Goal: Obtain resource: Obtain resource

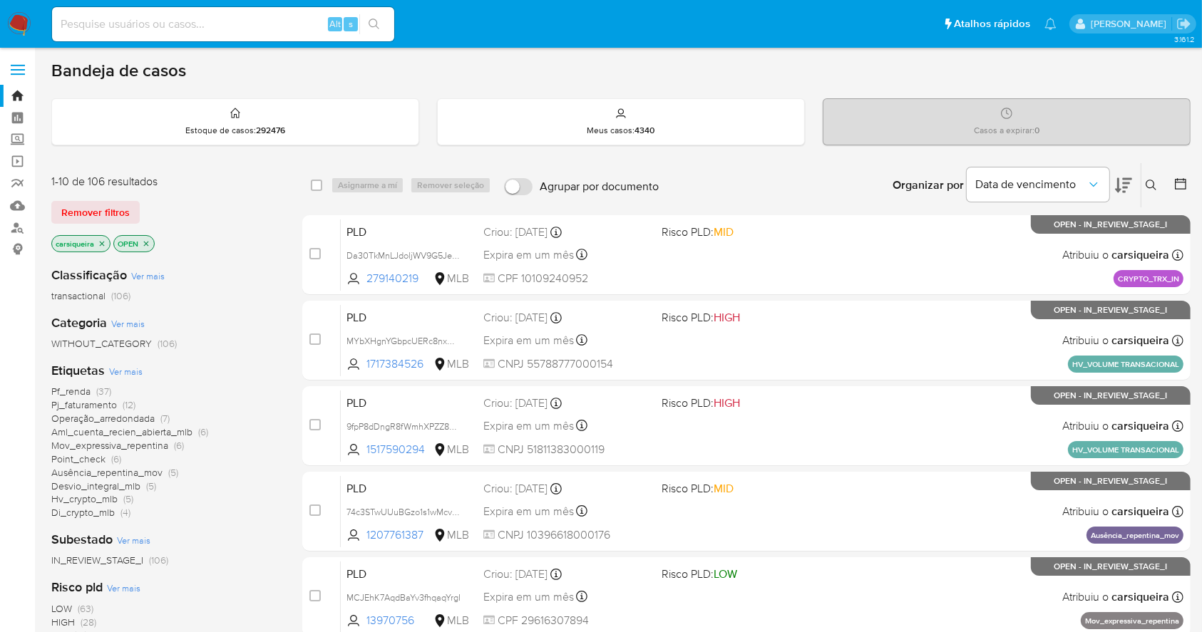
click at [3, 356] on aside "Bandeja Painel Screening Pesquisa em Listas Watchlist Ferramentas Operações em …" at bounding box center [17, 588] width 35 height 1177
click at [169, 411] on span "(7)" at bounding box center [164, 418] width 9 height 14
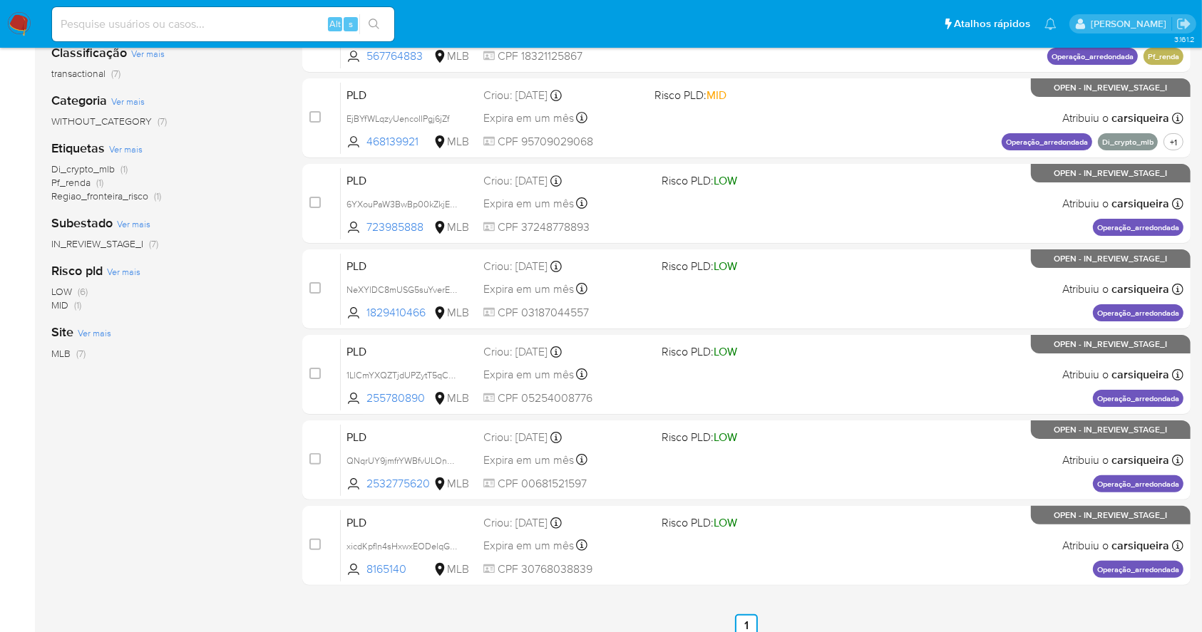
scroll to position [219, 0]
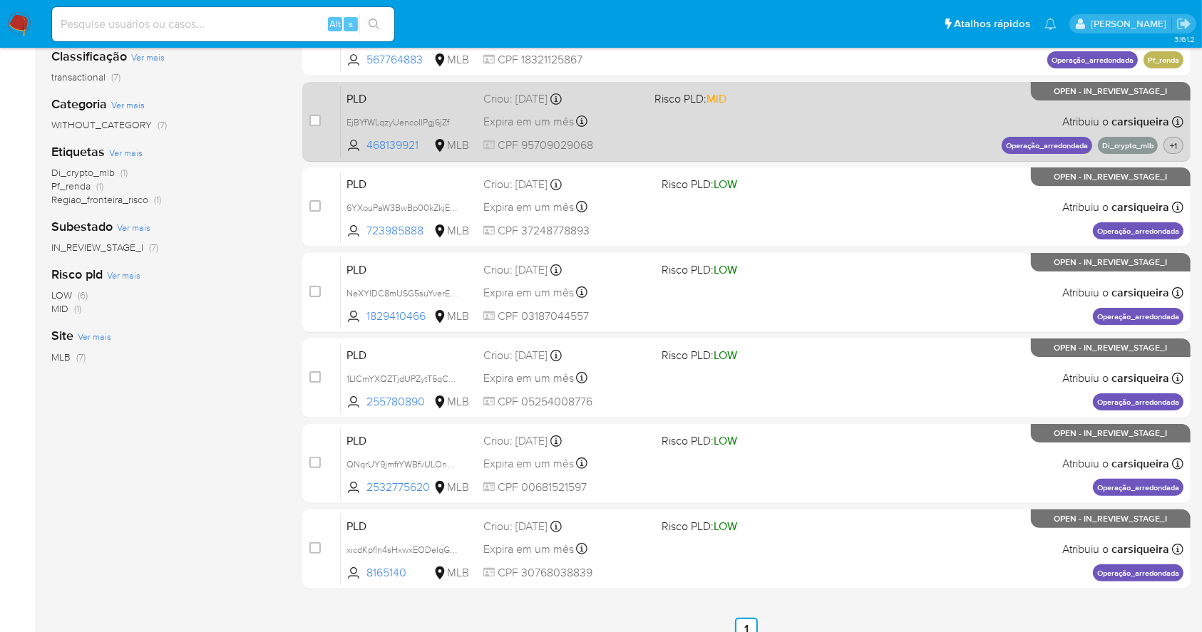
click at [1174, 146] on span "+1" at bounding box center [1173, 146] width 13 height 12
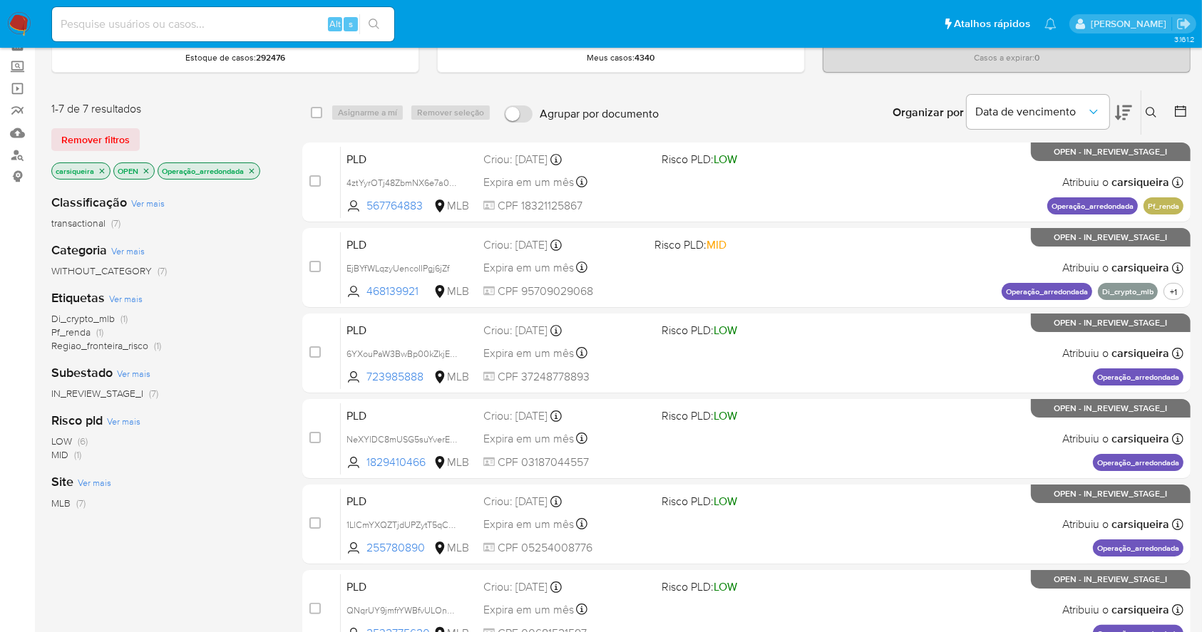
scroll to position [74, 0]
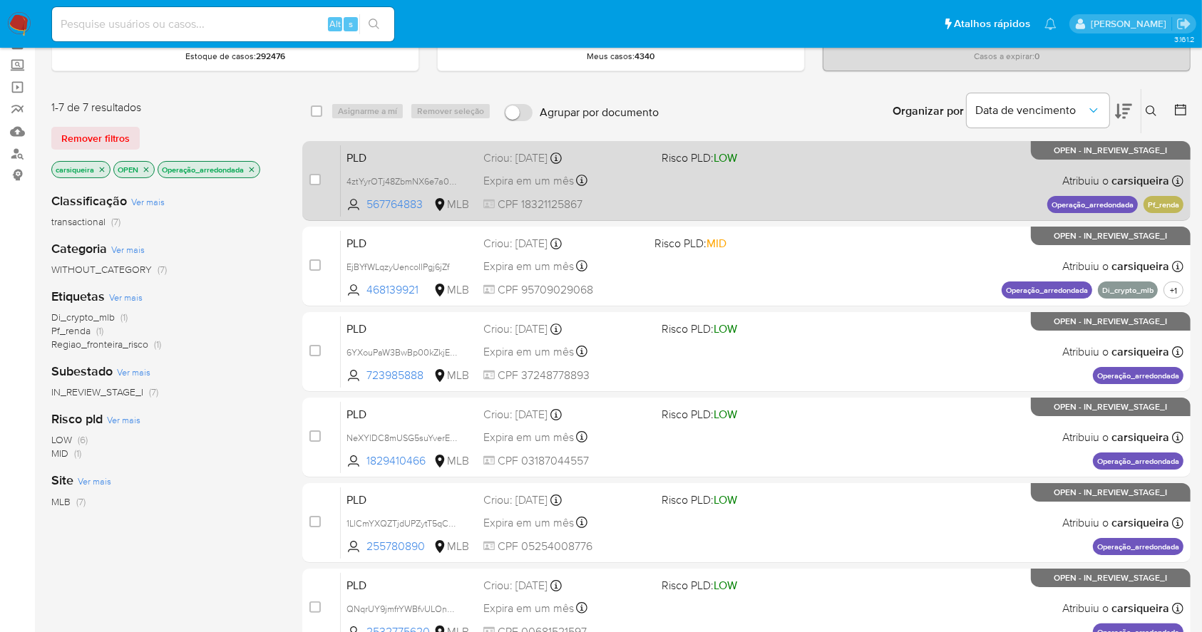
click at [969, 190] on div "PLD 4ztYyrOTj48ZbmNX6e7a03N1 567764883 MLB Risco PLD: LOW Criou: 12/09/2025 Cri…" at bounding box center [762, 181] width 843 height 72
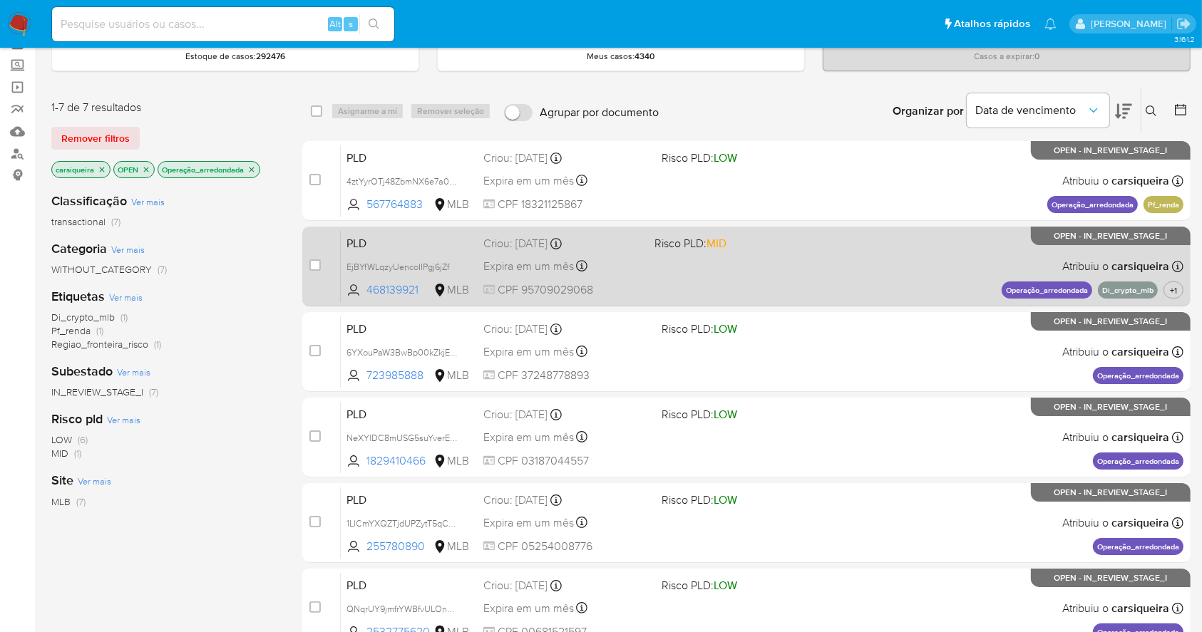
click at [759, 234] on span "Risco PLD: MID" at bounding box center [734, 242] width 160 height 19
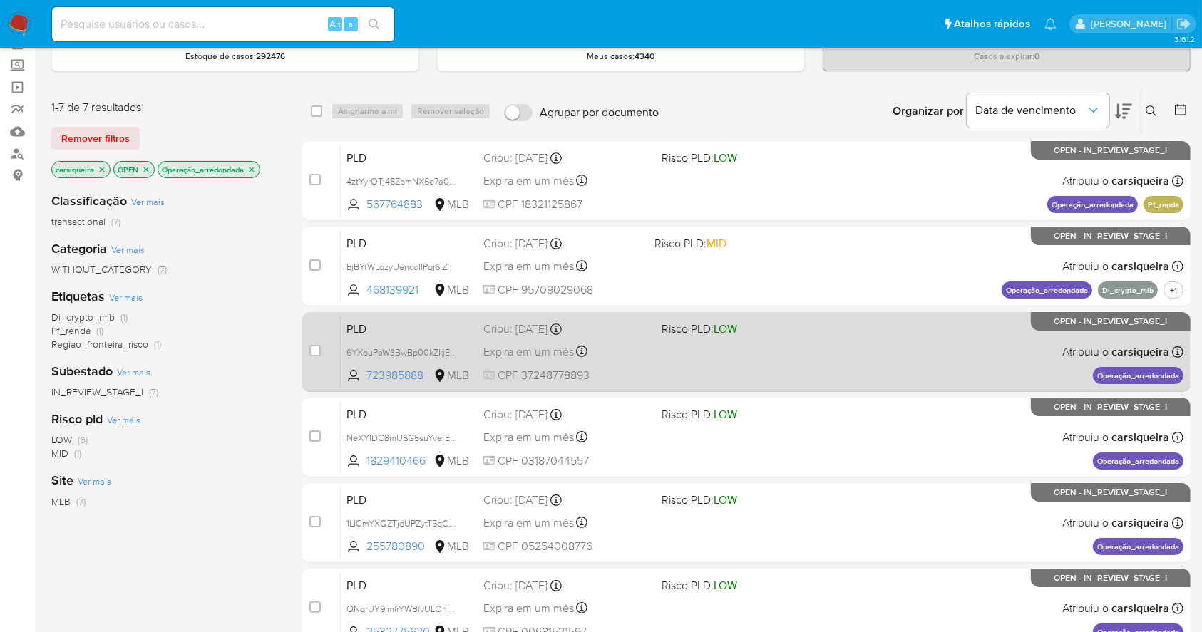
click at [888, 324] on div "PLD 6YXouPaW3BwBp00kZkjE2J8F 723985888 MLB Risco PLD: LOW Criou: 12/09/2025 Cri…" at bounding box center [762, 352] width 843 height 72
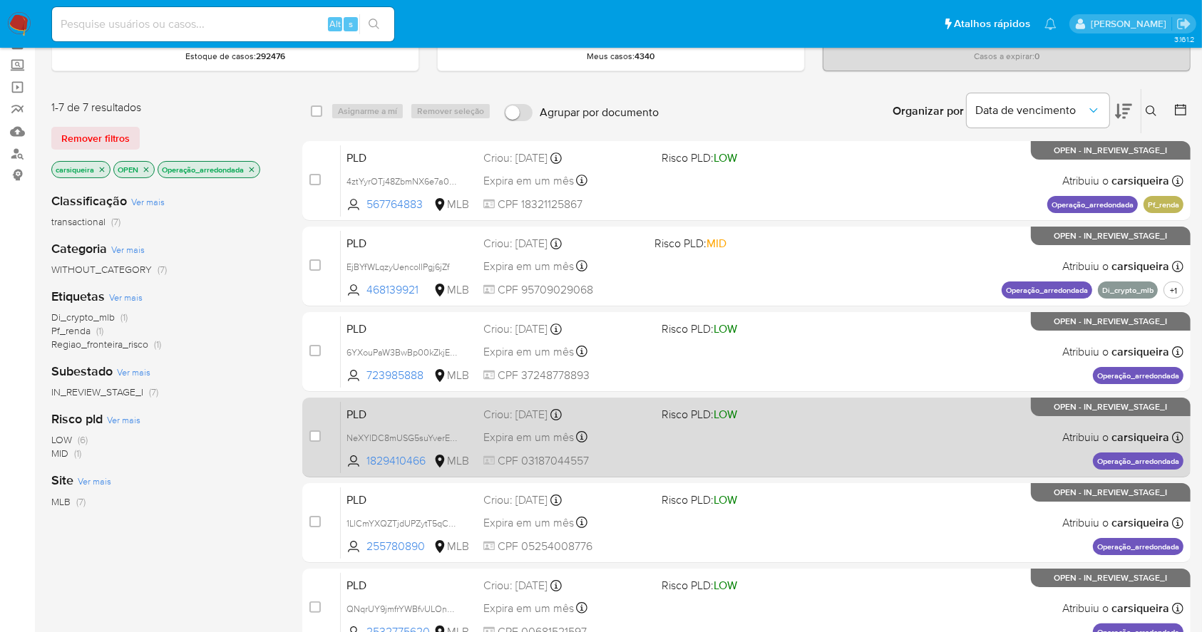
click at [882, 438] on div "PLD NeXYlDC8mUSG5suYverEko2j 1829410466 MLB Risco PLD: LOW Criou: 12/09/2025 Cr…" at bounding box center [762, 437] width 843 height 72
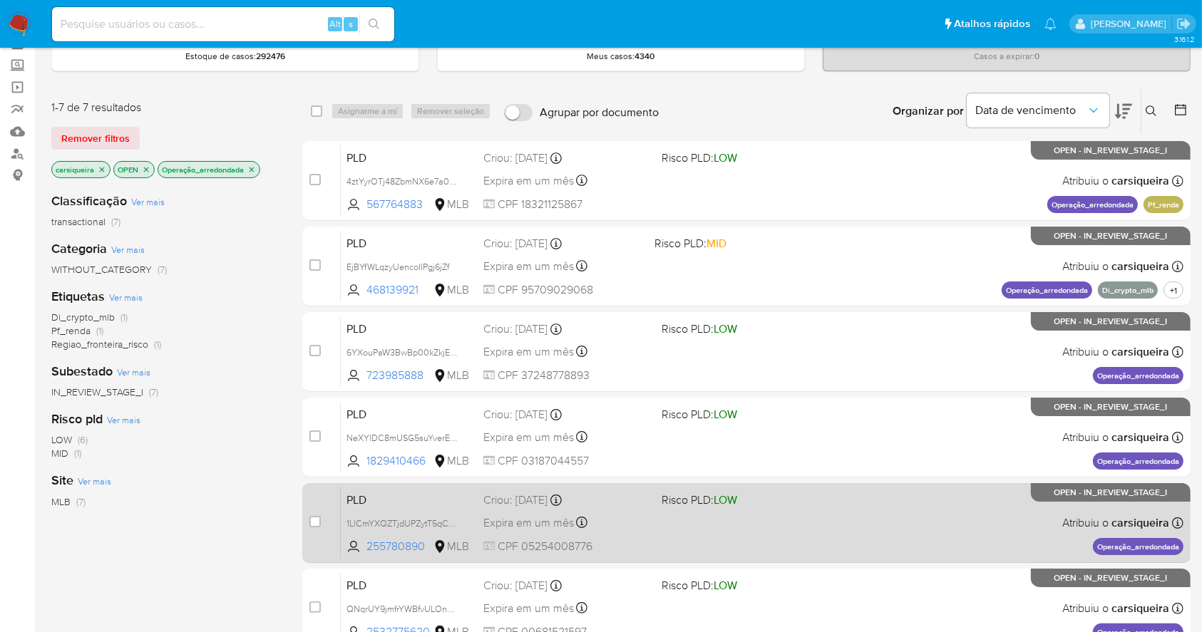
click at [913, 535] on div "PLD 1LlCmYXQZTjdUPZytT5qCZQu 255780890 MLB Risco PLD: LOW Criou: 12/09/2025 Cri…" at bounding box center [762, 523] width 843 height 72
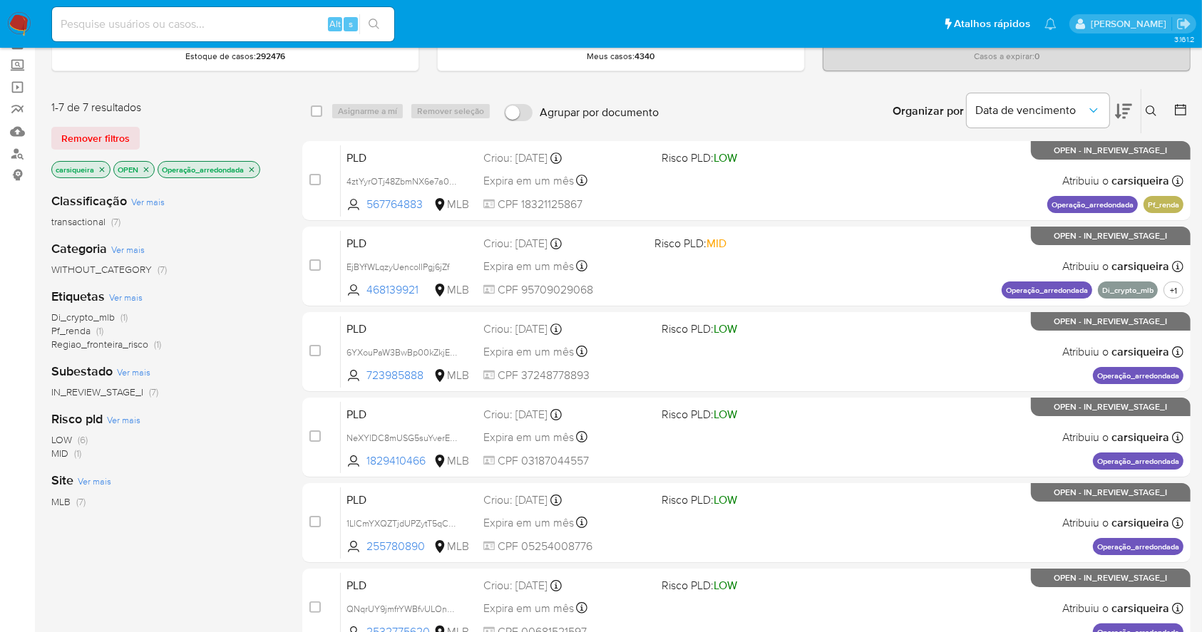
scroll to position [287, 0]
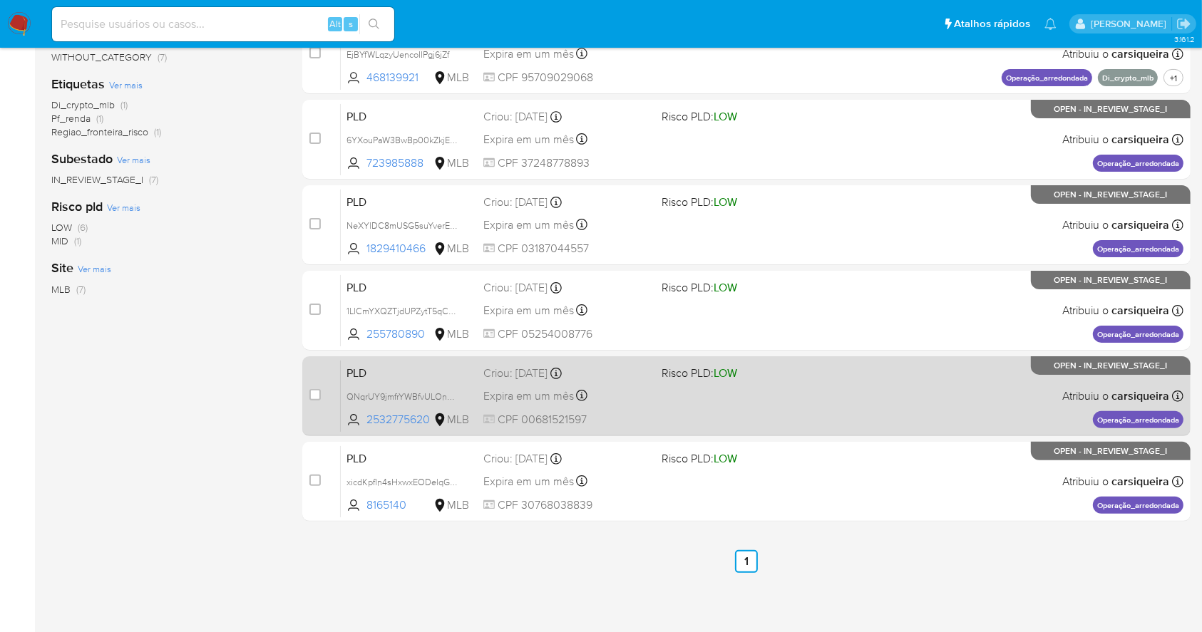
click at [838, 379] on div "PLD QNqrUY9jmfrYWBfvULOnDWRY 2532775620 MLB Risco PLD: LOW Criou: 12/09/2025 Cr…" at bounding box center [762, 396] width 843 height 72
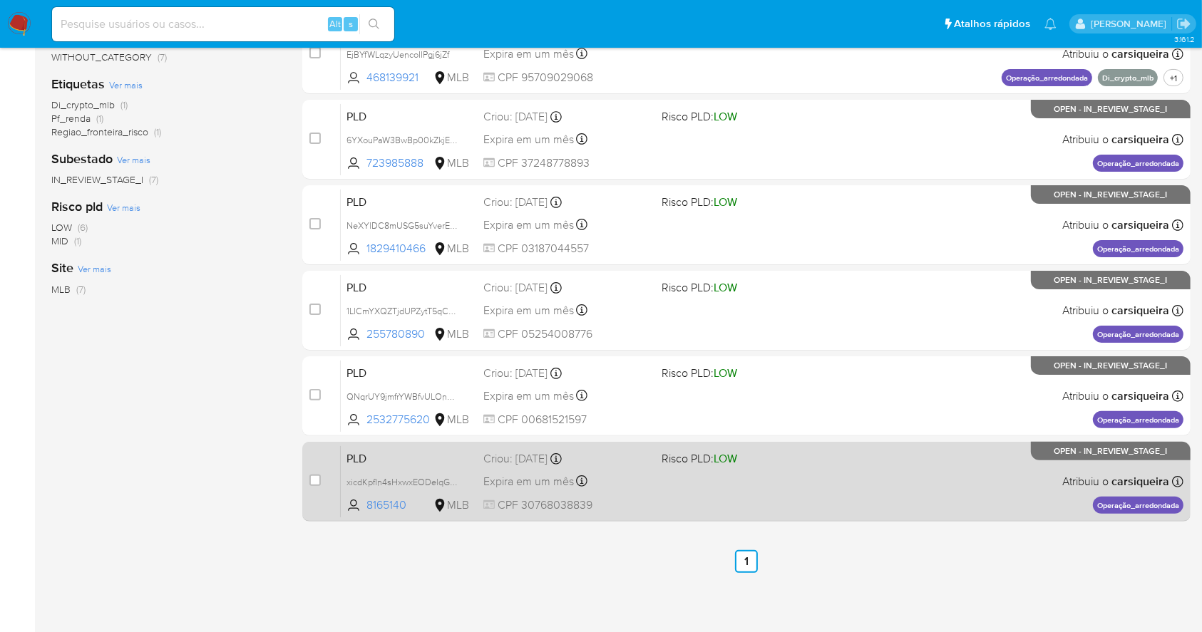
click at [859, 469] on div "PLD xicdKpfln4sHxwxEODelqGCK 8165140 MLB Risco PLD: LOW Criou: 12/09/2025 Criou…" at bounding box center [762, 482] width 843 height 72
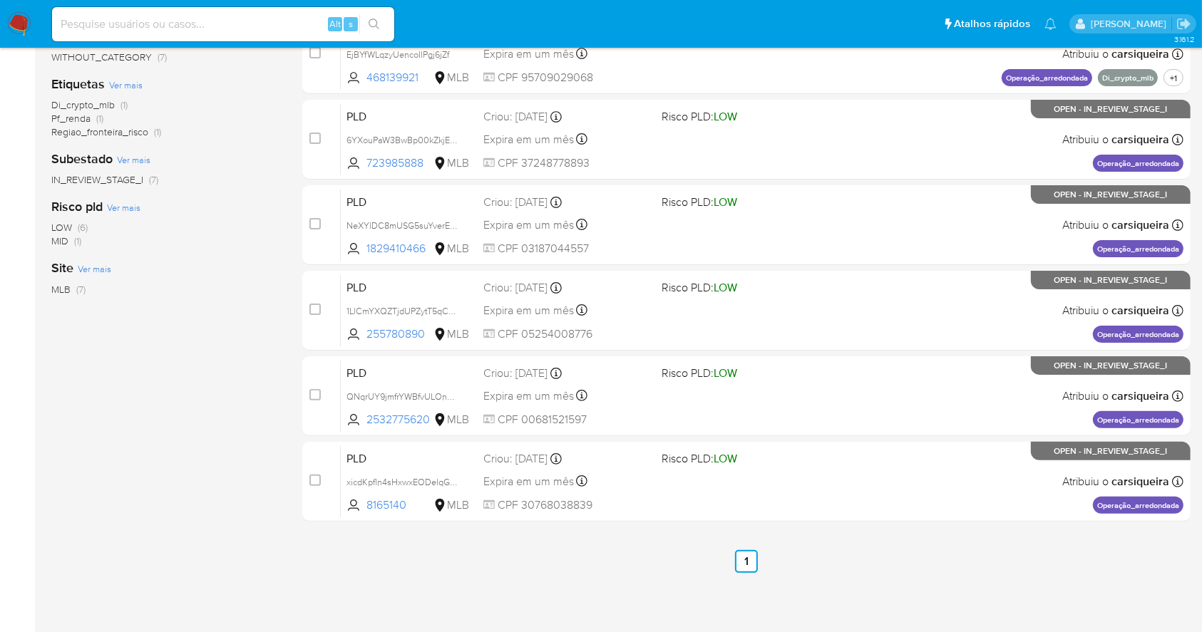
click at [16, 26] on img at bounding box center [19, 24] width 24 height 24
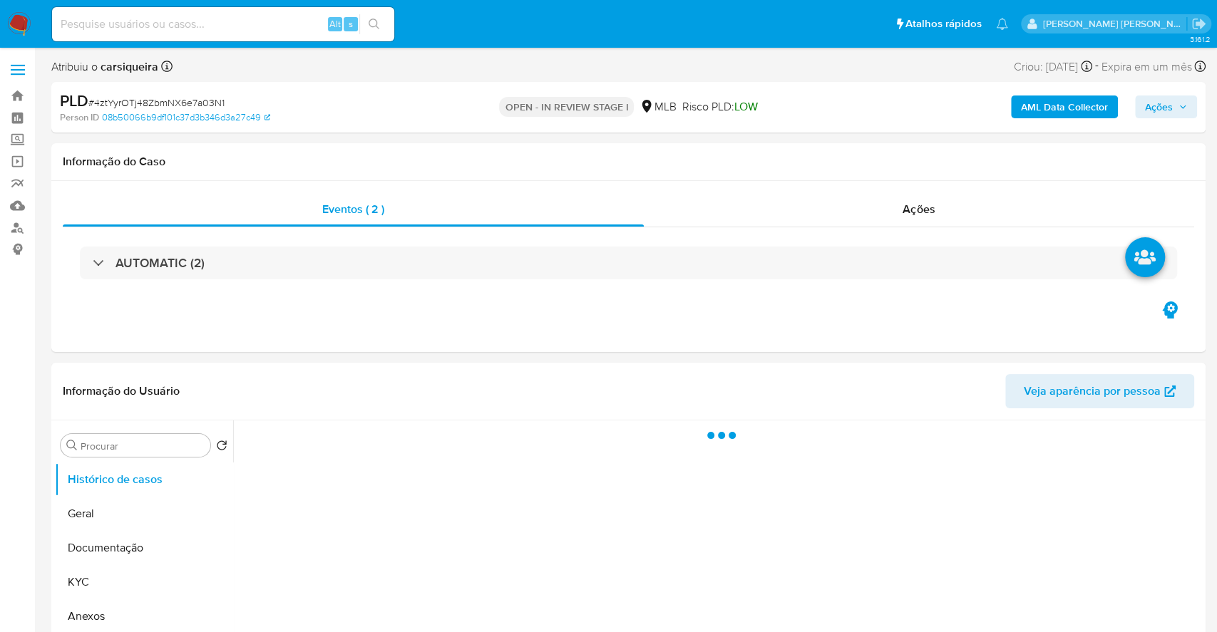
select select "10"
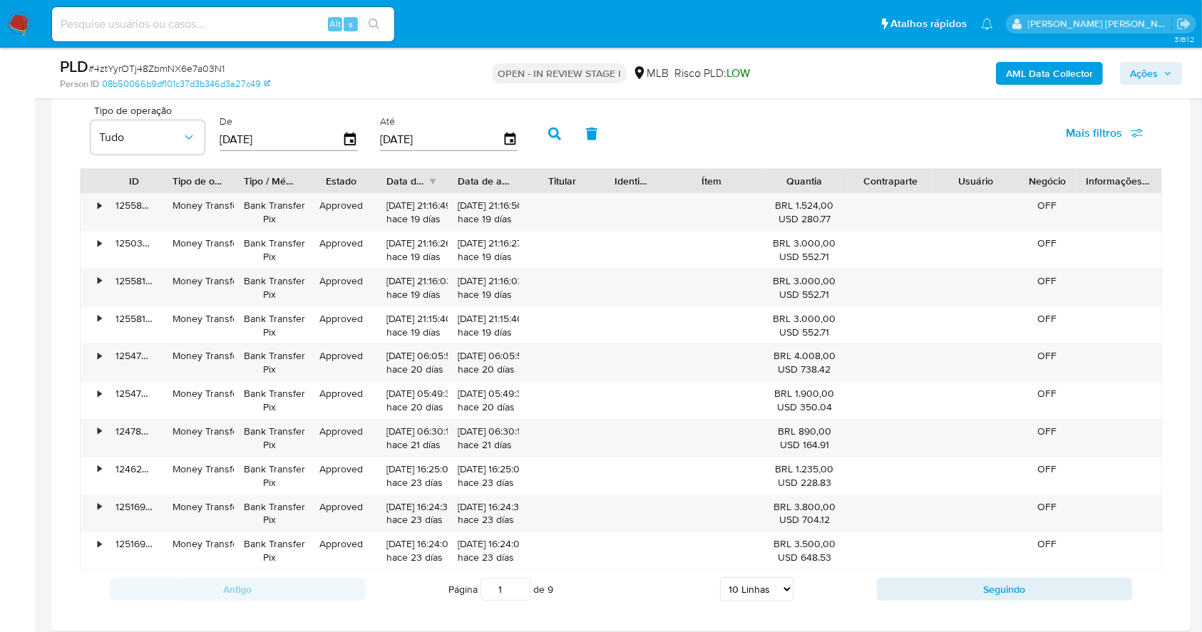
scroll to position [1128, 0]
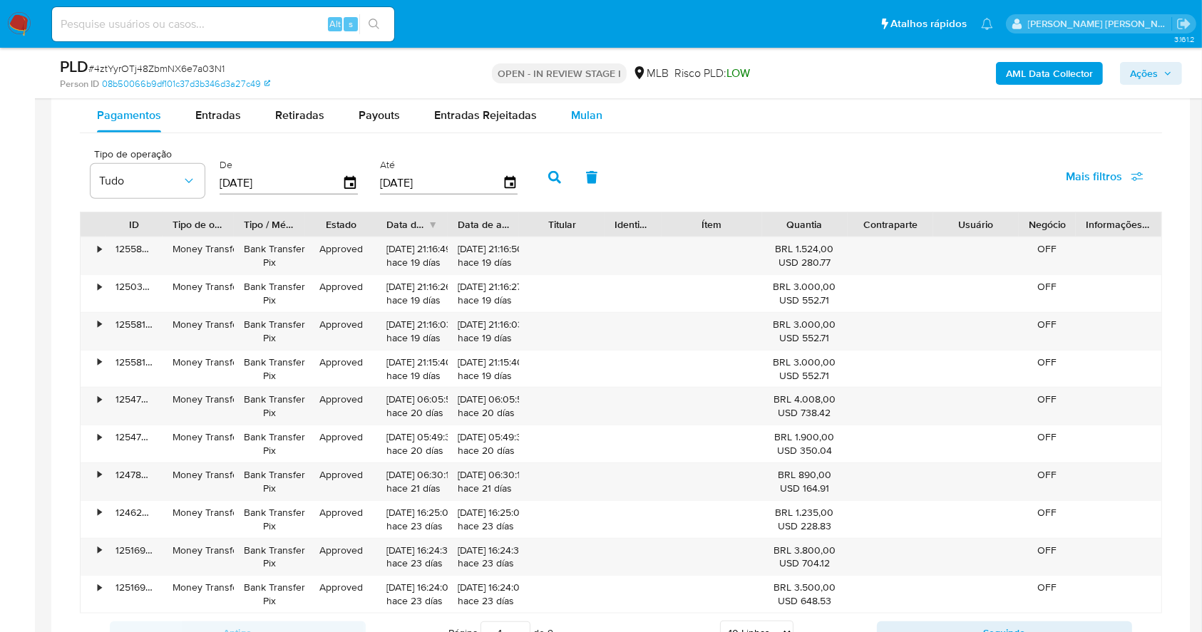
click at [582, 111] on span "Mulan" at bounding box center [586, 115] width 31 height 16
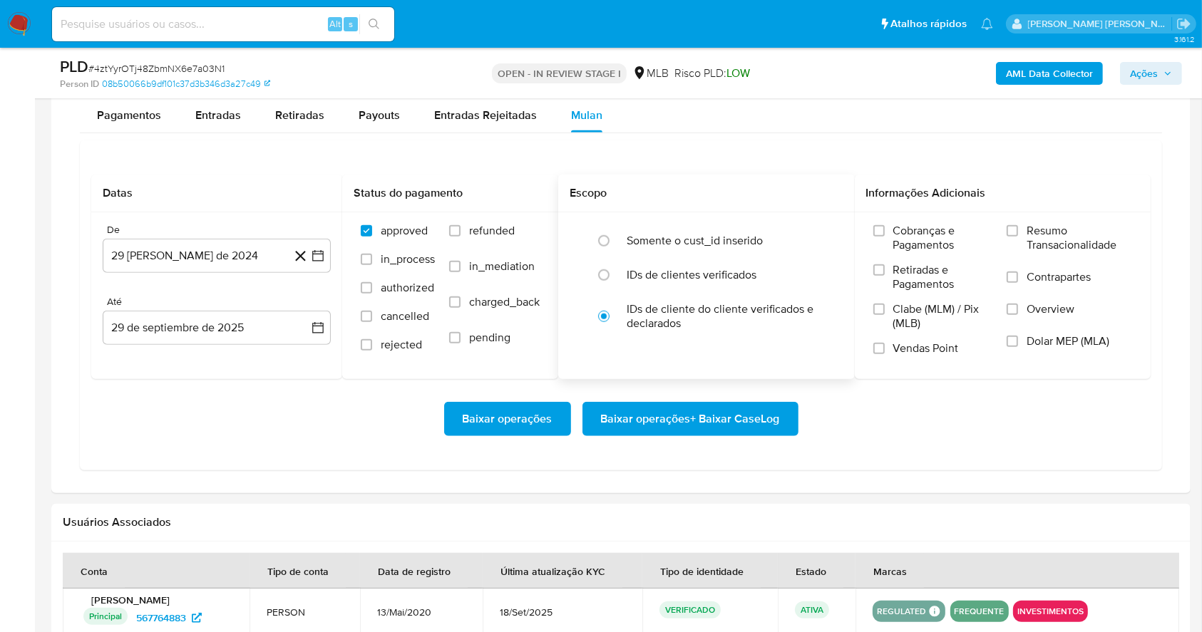
click at [759, 180] on div "Escopo" at bounding box center [706, 194] width 297 height 38
click at [1012, 230] on input "Resumo Transacionalidade" at bounding box center [1012, 230] width 11 height 11
click at [895, 342] on span "Vendas Point" at bounding box center [926, 349] width 66 height 14
click at [885, 343] on input "Vendas Point" at bounding box center [878, 348] width 11 height 11
click at [323, 253] on icon "button" at bounding box center [317, 256] width 11 height 11
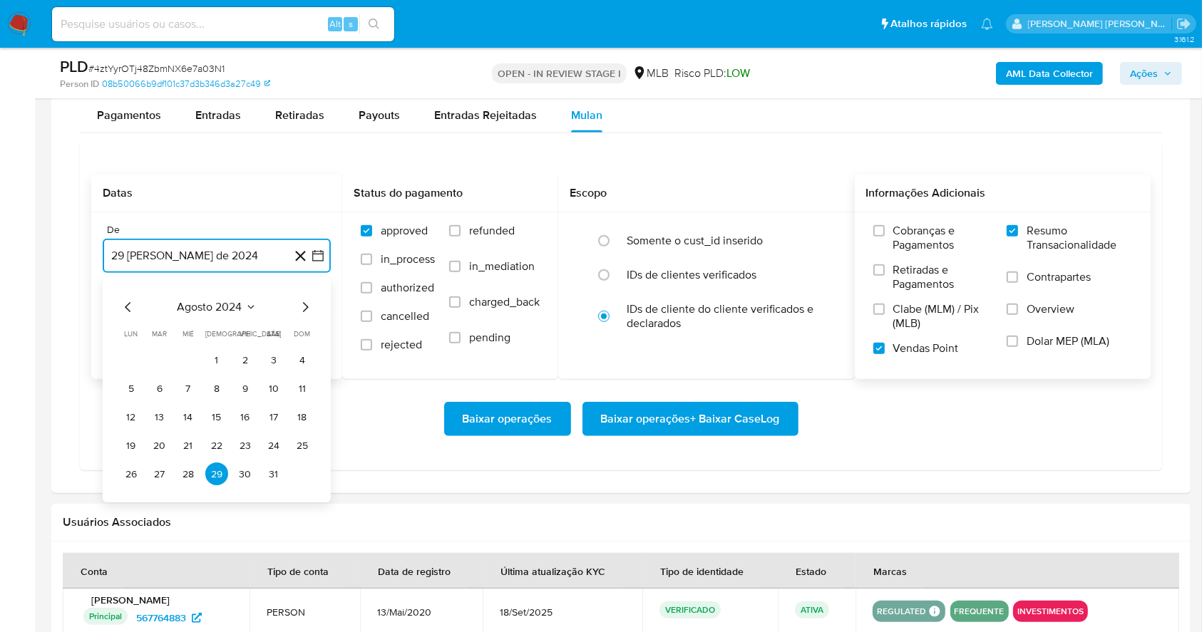
click at [301, 303] on icon "Mes siguiente" at bounding box center [305, 307] width 17 height 17
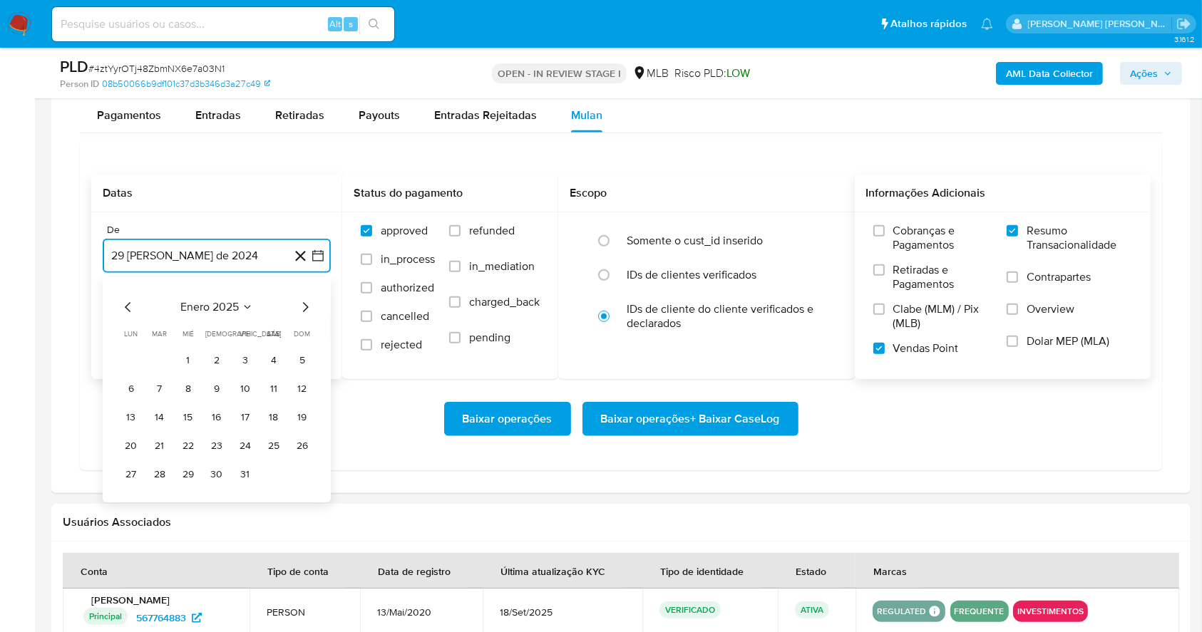
click at [301, 303] on icon "Mes siguiente" at bounding box center [305, 307] width 17 height 17
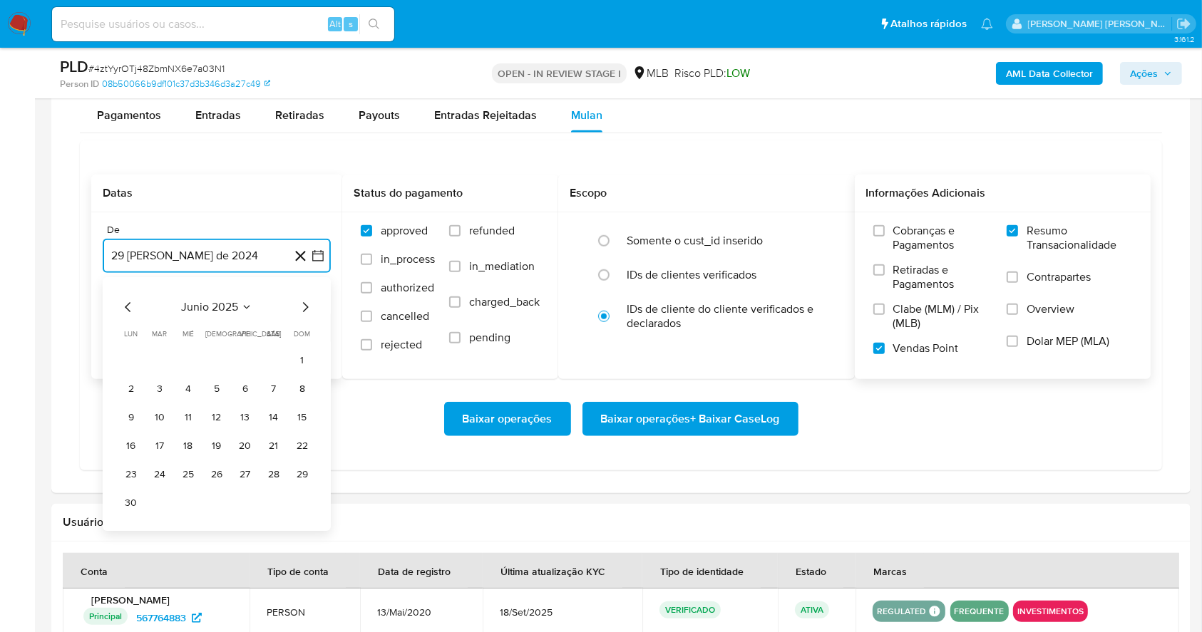
click at [301, 303] on icon "Mes siguiente" at bounding box center [305, 307] width 17 height 17
click at [245, 360] on button "1" at bounding box center [245, 360] width 23 height 23
click at [202, 332] on button "29 de septiembre de 2025" at bounding box center [217, 328] width 228 height 34
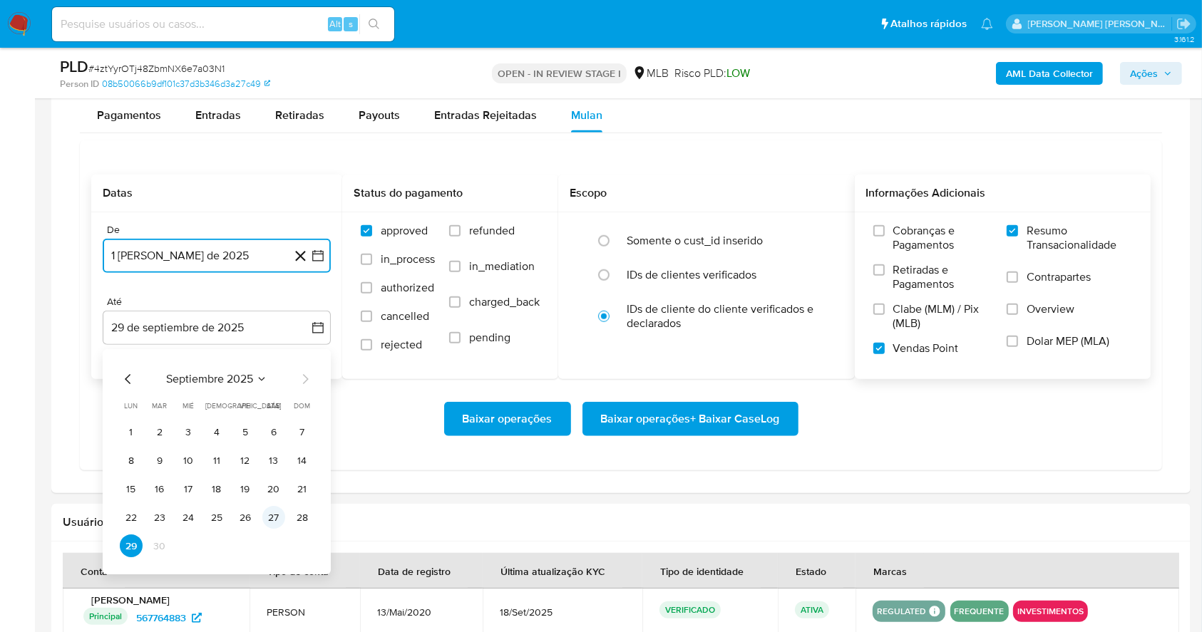
click at [281, 518] on button "27" at bounding box center [273, 518] width 23 height 23
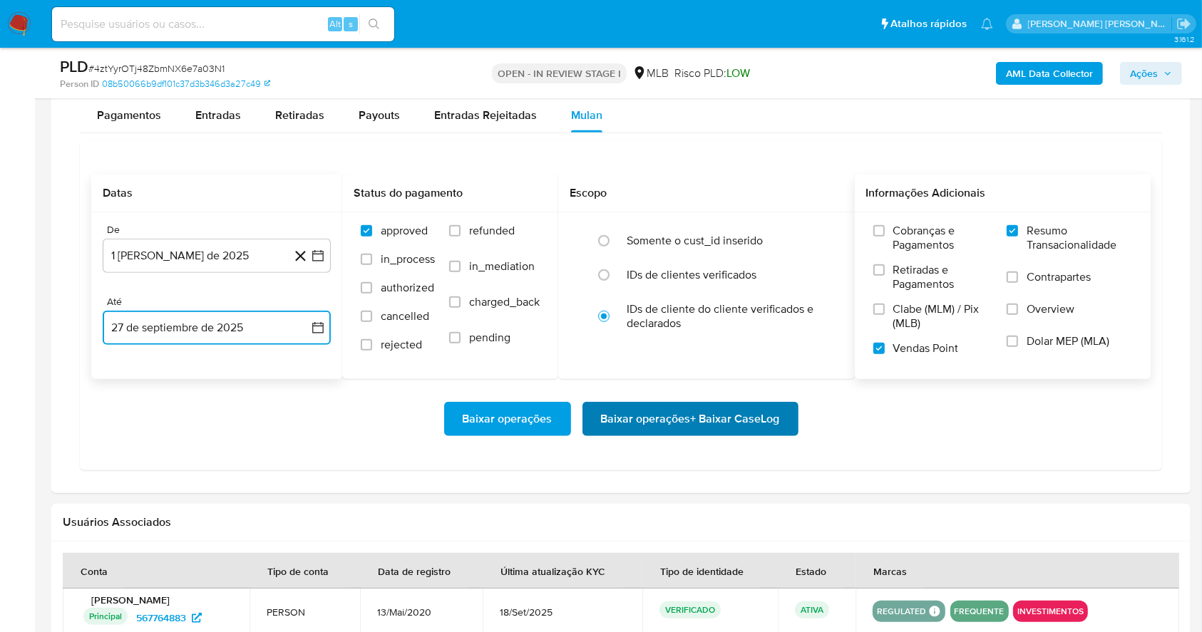
click at [666, 415] on span "Baixar operações + Baixar CaseLog" at bounding box center [690, 419] width 179 height 31
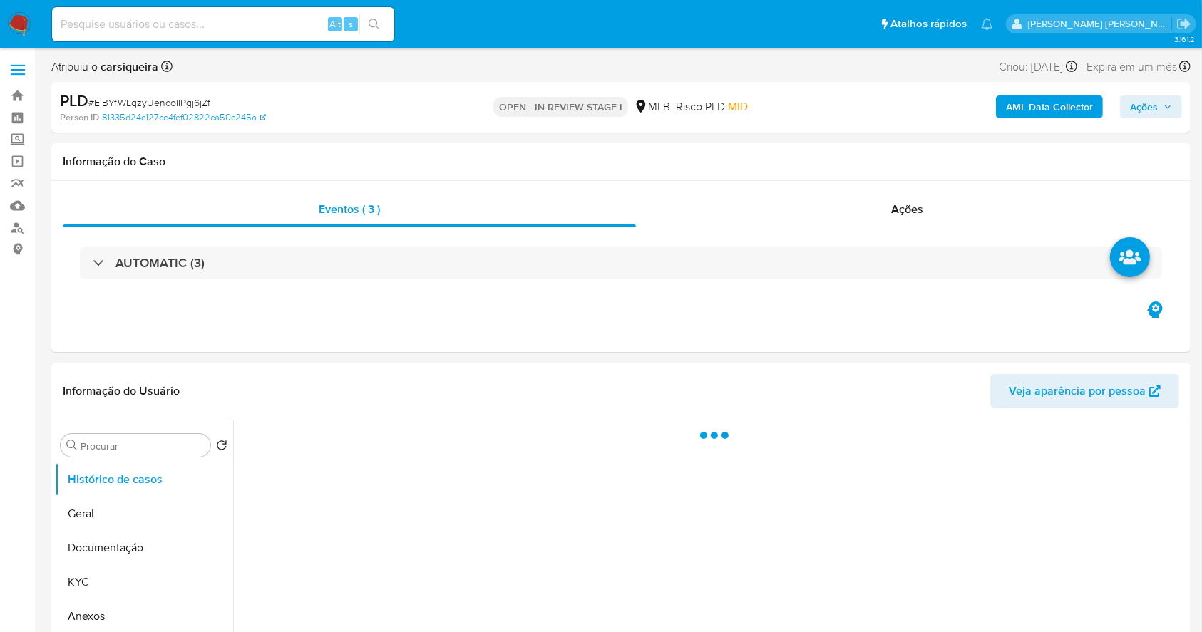
select select "10"
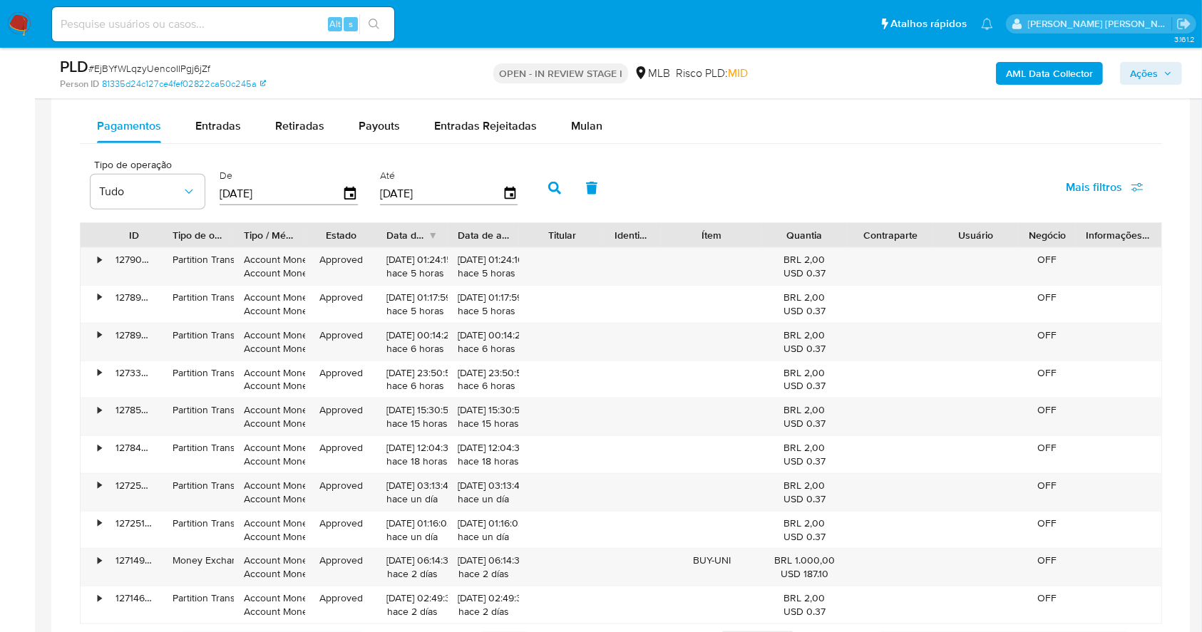
scroll to position [1139, 0]
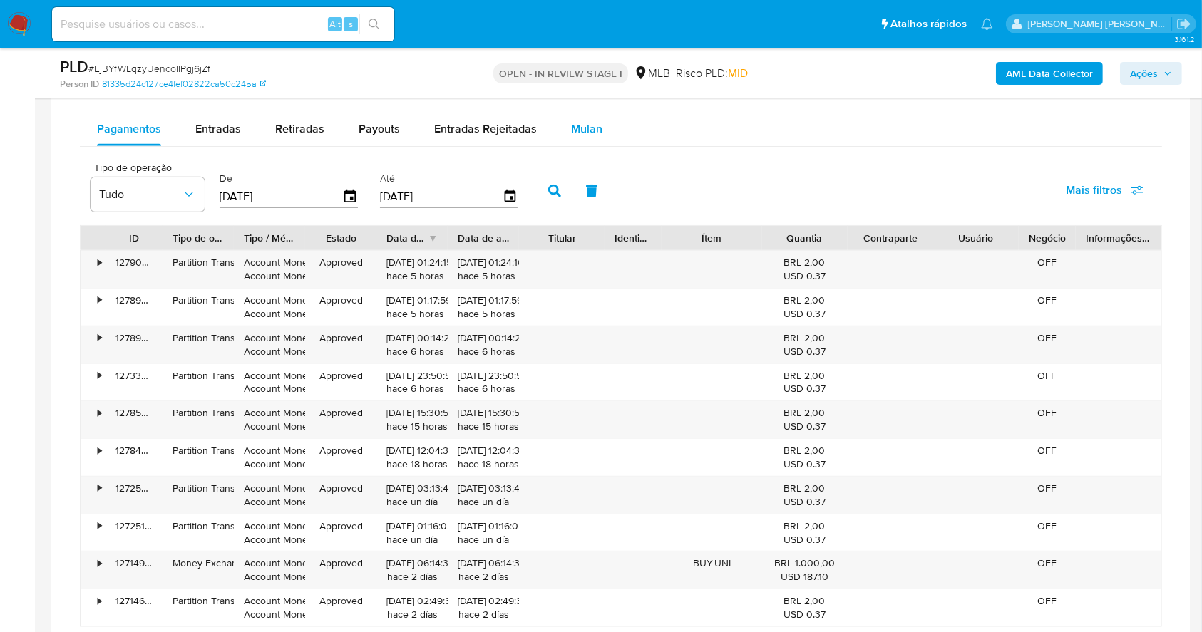
click at [571, 128] on span "Mulan" at bounding box center [586, 128] width 31 height 16
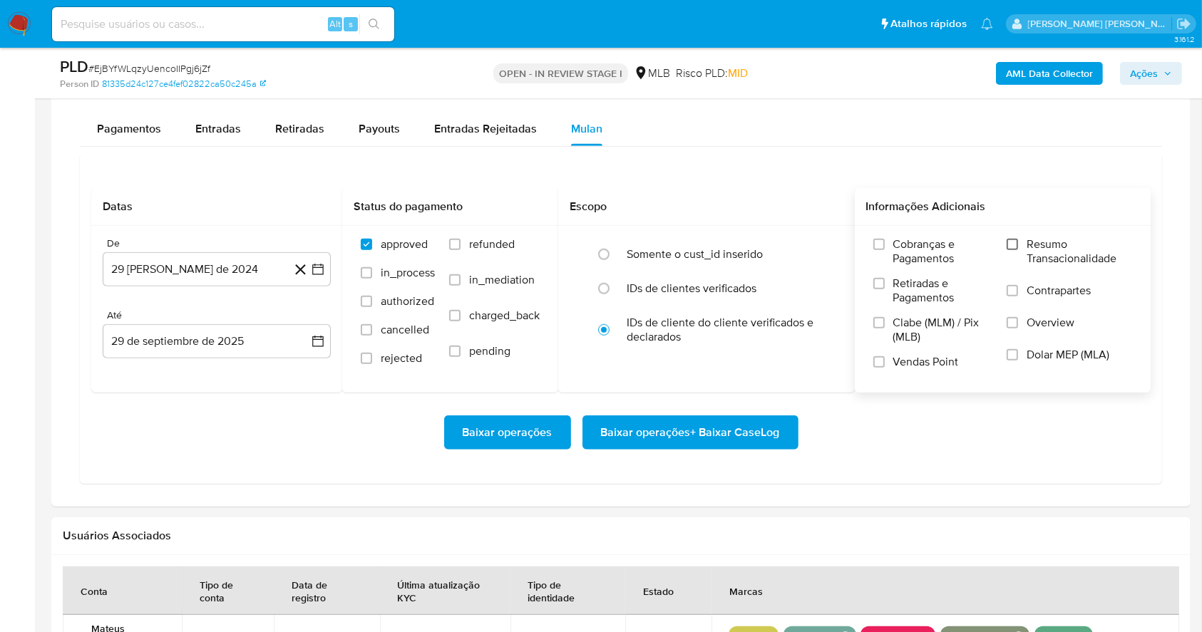
click at [1015, 248] on input "Resumo Transacionalidade" at bounding box center [1012, 244] width 11 height 11
click at [888, 362] on label "Vendas Point" at bounding box center [933, 367] width 120 height 25
click at [885, 362] on input "Vendas Point" at bounding box center [878, 361] width 11 height 11
click at [322, 269] on icon "button" at bounding box center [318, 269] width 14 height 14
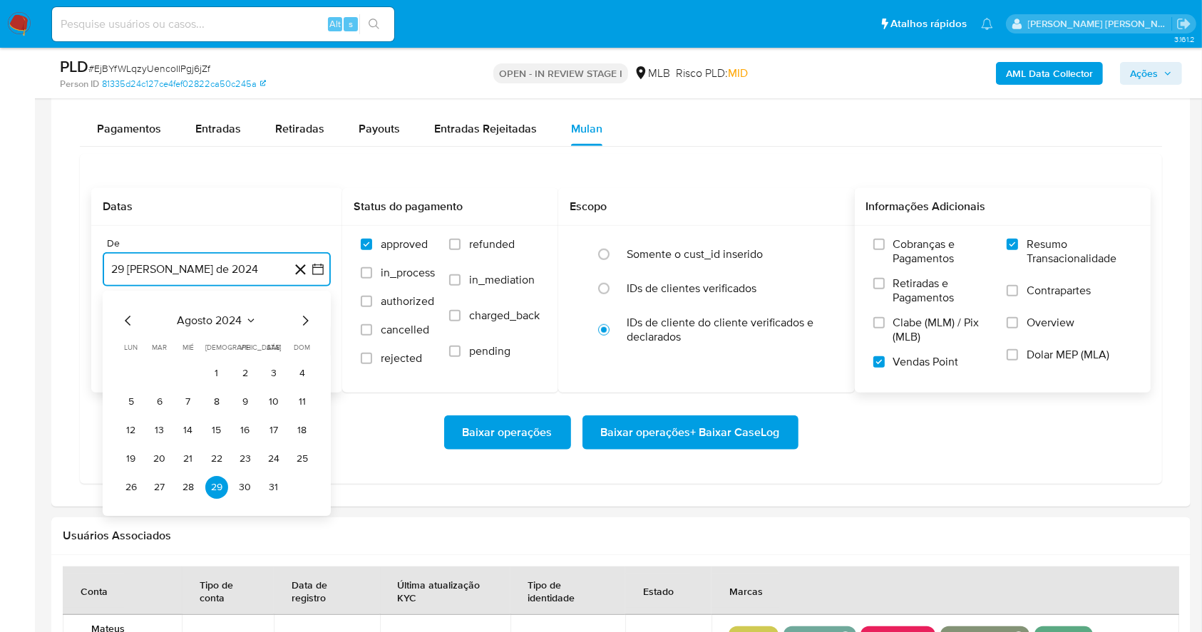
click at [299, 322] on icon "Mes siguiente" at bounding box center [305, 320] width 17 height 17
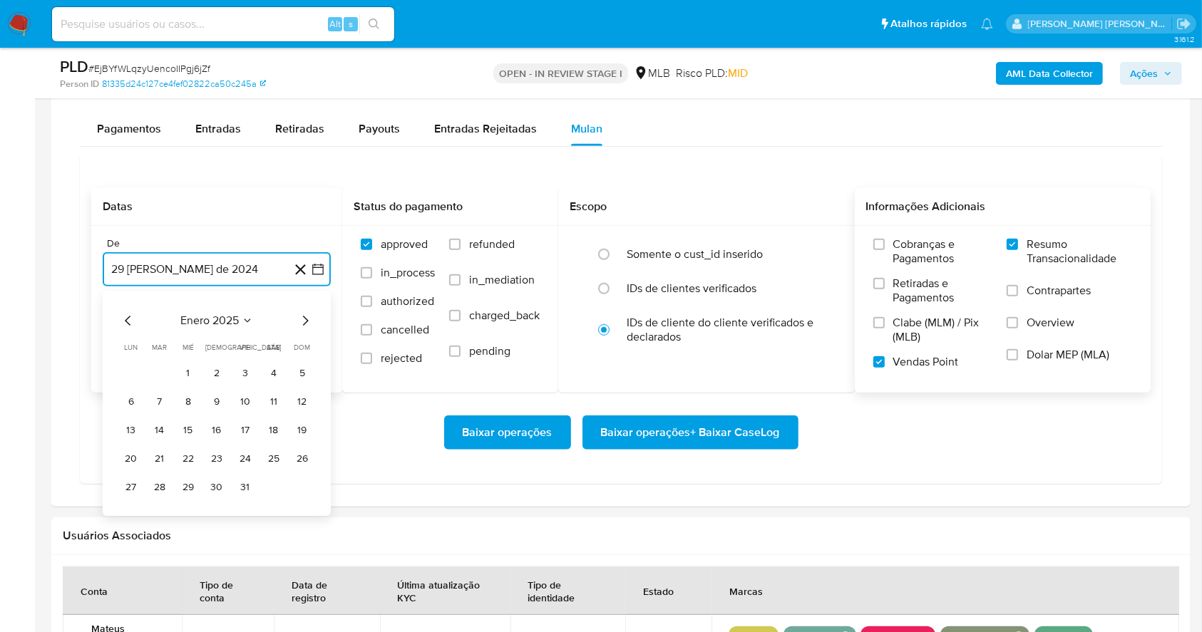
click at [299, 322] on icon "Mes siguiente" at bounding box center [305, 320] width 17 height 17
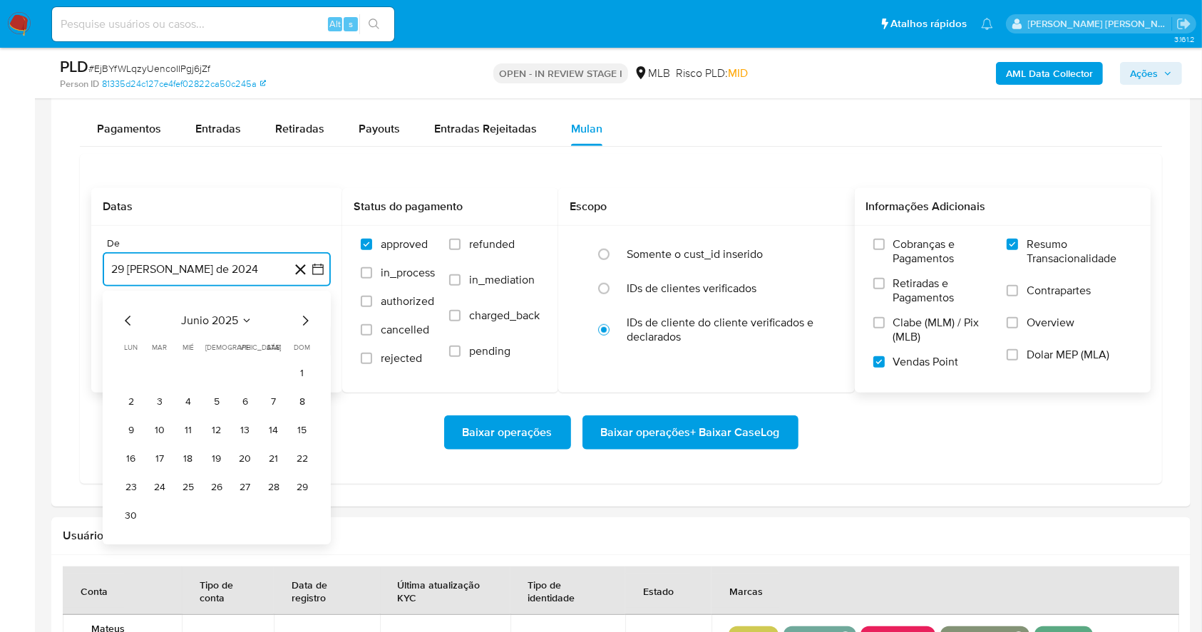
click at [299, 322] on icon "Mes siguiente" at bounding box center [305, 320] width 17 height 17
click at [238, 379] on button "1" at bounding box center [245, 373] width 23 height 23
click at [258, 334] on button "29 de septiembre de 2025" at bounding box center [217, 341] width 228 height 34
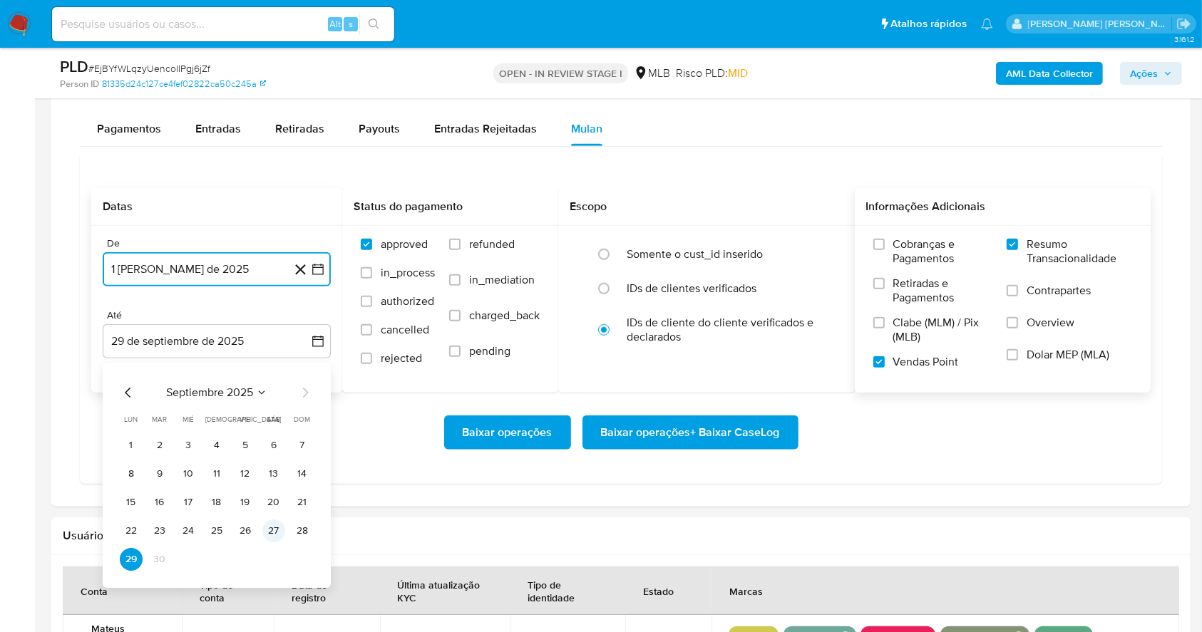
click at [279, 525] on button "27" at bounding box center [273, 531] width 23 height 23
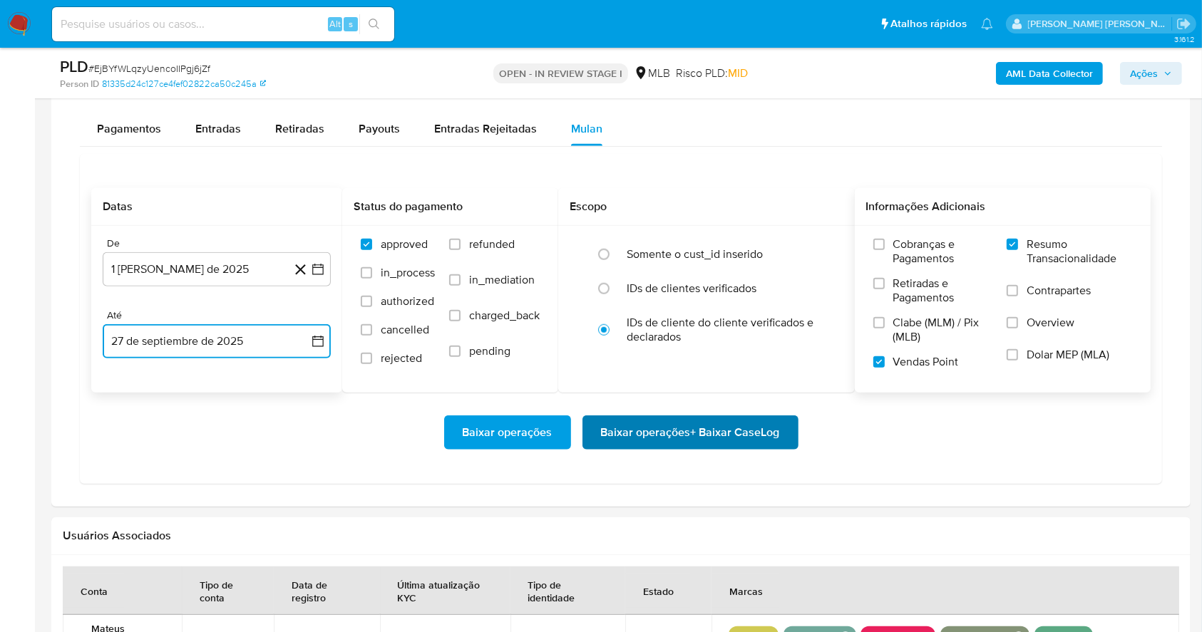
click at [685, 428] on span "Baixar operações + Baixar CaseLog" at bounding box center [690, 432] width 179 height 31
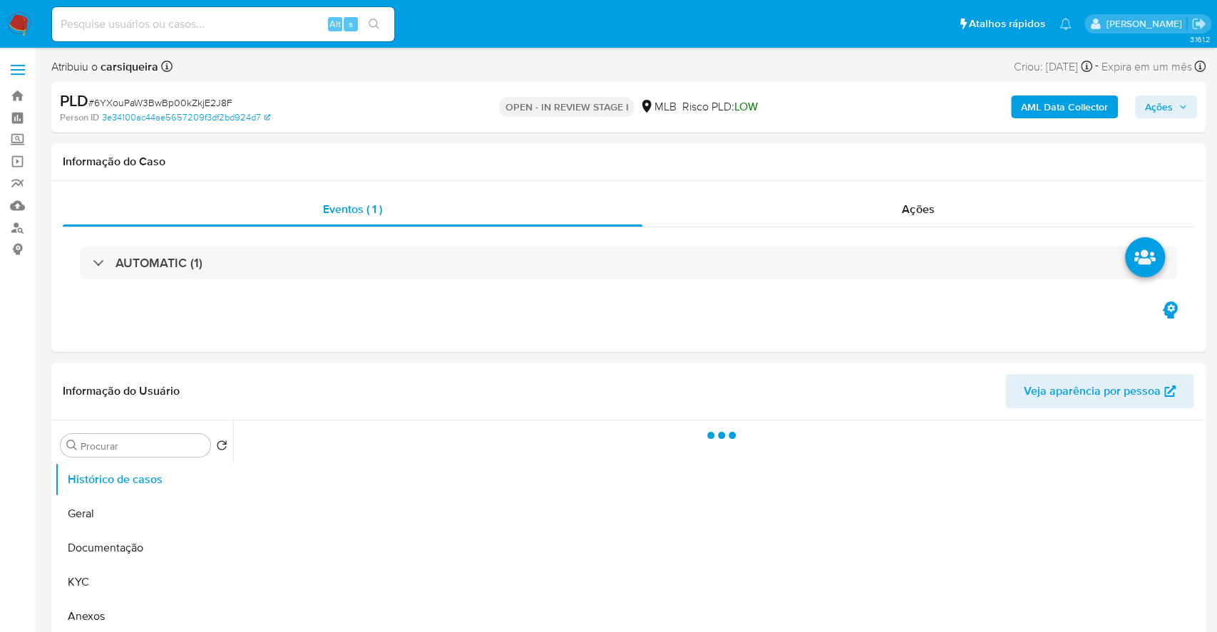
select select "10"
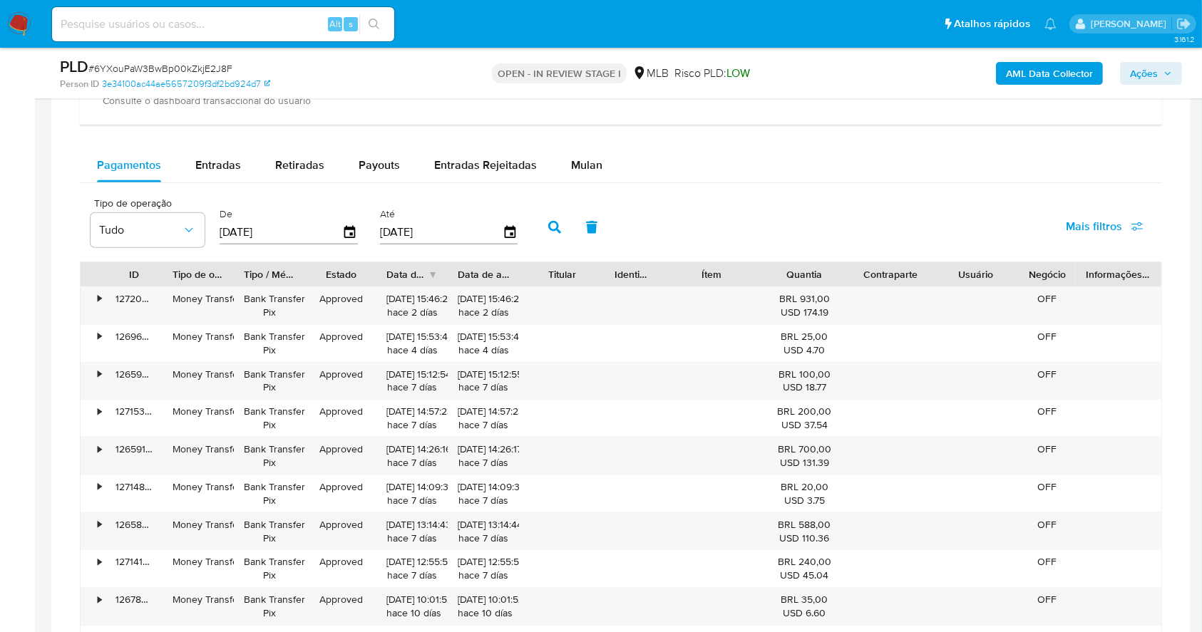
scroll to position [1159, 0]
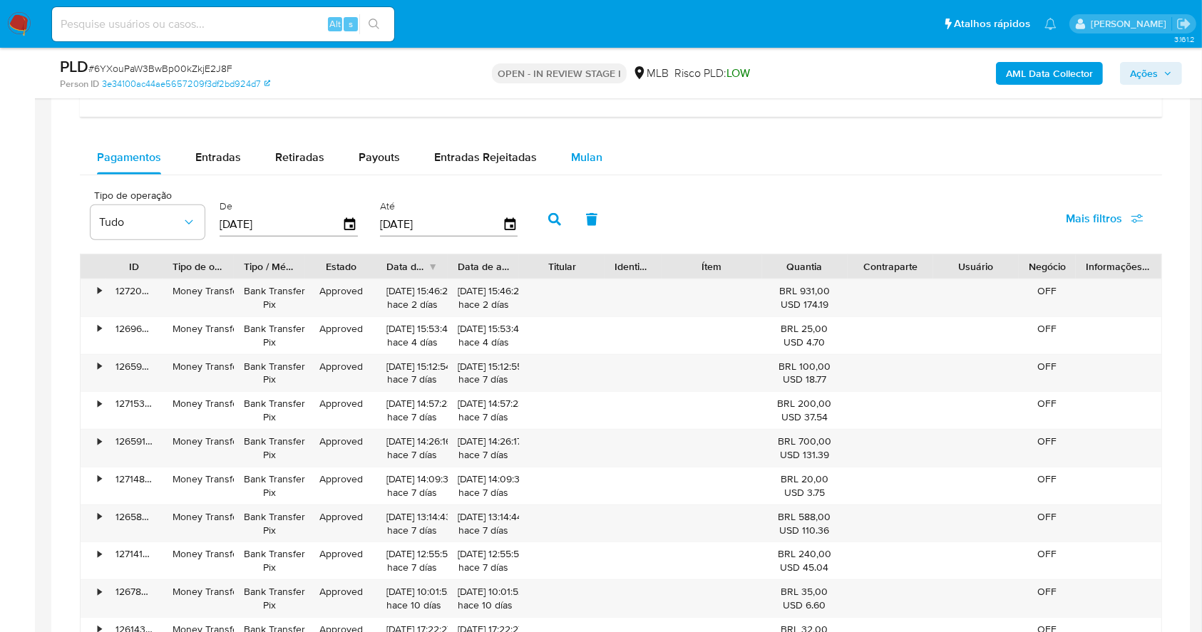
click at [581, 153] on span "Mulan" at bounding box center [586, 157] width 31 height 16
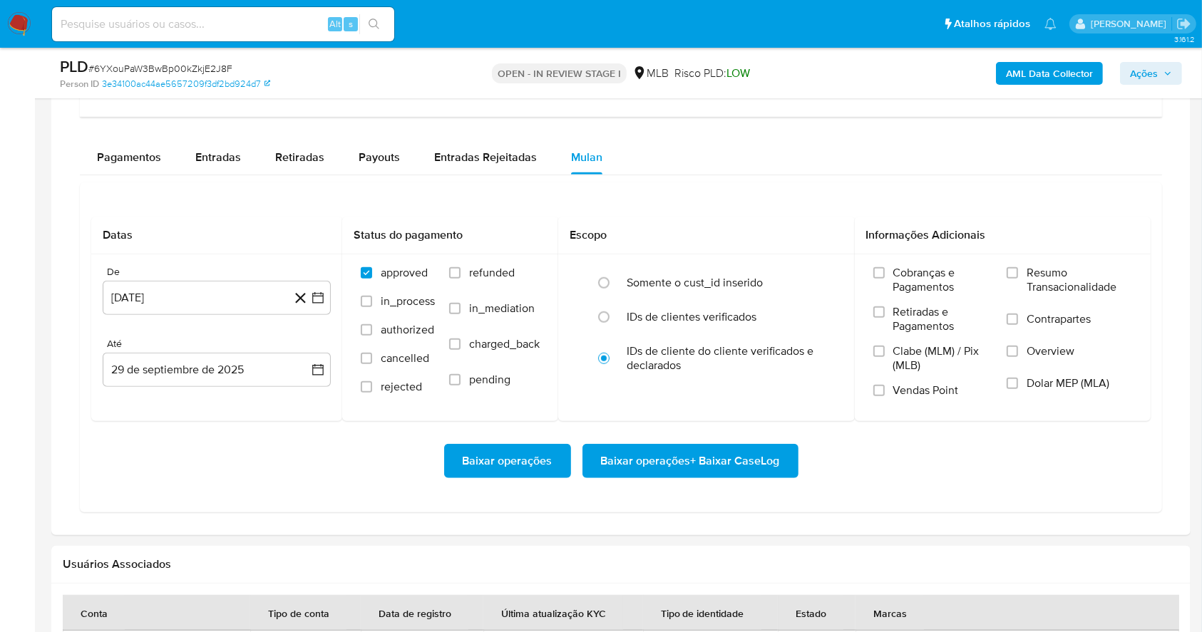
click at [711, 193] on div "Datas De [DATE] [DATE] Até 29 de septiembre de 2025 [DATE] Status do pagamento …" at bounding box center [621, 348] width 1082 height 330
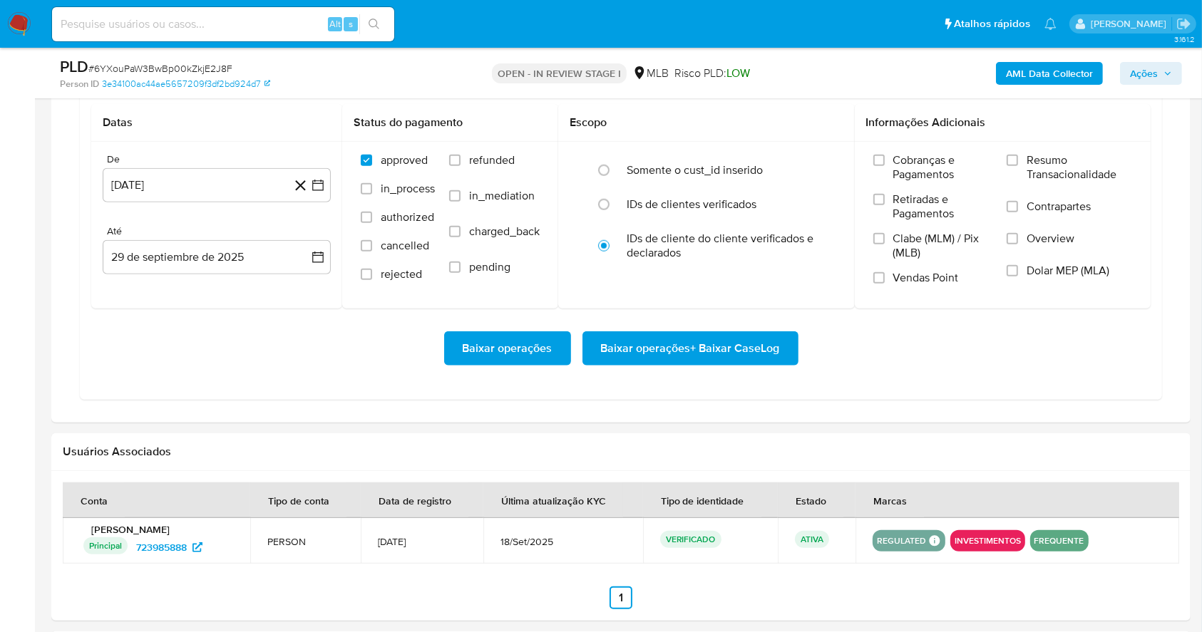
scroll to position [1273, 0]
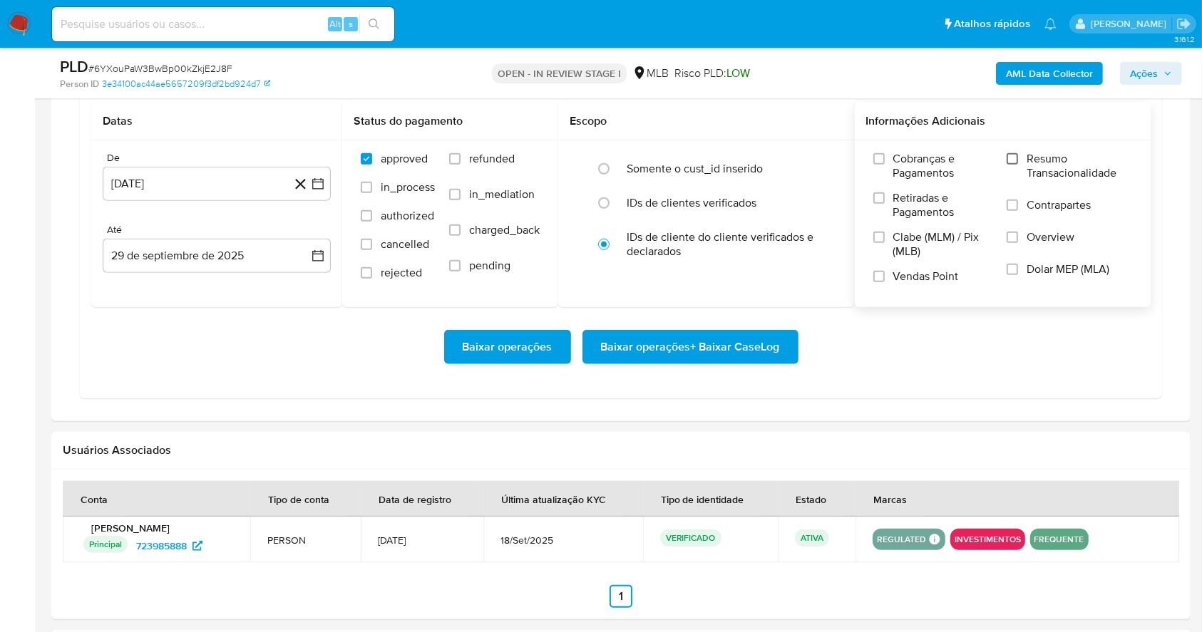
click at [1009, 153] on input "Resumo Transacionalidade" at bounding box center [1012, 158] width 11 height 11
click at [880, 269] on label "Vendas Point" at bounding box center [933, 281] width 120 height 25
click at [880, 271] on input "Vendas Point" at bounding box center [878, 276] width 11 height 11
click at [318, 180] on icon "button" at bounding box center [318, 184] width 14 height 14
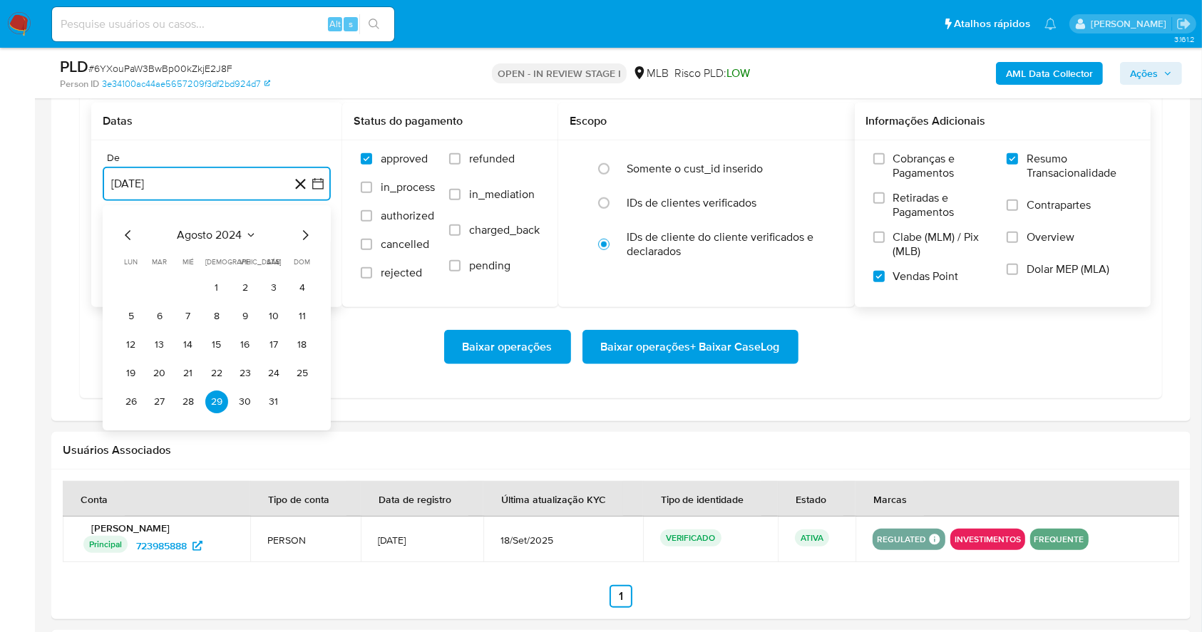
click at [297, 234] on icon "Mes siguiente" at bounding box center [305, 235] width 17 height 17
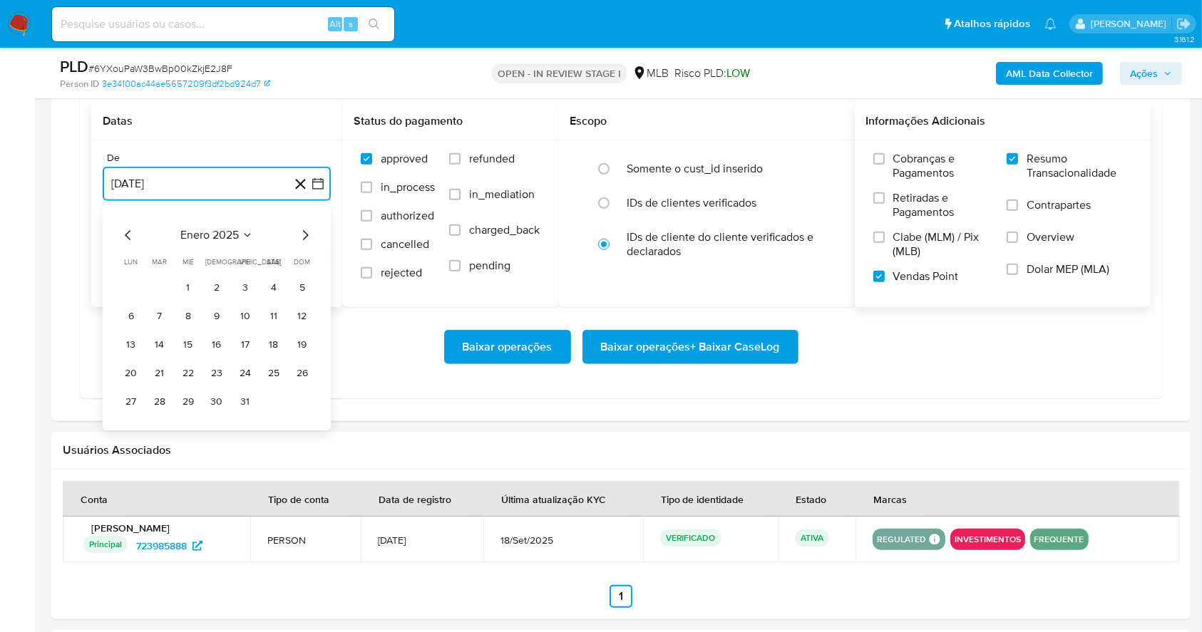
click at [297, 234] on icon "Mes siguiente" at bounding box center [305, 235] width 17 height 17
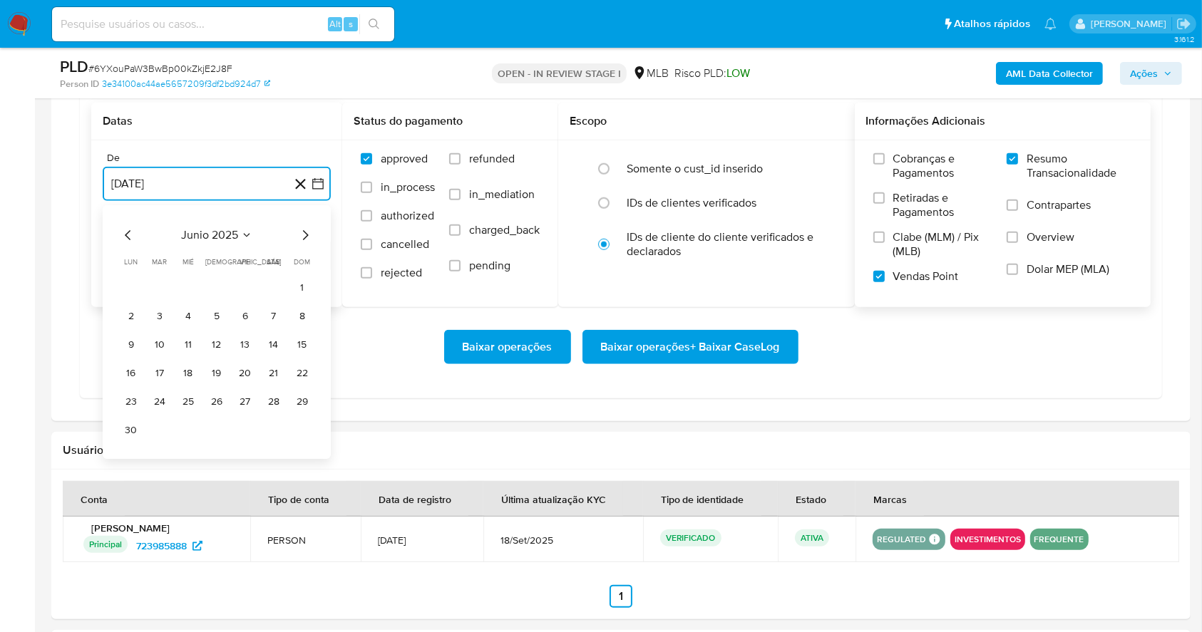
click at [299, 237] on icon "Mes siguiente" at bounding box center [305, 235] width 17 height 17
click at [238, 286] on button "1" at bounding box center [245, 288] width 23 height 23
click at [232, 267] on button "29 de septiembre de 2025" at bounding box center [217, 256] width 228 height 34
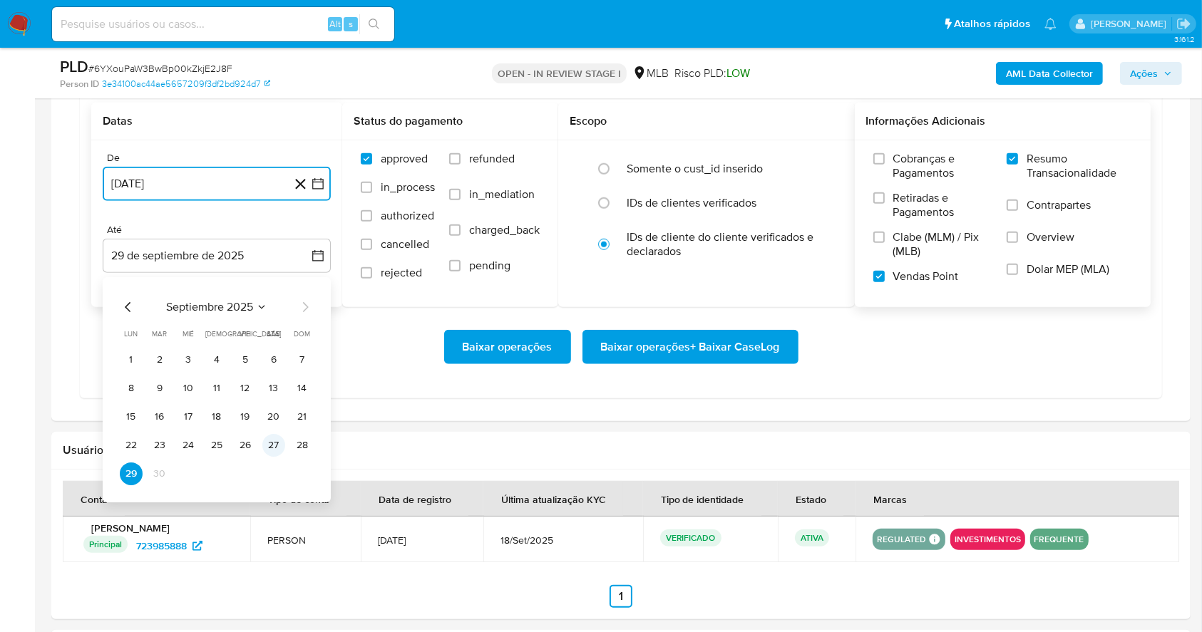
click at [272, 442] on button "27" at bounding box center [273, 445] width 23 height 23
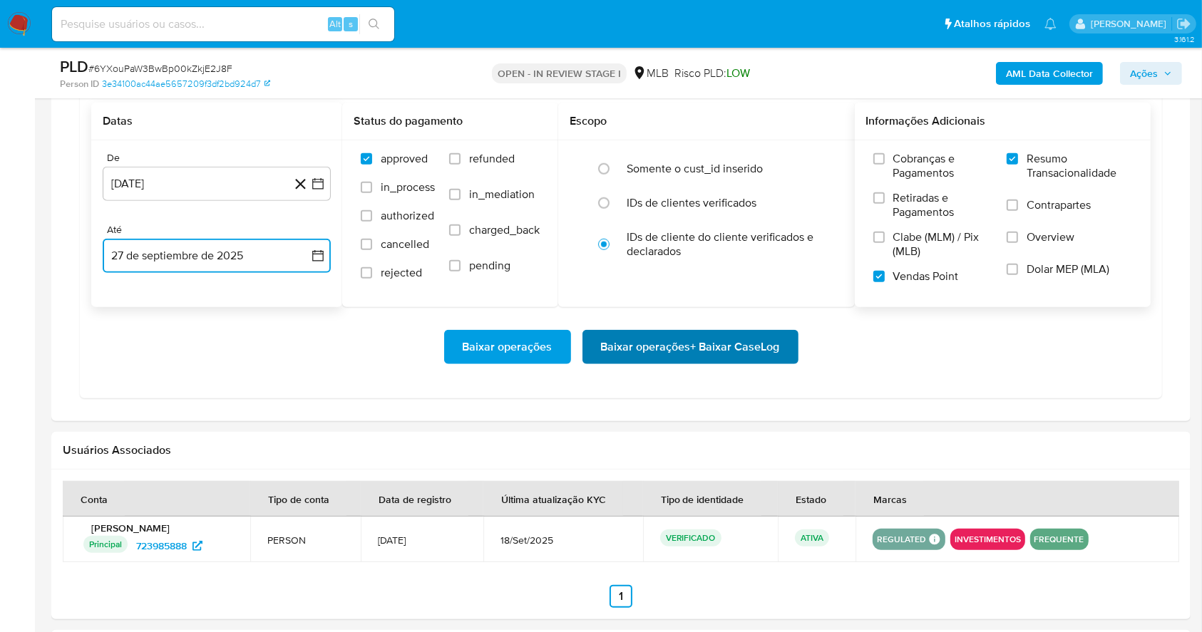
click at [674, 349] on span "Baixar operações + Baixar CaseLog" at bounding box center [690, 347] width 179 height 31
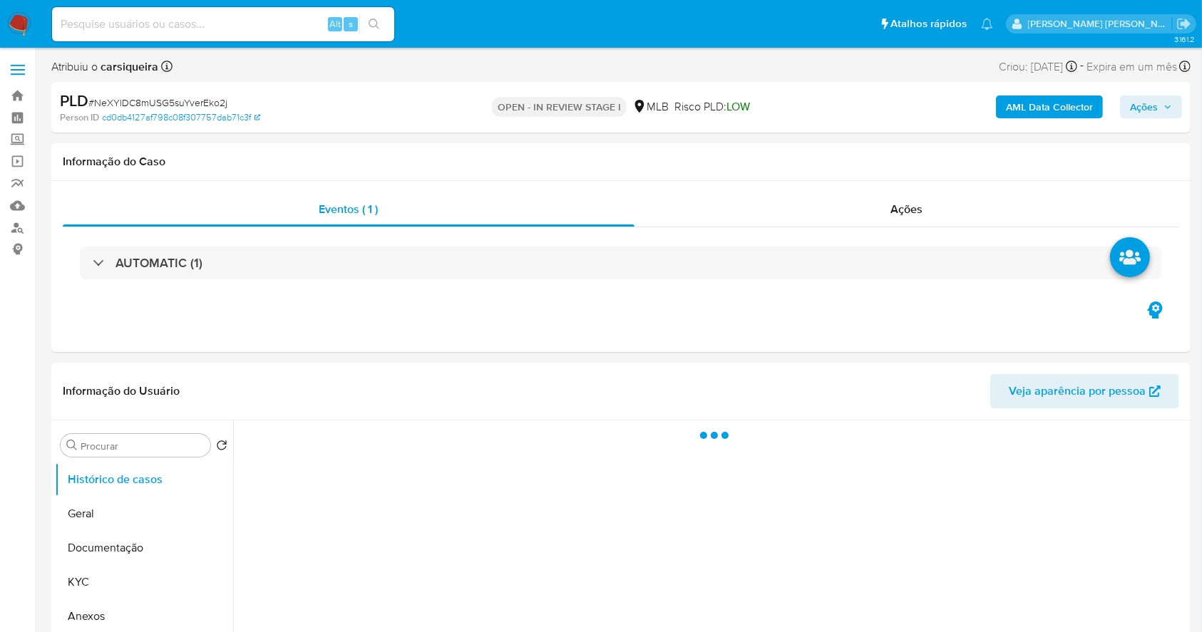
select select "10"
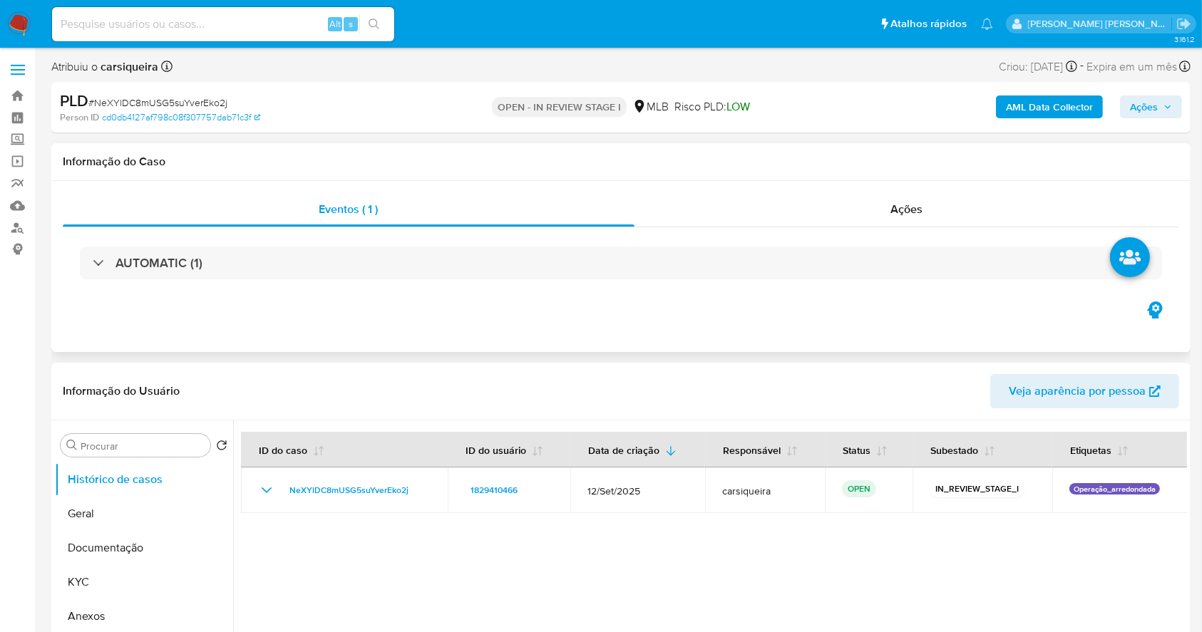
drag, startPoint x: 1215, startPoint y: 163, endPoint x: 799, endPoint y: 348, distance: 455.8
click at [799, 348] on div "Eventos ( 1 ) Ações AUTOMATIC (1)" at bounding box center [620, 266] width 1139 height 171
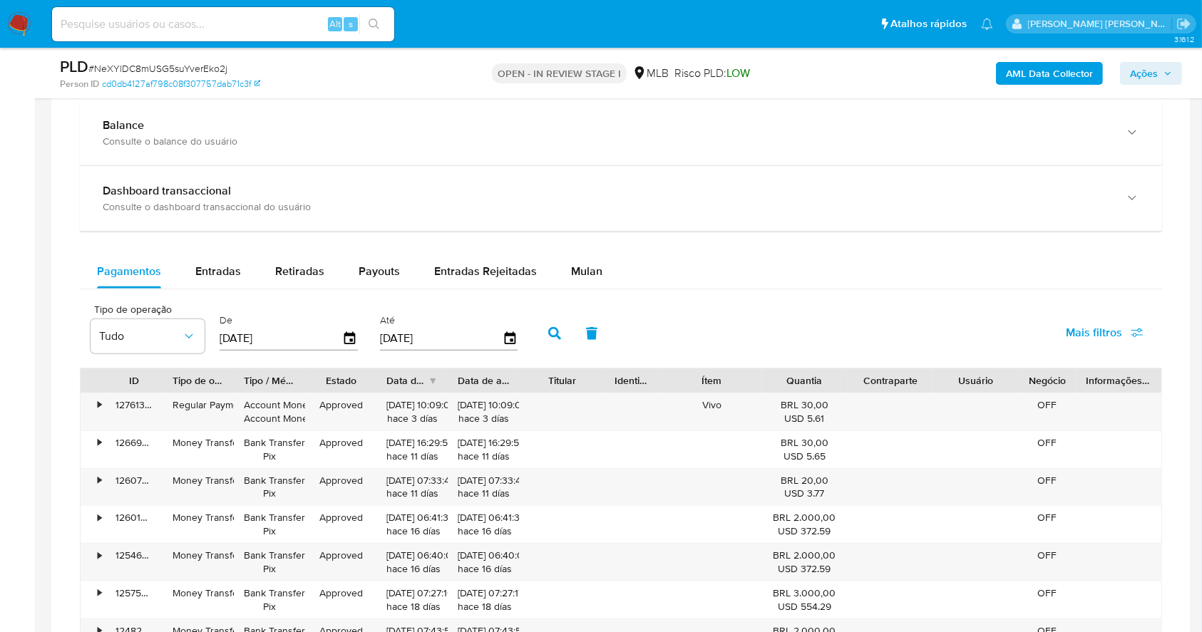
scroll to position [1154, 0]
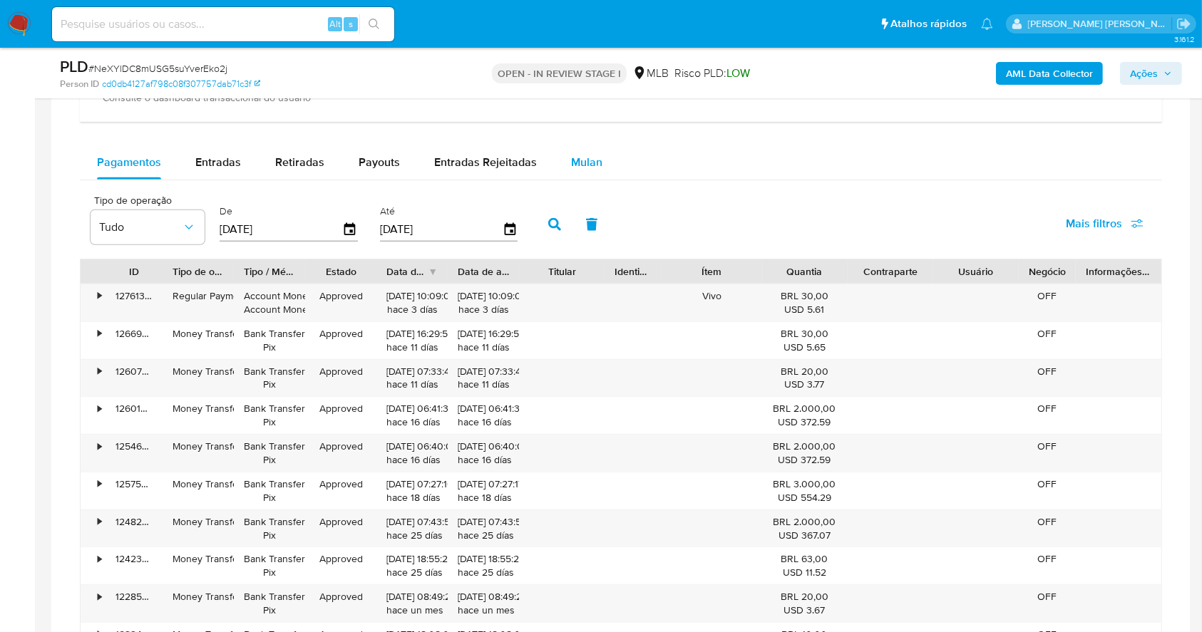
click at [594, 147] on div "Mulan" at bounding box center [586, 162] width 31 height 34
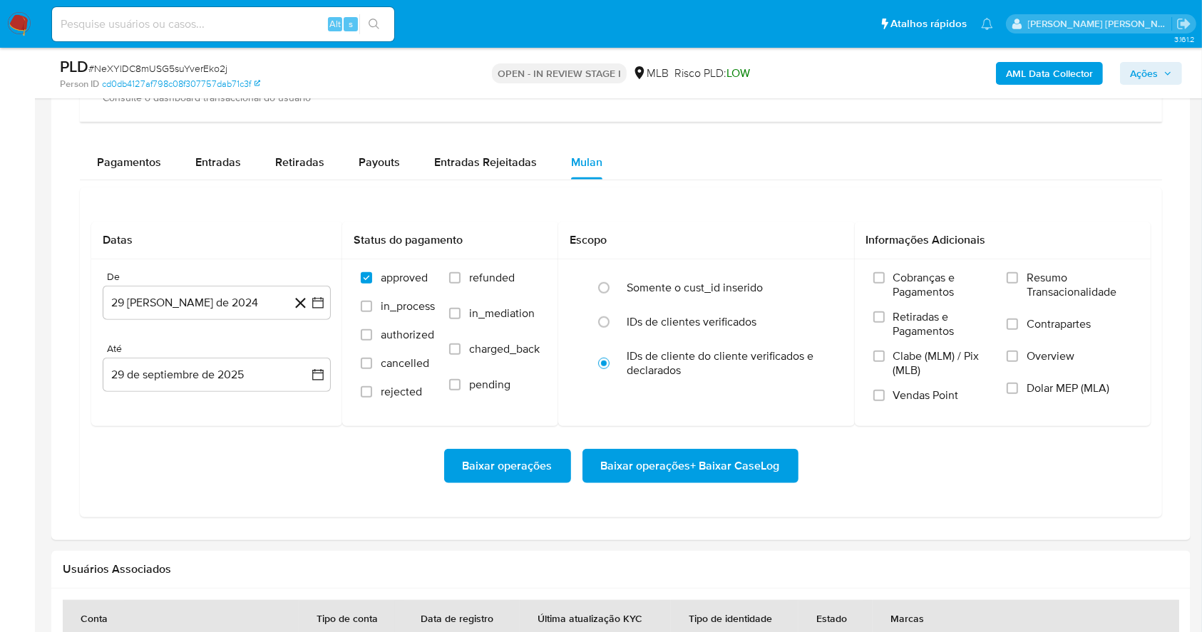
click at [713, 153] on div "Pagamentos Entradas Retiradas Payouts Entradas Rejeitadas Mulan" at bounding box center [621, 162] width 1082 height 34
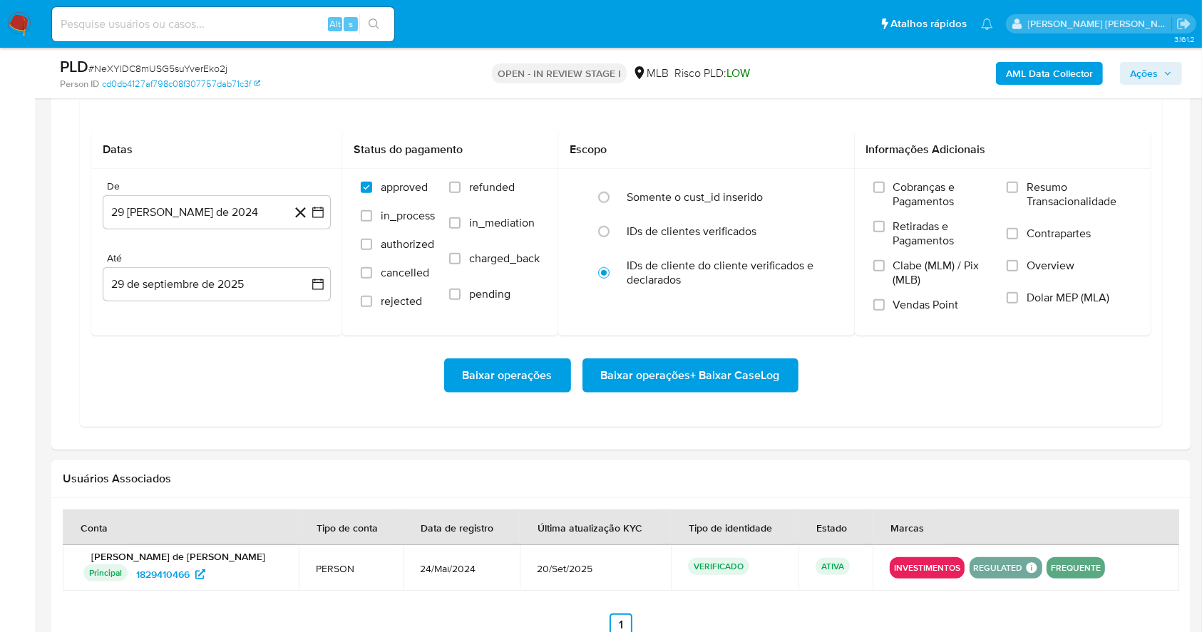
scroll to position [1268, 0]
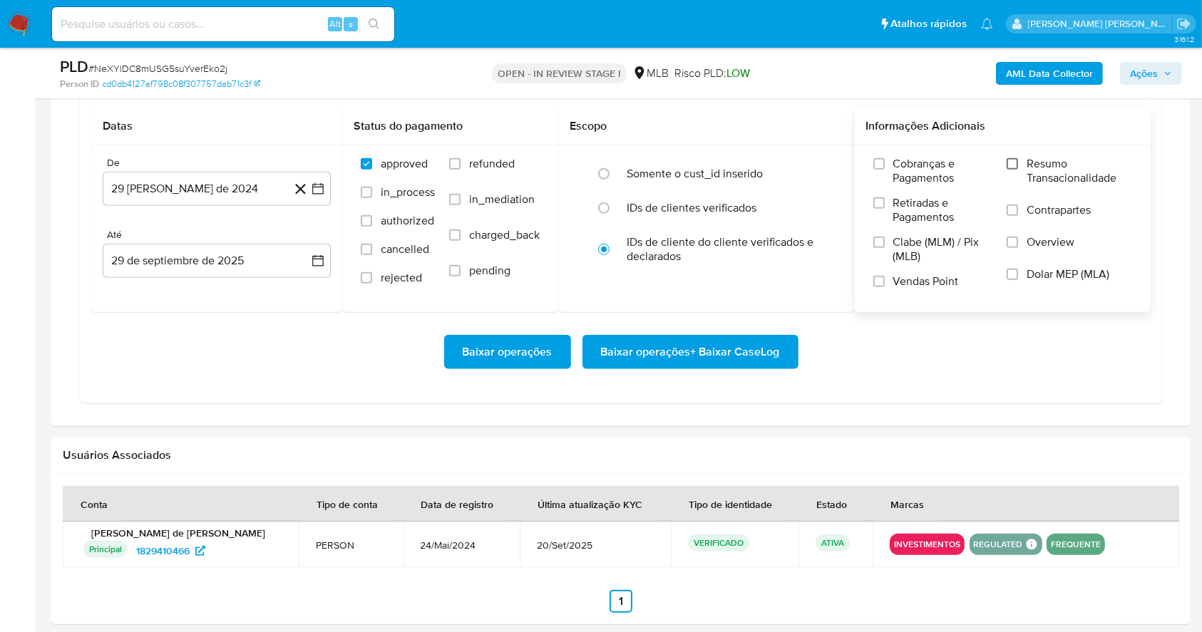
click at [1010, 158] on input "Resumo Transacionalidade" at bounding box center [1012, 163] width 11 height 11
click at [882, 277] on input "Vendas Point" at bounding box center [878, 281] width 11 height 11
click at [313, 183] on icon "button" at bounding box center [317, 188] width 11 height 11
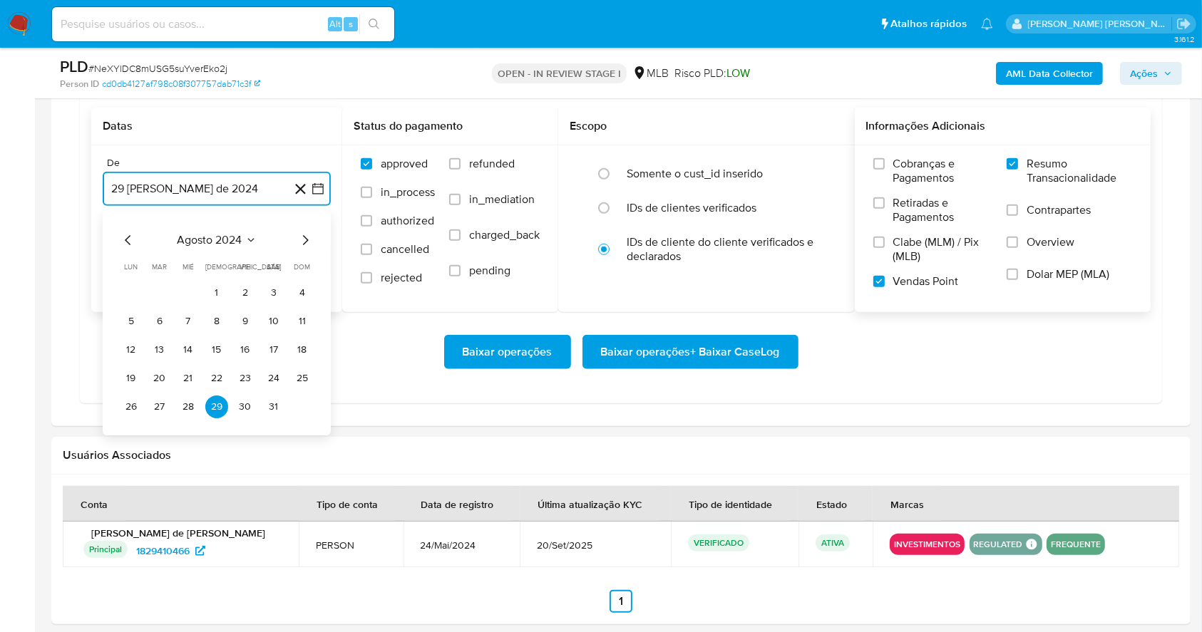
click at [302, 242] on icon "Mes siguiente" at bounding box center [305, 240] width 17 height 17
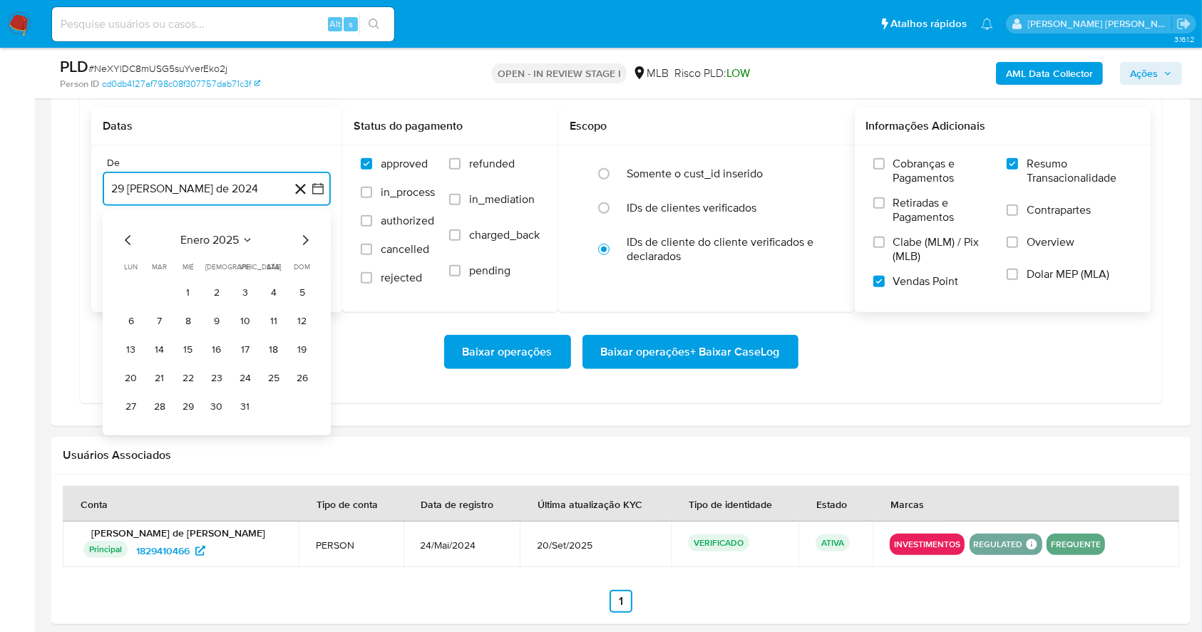
click at [302, 242] on icon "Mes siguiente" at bounding box center [305, 240] width 17 height 17
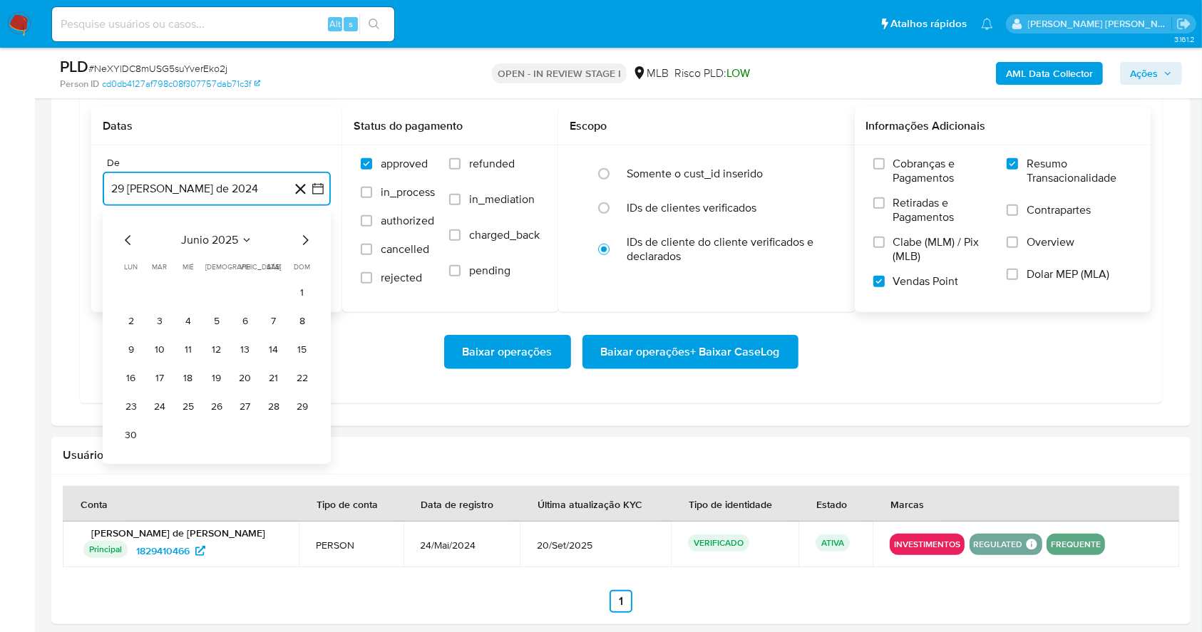
click at [302, 242] on icon "Mes siguiente" at bounding box center [305, 240] width 17 height 17
click at [248, 289] on button "1" at bounding box center [245, 293] width 23 height 23
click at [219, 265] on button "29 de septiembre de 2025" at bounding box center [217, 261] width 228 height 34
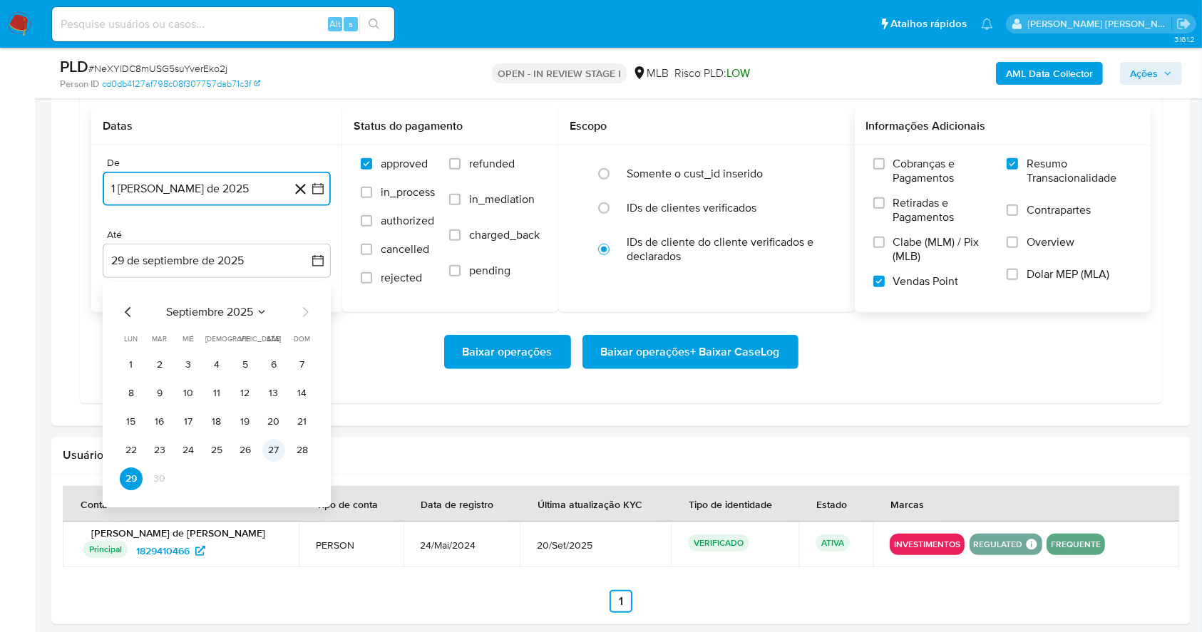
click at [276, 446] on button "27" at bounding box center [273, 450] width 23 height 23
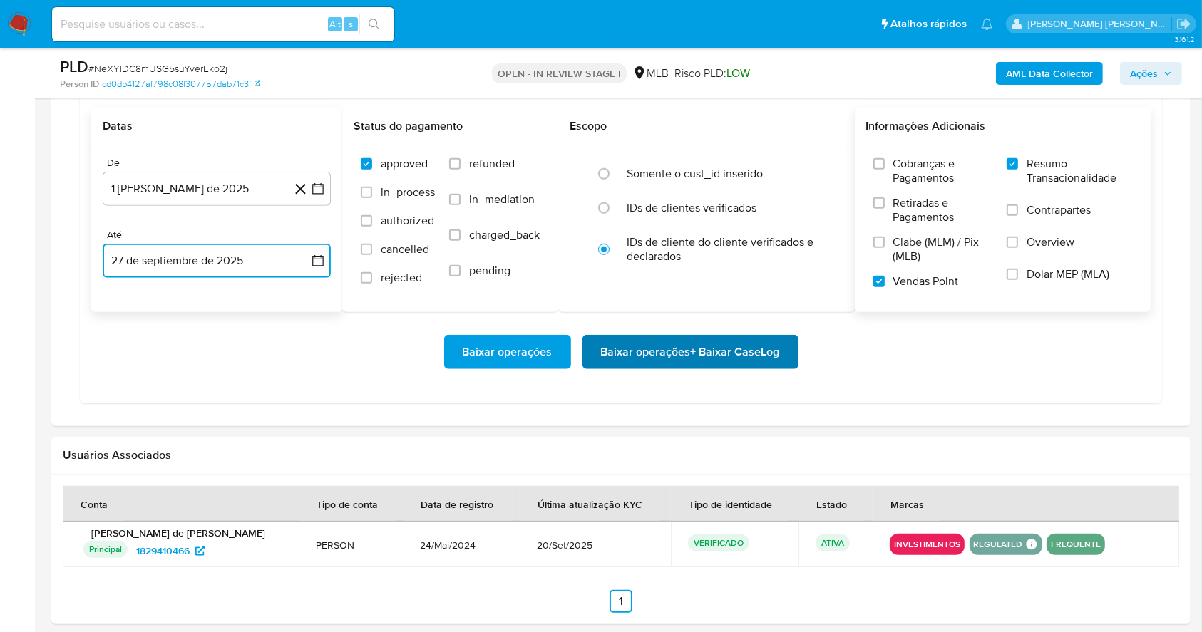
click at [667, 349] on span "Baixar operações + Baixar CaseLog" at bounding box center [690, 352] width 179 height 31
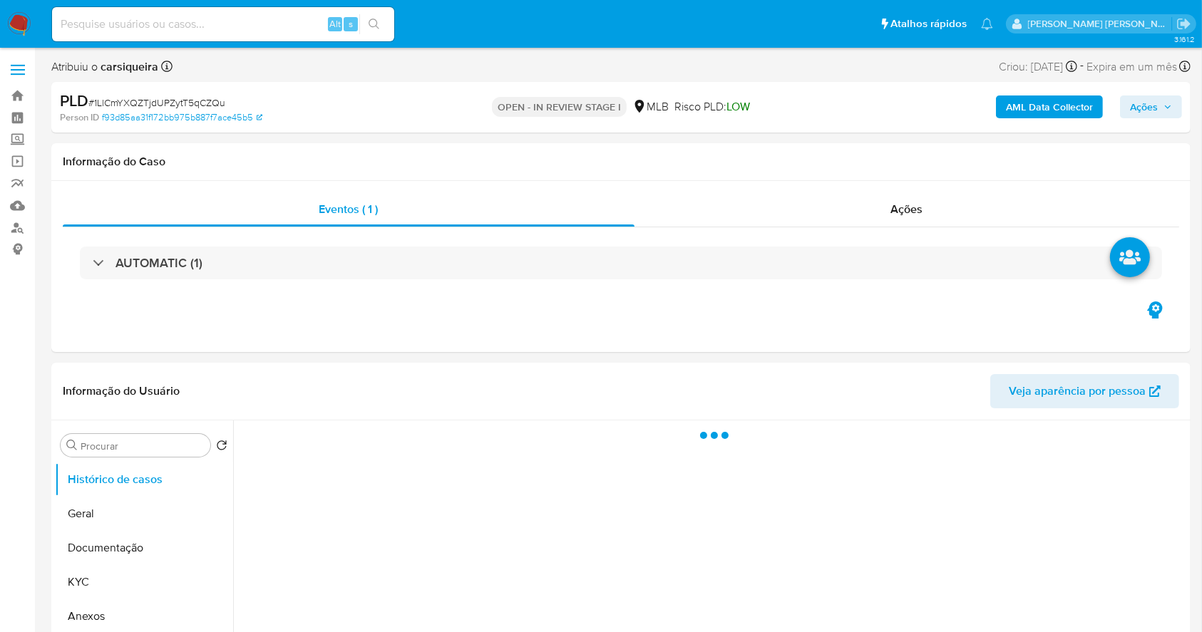
select select "10"
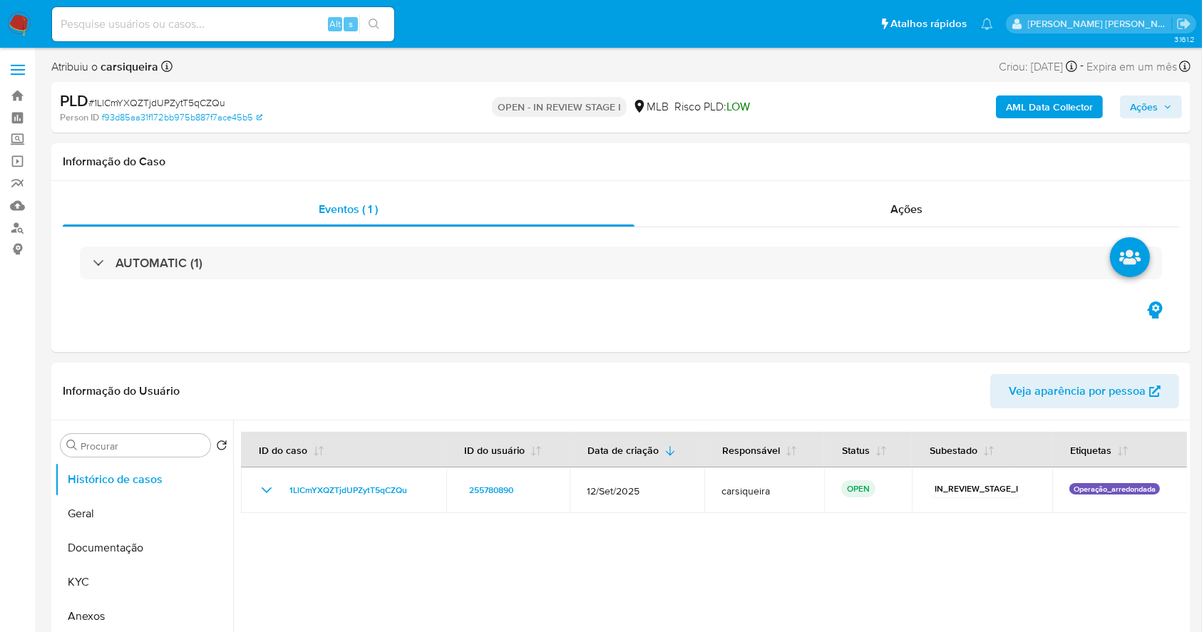
scroll to position [1, 0]
drag, startPoint x: 1216, startPoint y: 38, endPoint x: 1067, endPoint y: 151, distance: 186.7
click at [1067, 151] on div "Informação do Caso" at bounding box center [620, 162] width 1139 height 38
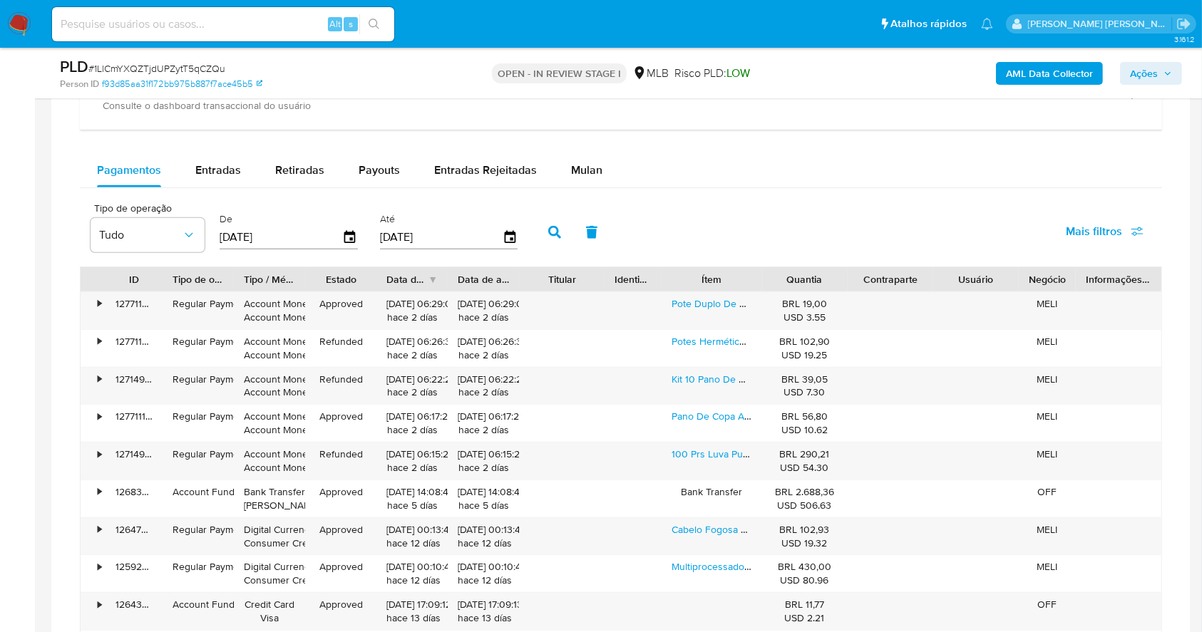
scroll to position [1151, 0]
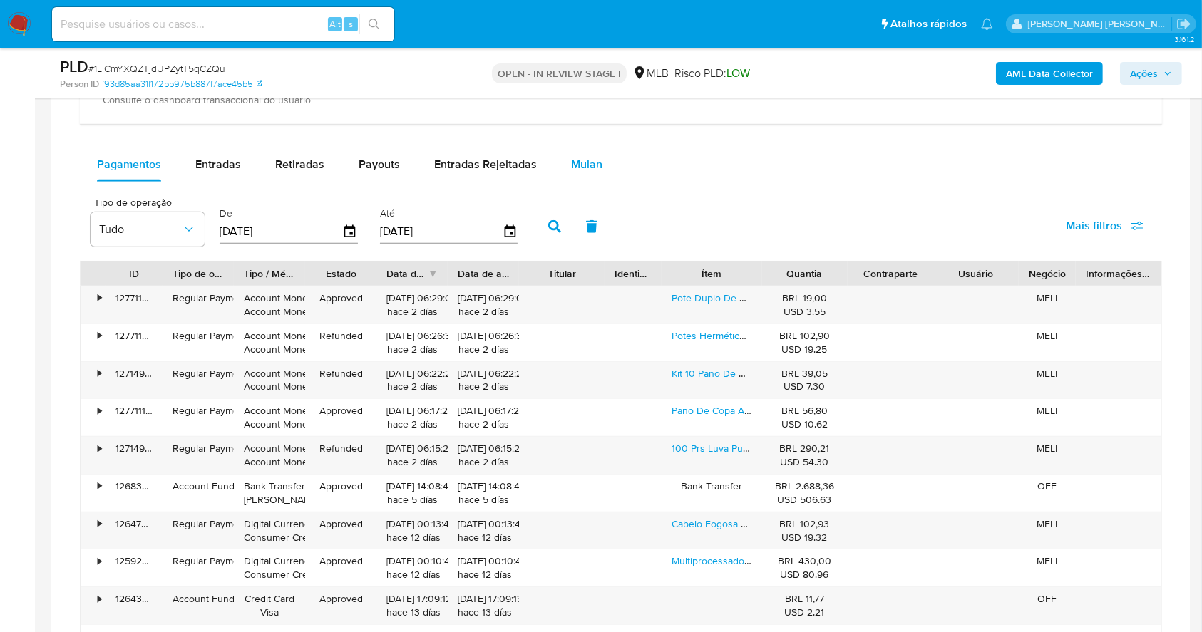
click at [575, 173] on div "Mulan" at bounding box center [586, 165] width 31 height 34
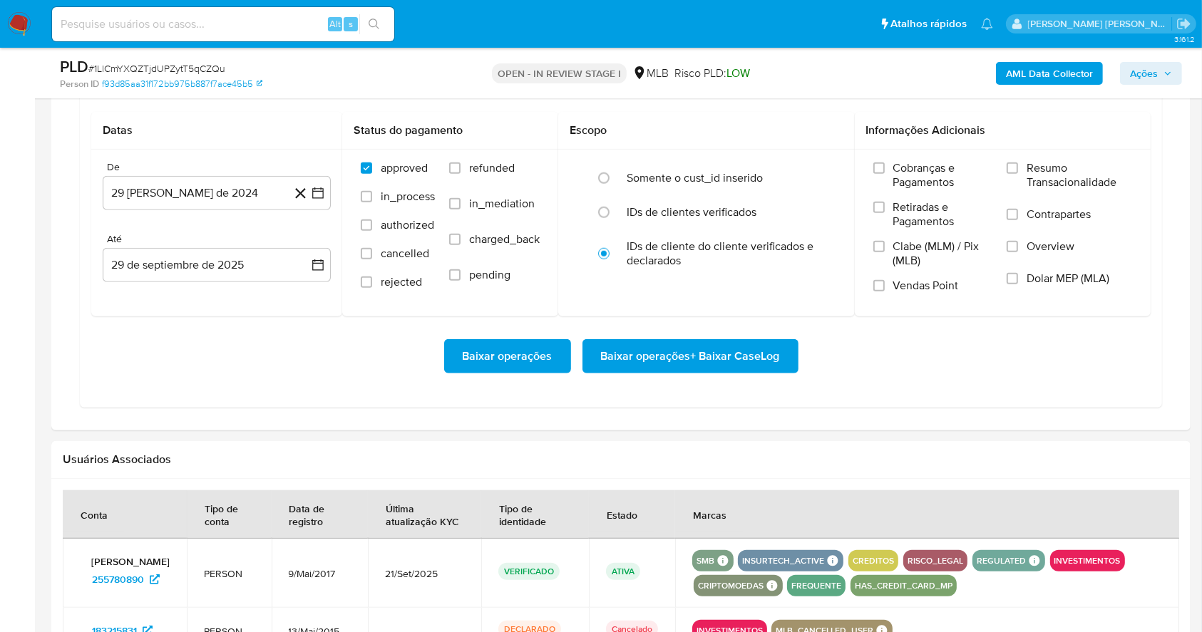
scroll to position [1265, 0]
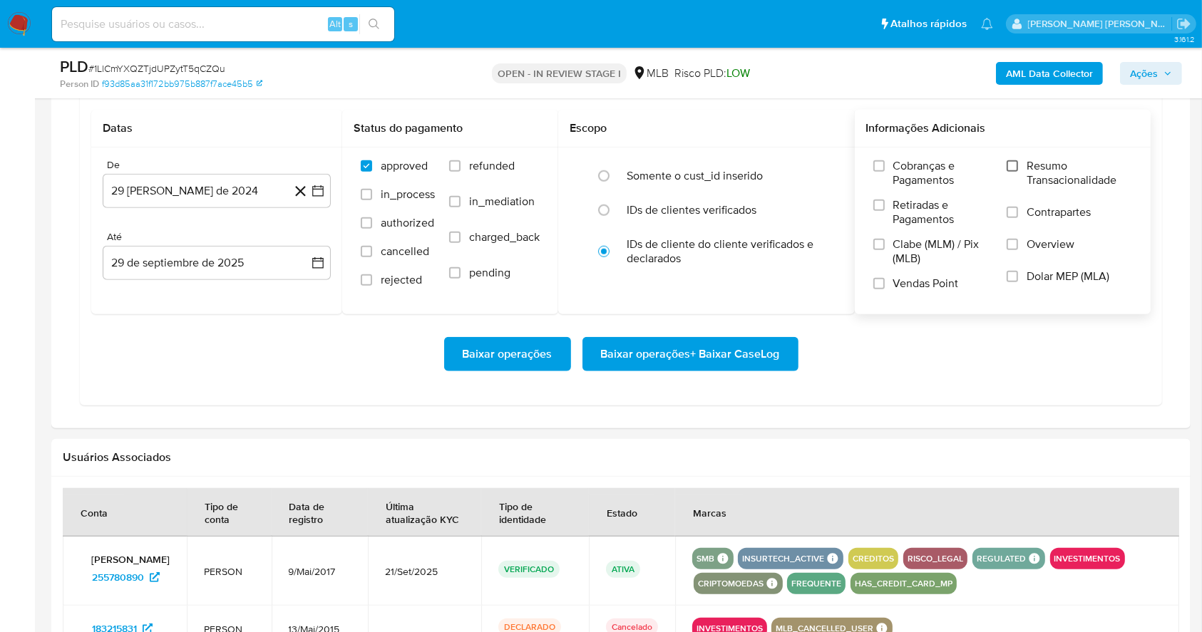
click at [1018, 167] on input "Resumo Transacionalidade" at bounding box center [1012, 165] width 11 height 11
click at [885, 289] on label "Vendas Point" at bounding box center [933, 289] width 120 height 25
click at [885, 289] on input "Vendas Point" at bounding box center [878, 283] width 11 height 11
click at [319, 196] on icon "button" at bounding box center [318, 191] width 14 height 14
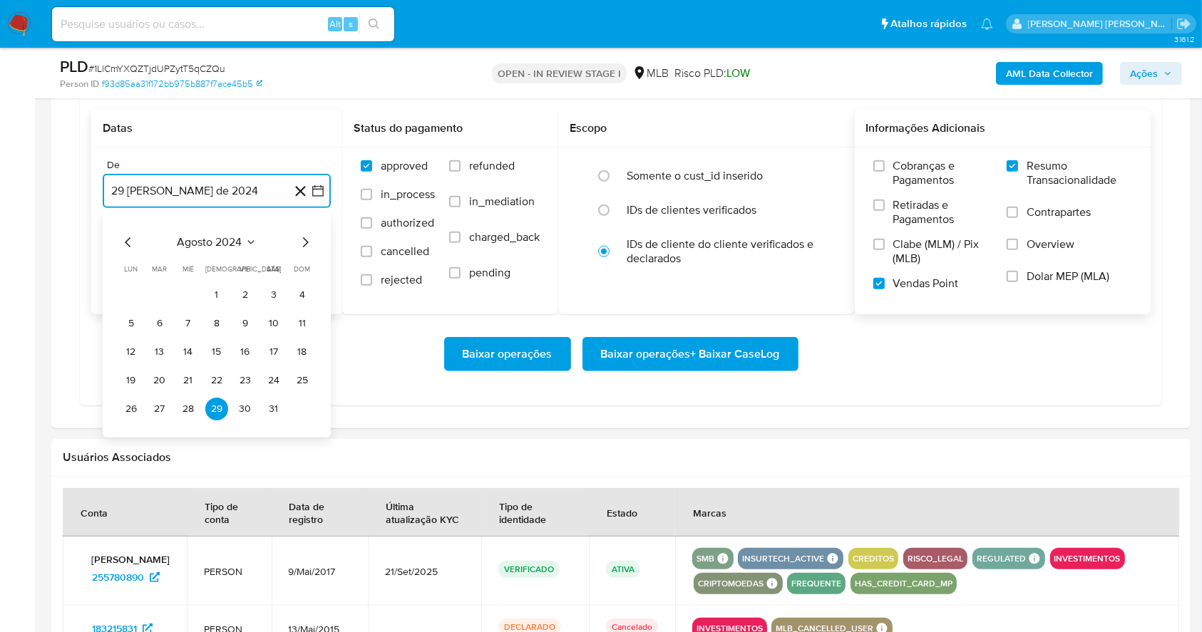
click at [306, 237] on icon "Mes siguiente" at bounding box center [305, 242] width 17 height 17
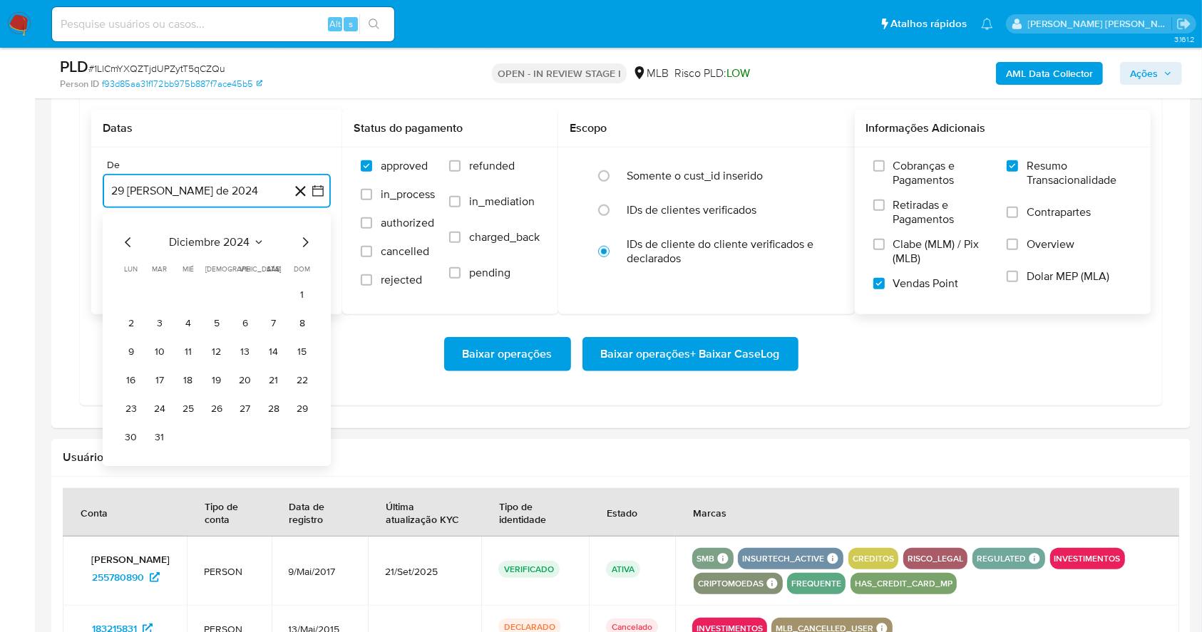
click at [306, 237] on icon "Mes siguiente" at bounding box center [305, 242] width 17 height 17
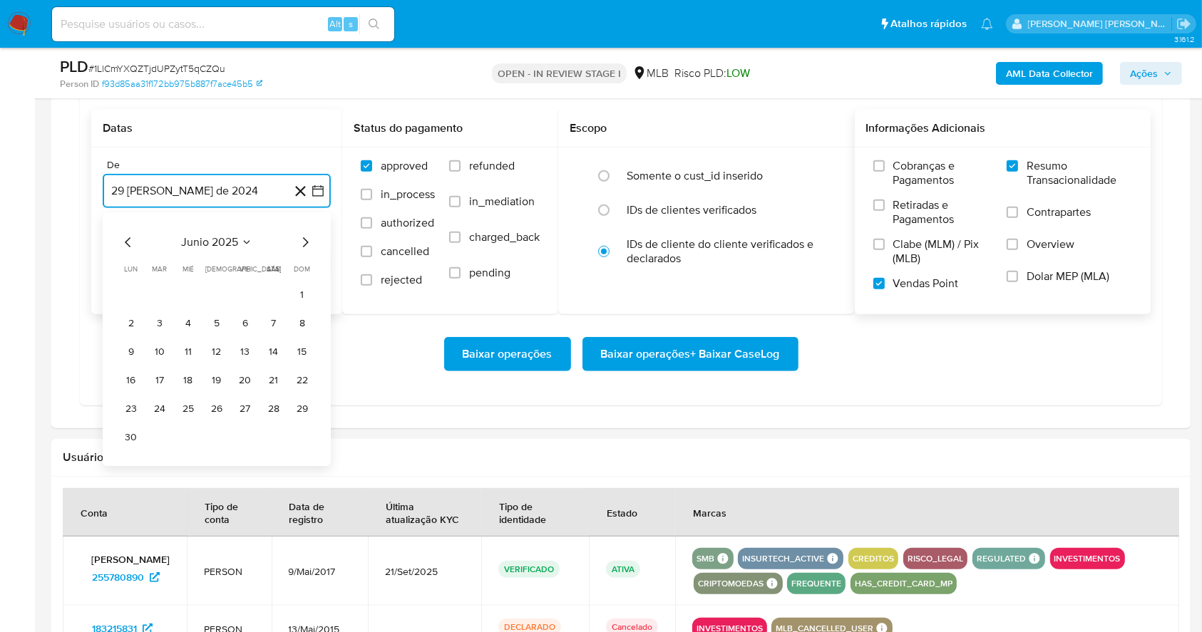
click at [306, 237] on icon "Mes siguiente" at bounding box center [305, 242] width 17 height 17
click at [247, 294] on button "1" at bounding box center [245, 295] width 23 height 23
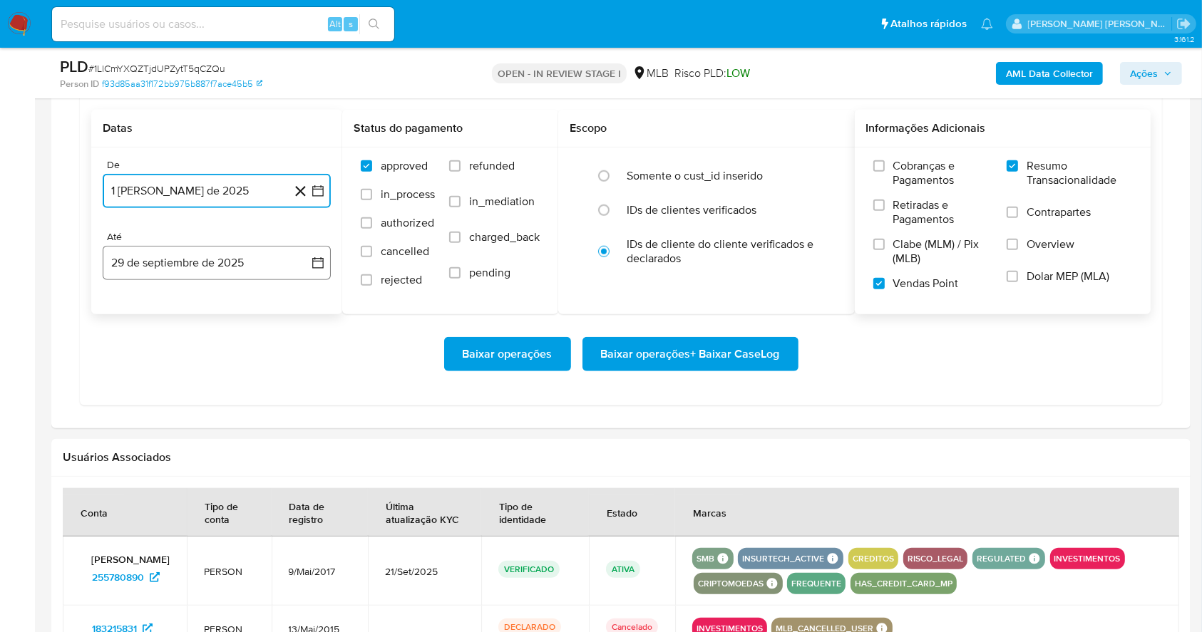
click at [242, 274] on button "29 de septiembre de 2025" at bounding box center [217, 263] width 228 height 34
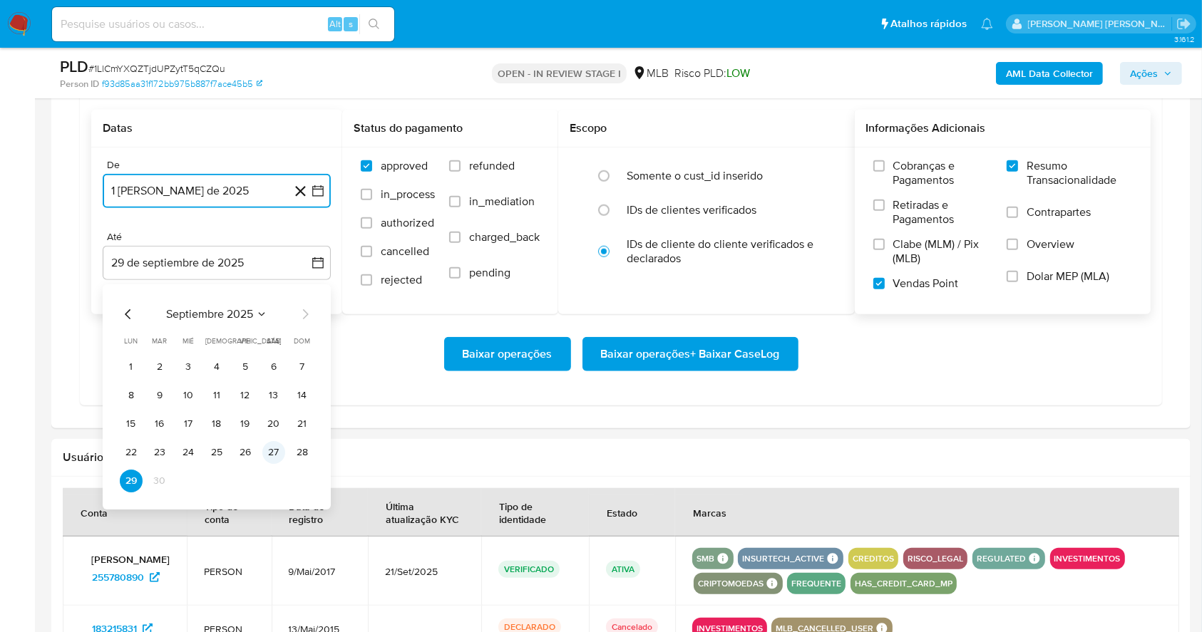
click at [268, 457] on button "27" at bounding box center [273, 452] width 23 height 23
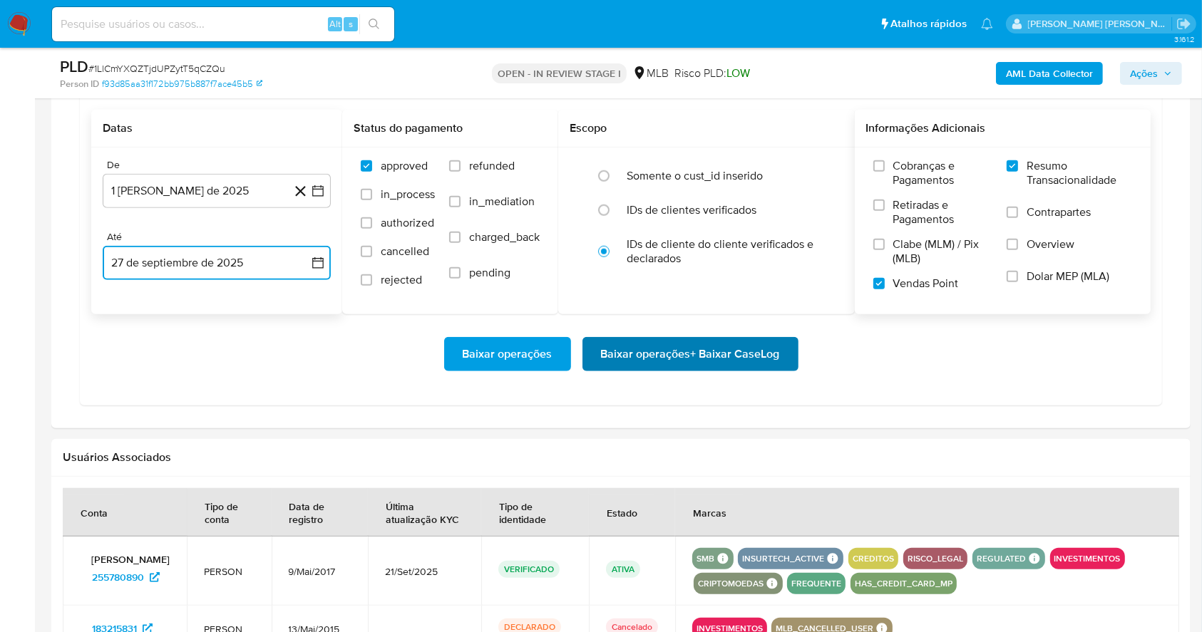
click at [630, 350] on span "Baixar operações + Baixar CaseLog" at bounding box center [690, 354] width 179 height 31
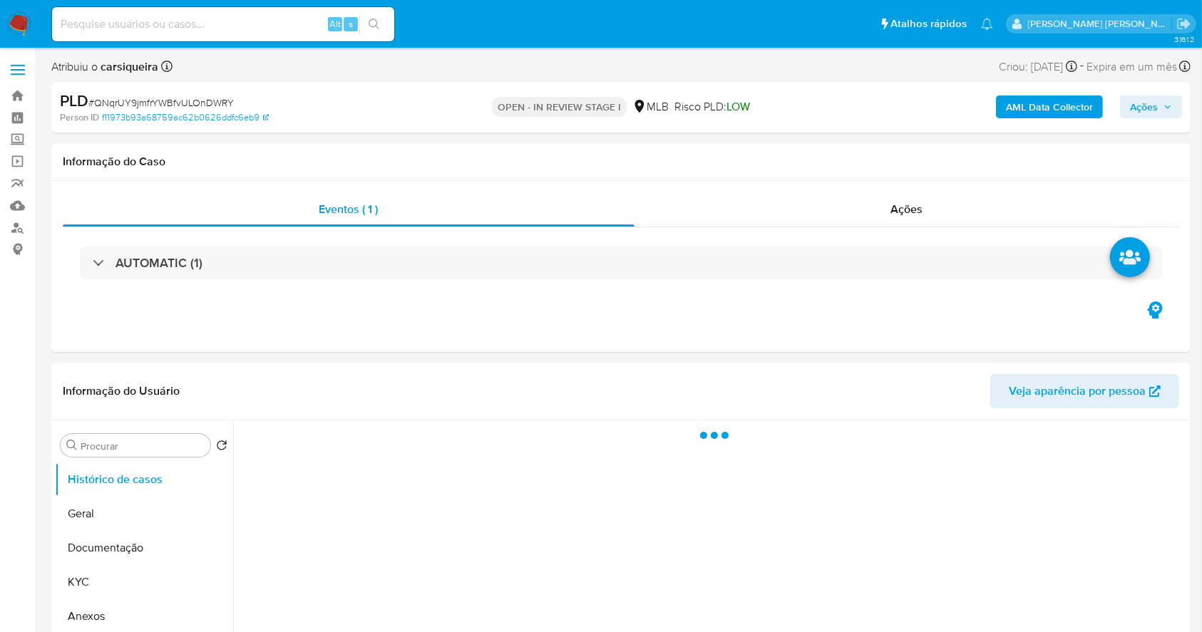
select select "10"
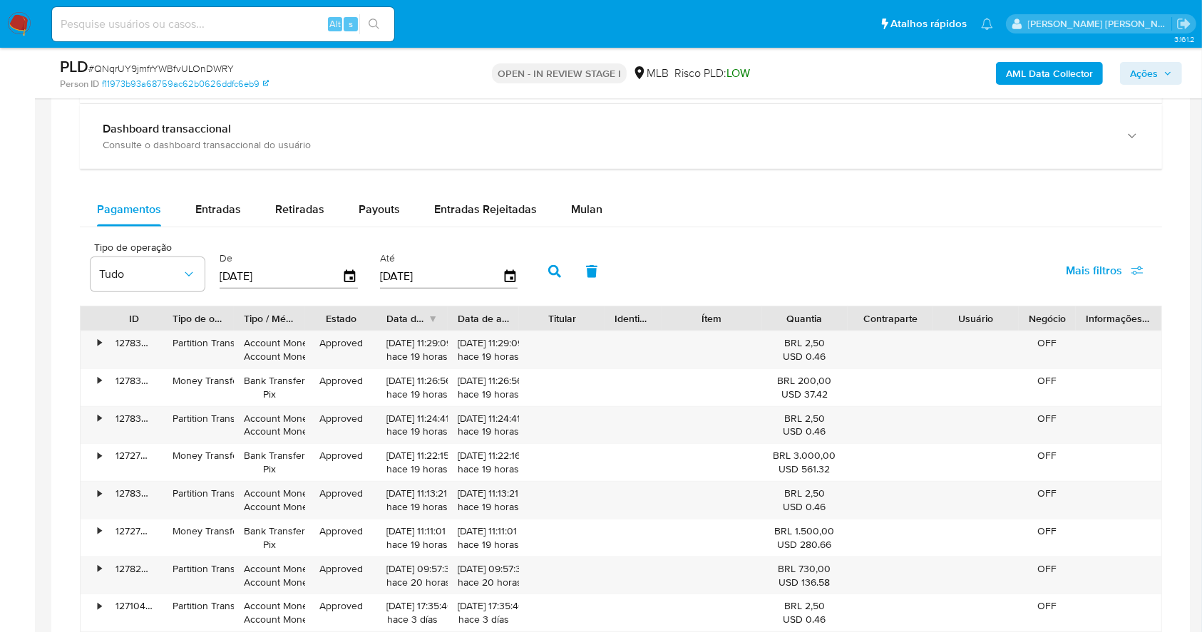
scroll to position [1110, 0]
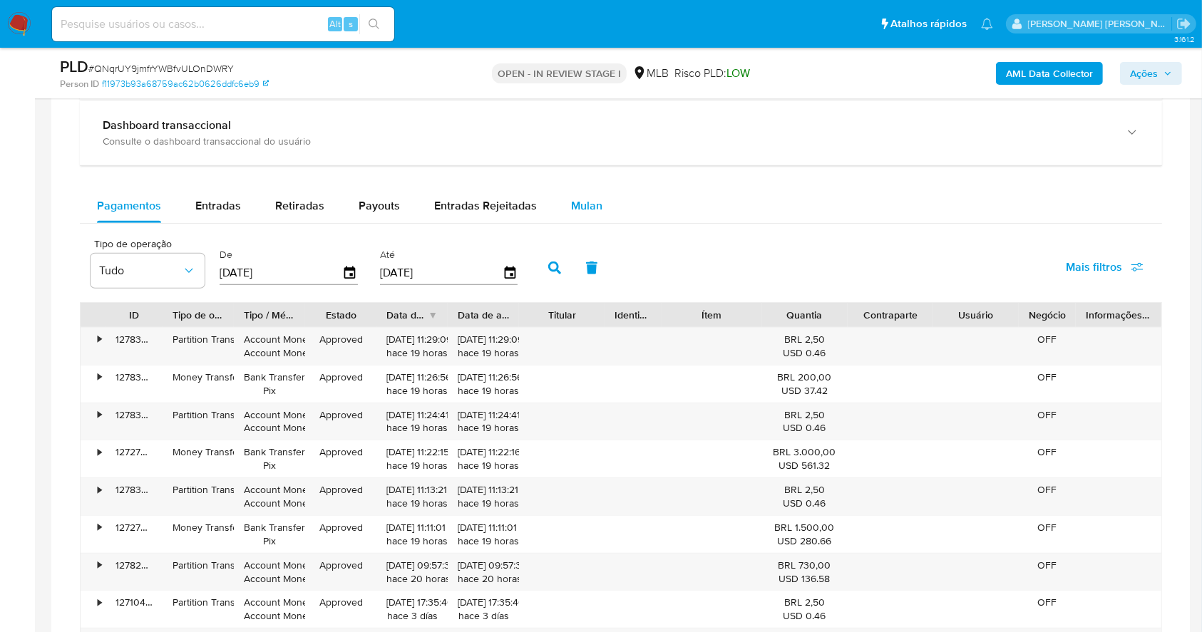
click at [572, 205] on span "Mulan" at bounding box center [586, 205] width 31 height 16
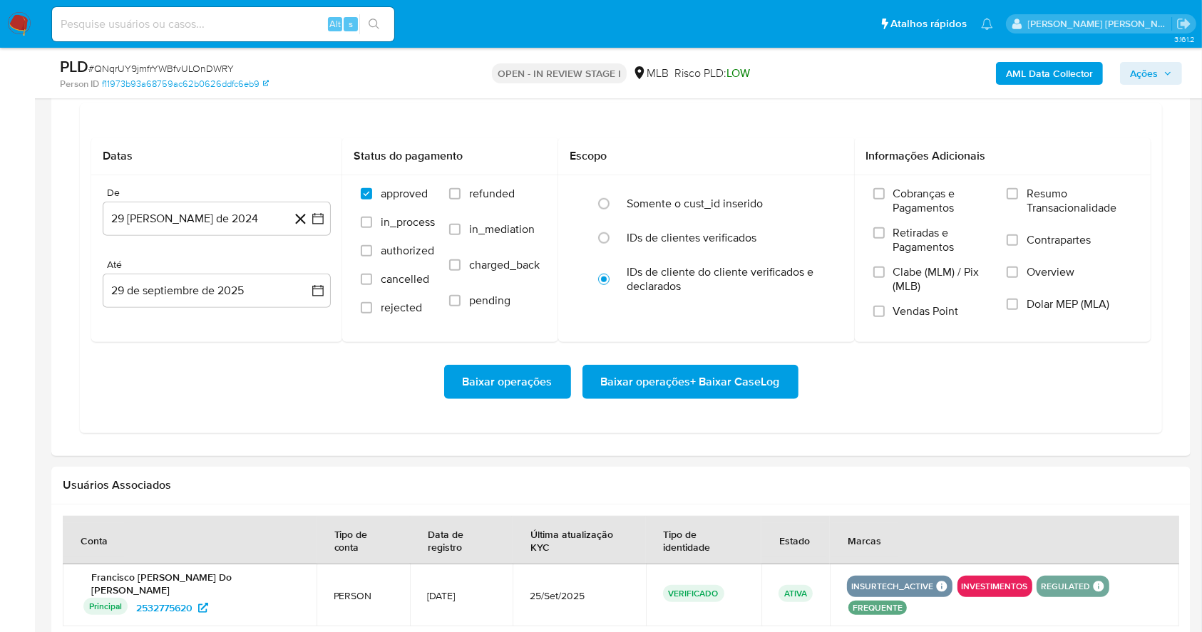
scroll to position [1243, 0]
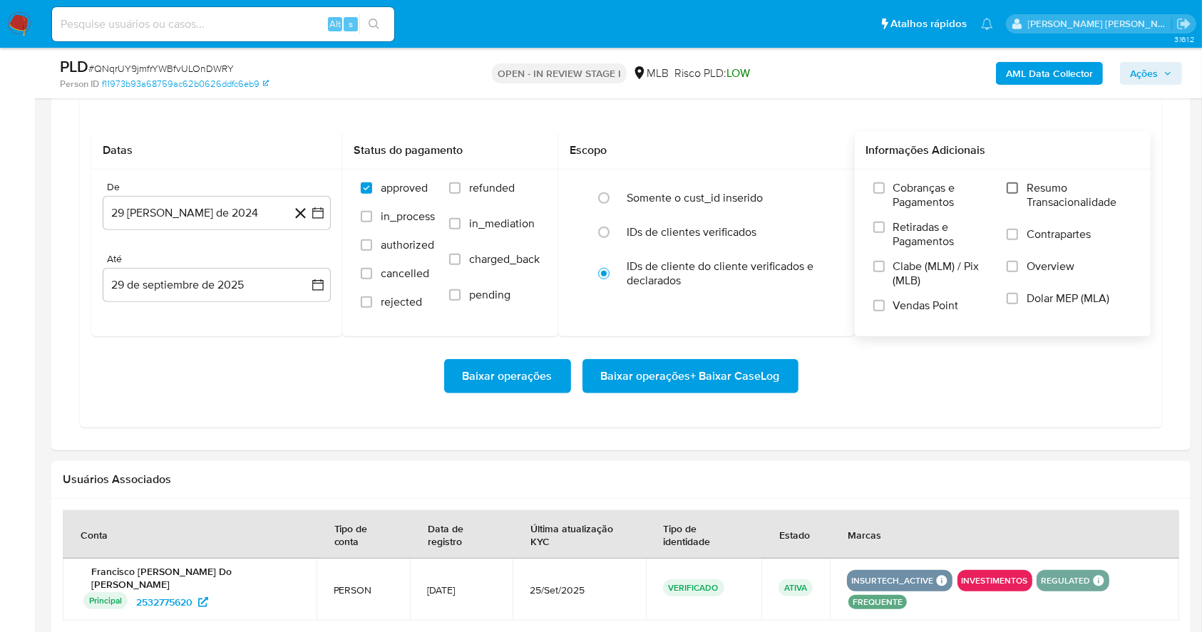
click at [1016, 185] on input "Resumo Transacionalidade" at bounding box center [1012, 188] width 11 height 11
click at [887, 312] on label "Vendas Point" at bounding box center [933, 311] width 120 height 25
click at [885, 312] on input "Vendas Point" at bounding box center [878, 305] width 11 height 11
click at [318, 214] on icon "button" at bounding box center [318, 213] width 14 height 14
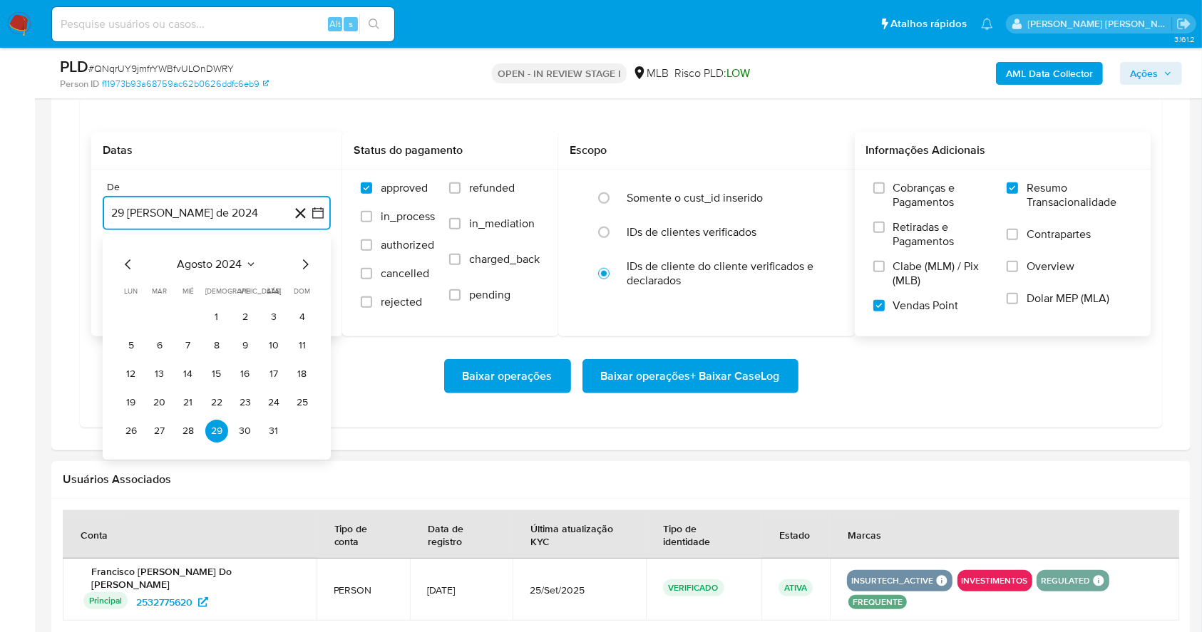
click at [307, 267] on icon "Mes siguiente" at bounding box center [305, 264] width 17 height 17
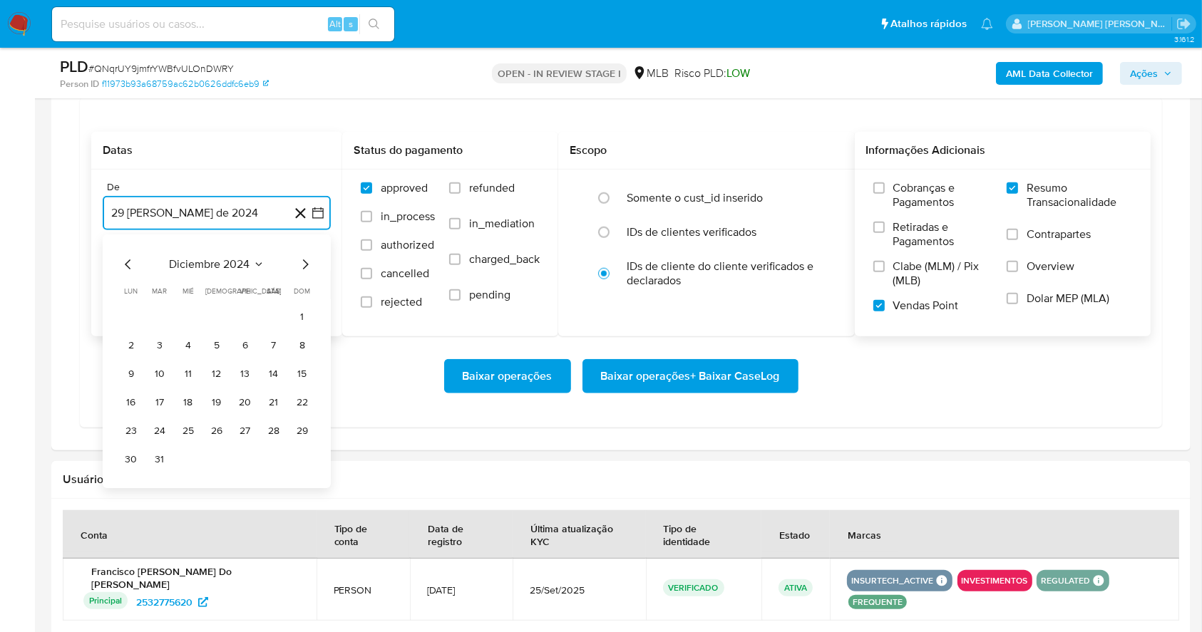
click at [307, 267] on icon "Mes siguiente" at bounding box center [305, 264] width 17 height 17
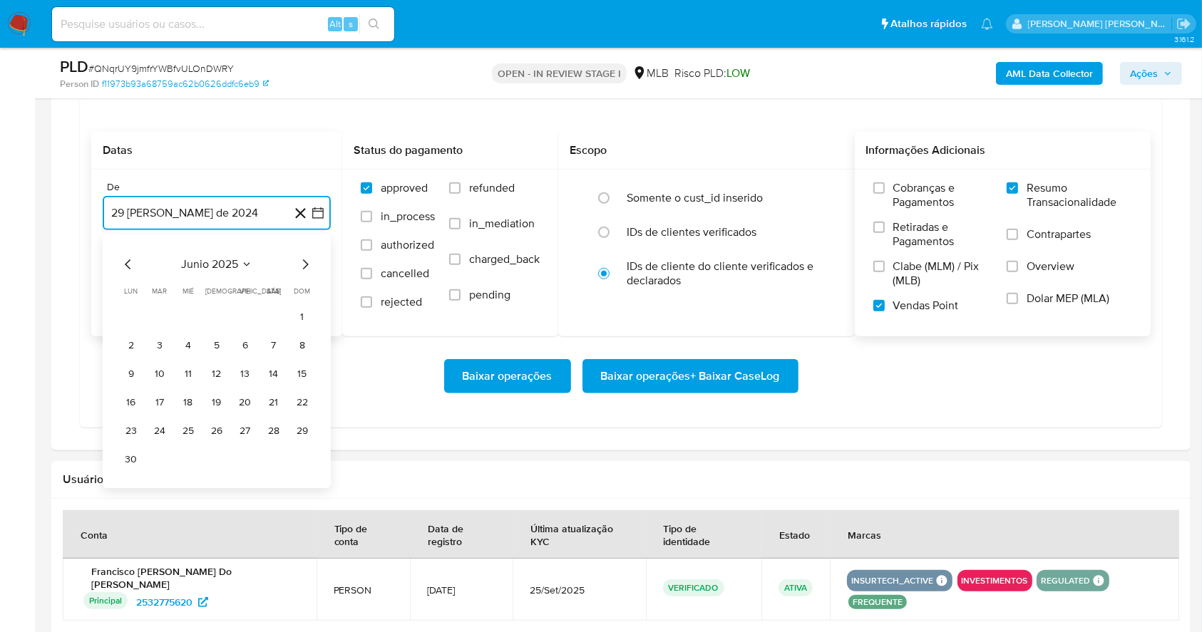
click at [307, 267] on icon "Mes siguiente" at bounding box center [305, 264] width 17 height 17
click at [240, 309] on button "1" at bounding box center [245, 317] width 23 height 23
click at [239, 287] on button "29 de septiembre de 2025" at bounding box center [217, 285] width 228 height 34
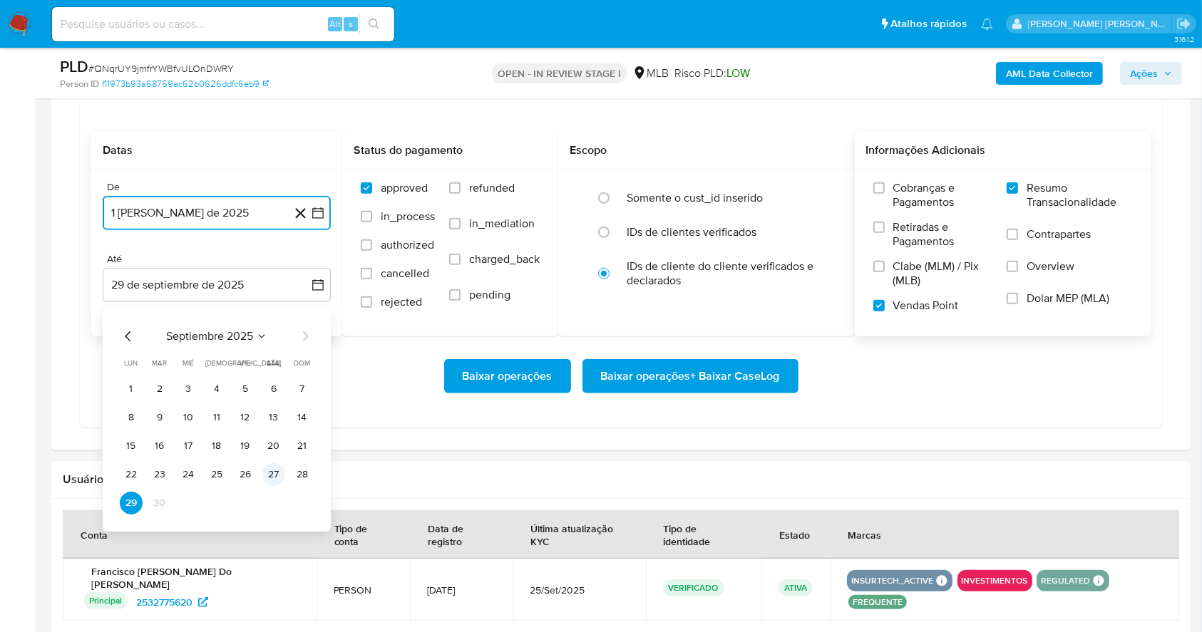
click at [274, 477] on button "27" at bounding box center [273, 474] width 23 height 23
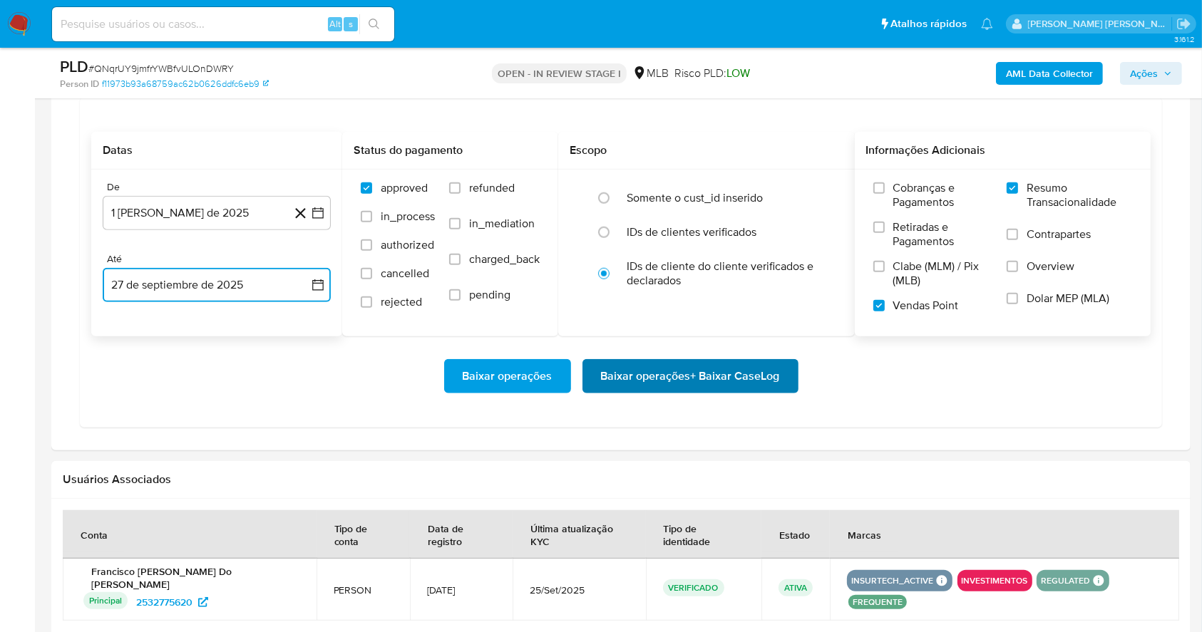
click at [664, 375] on span "Baixar operações + Baixar CaseLog" at bounding box center [690, 376] width 179 height 31
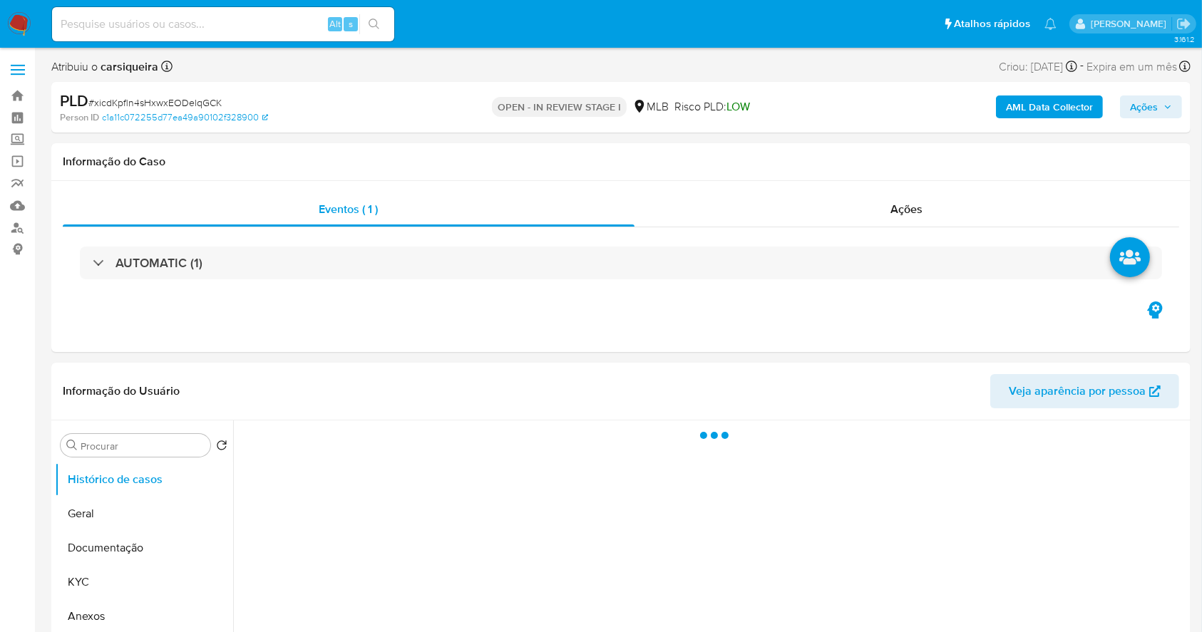
select select "10"
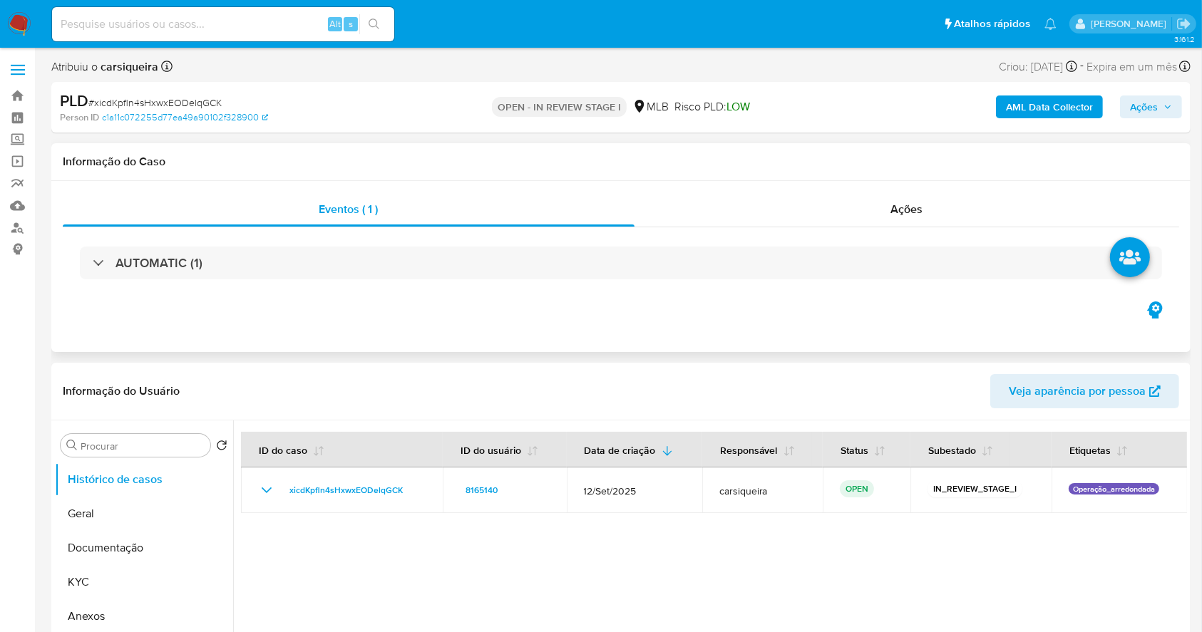
drag, startPoint x: 1209, startPoint y: 374, endPoint x: 821, endPoint y: 297, distance: 395.4
click at [821, 297] on div "AUTOMATIC (1)" at bounding box center [621, 262] width 1116 height 71
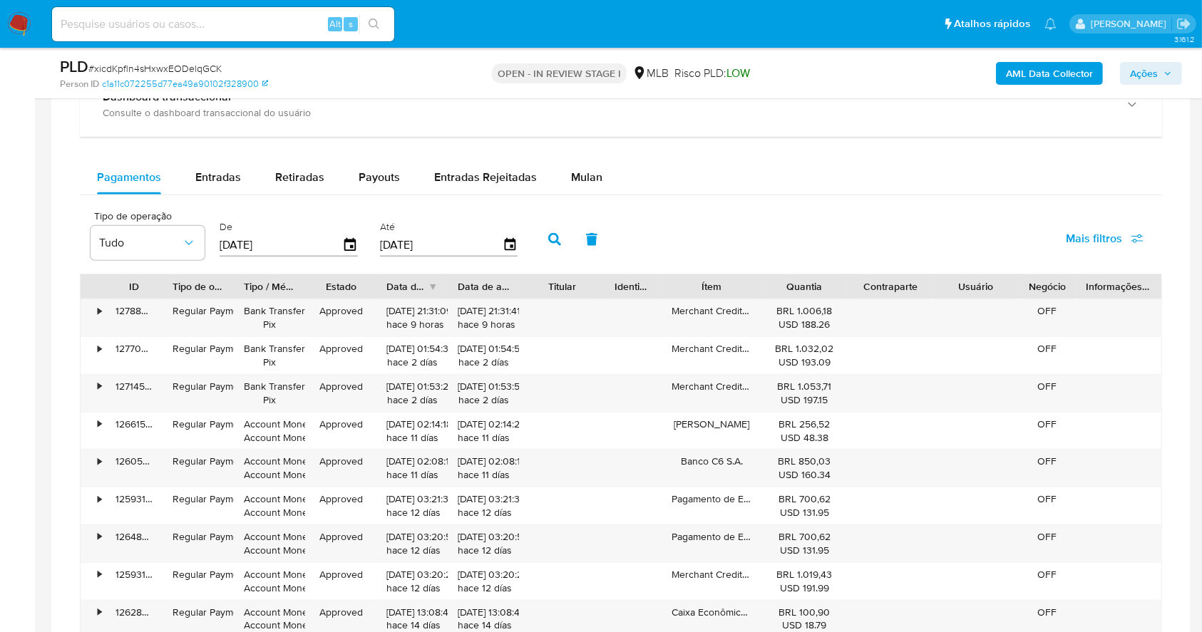
scroll to position [1118, 0]
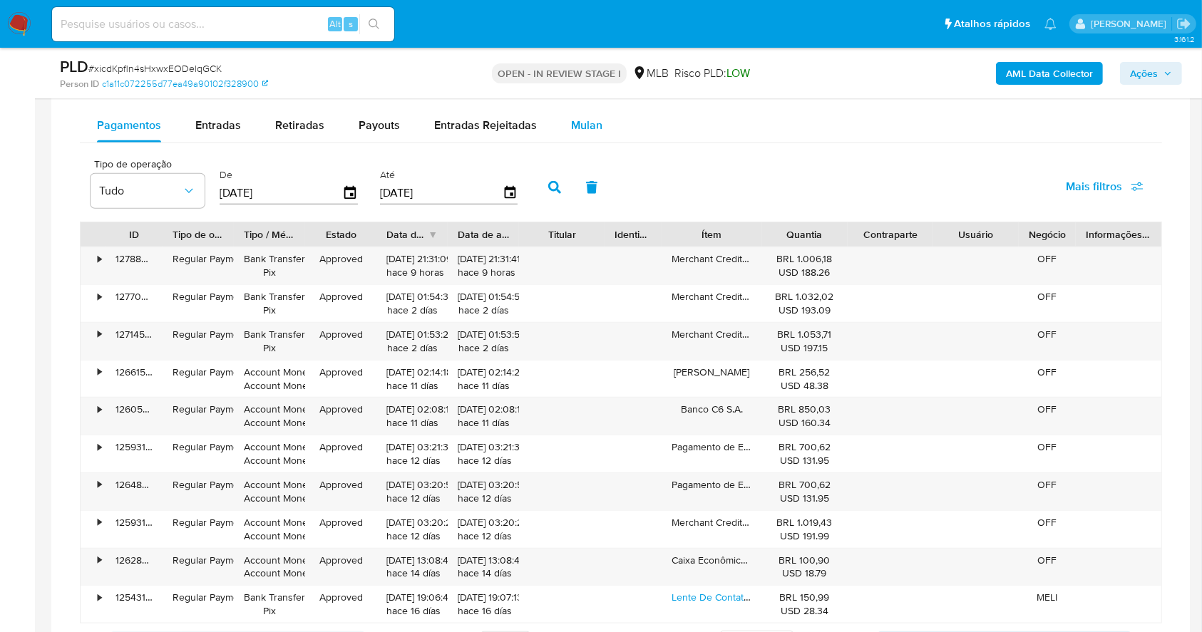
click at [587, 129] on span "Mulan" at bounding box center [586, 125] width 31 height 16
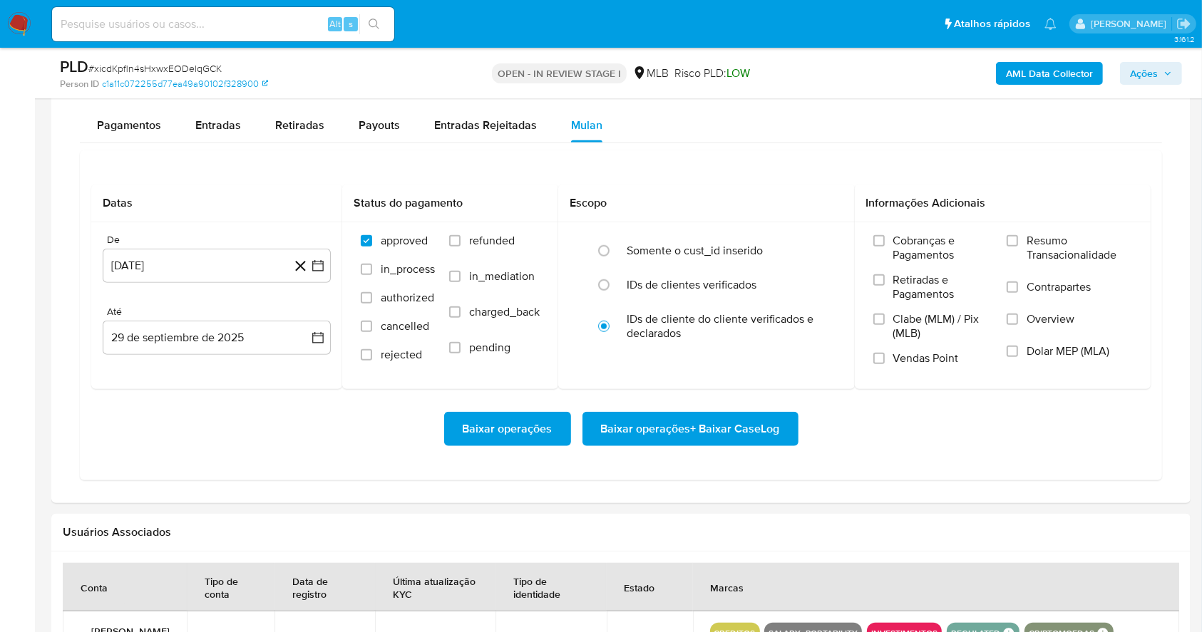
click at [724, 163] on div "Datas De [DATE] [DATE] Até 29 de septiembre de 2025 [DATE] Status do pagamento …" at bounding box center [621, 315] width 1082 height 330
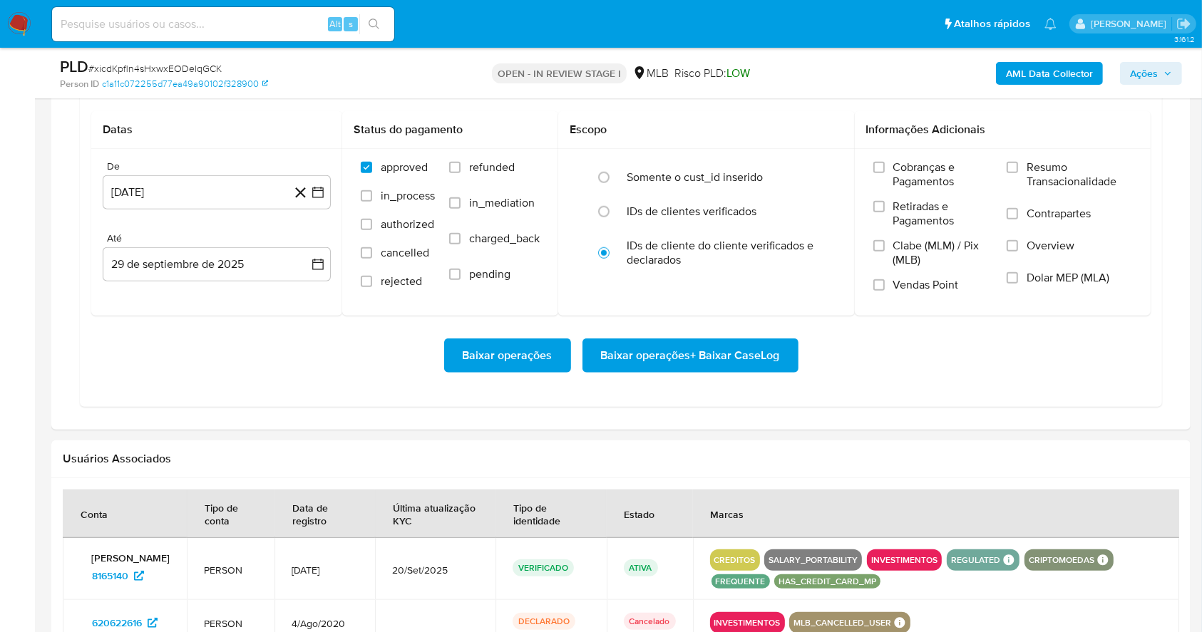
scroll to position [1194, 0]
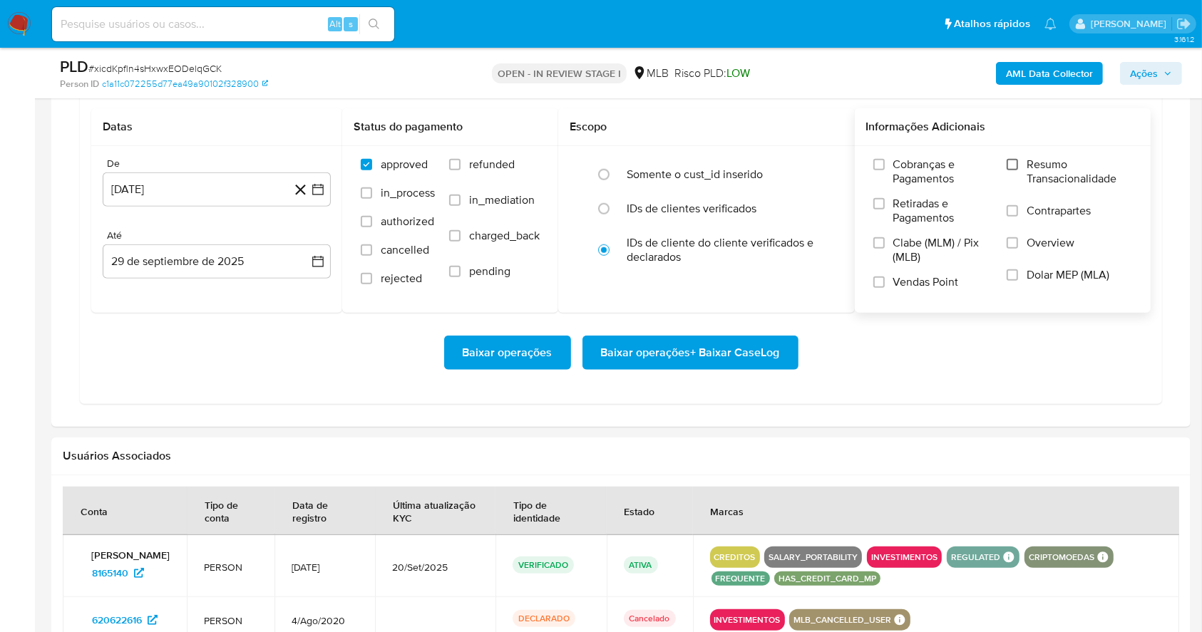
click at [1013, 165] on input "Resumo Transacionalidade" at bounding box center [1012, 164] width 11 height 11
click at [873, 283] on input "Vendas Point" at bounding box center [878, 282] width 11 height 11
click at [318, 184] on icon "button" at bounding box center [318, 190] width 14 height 14
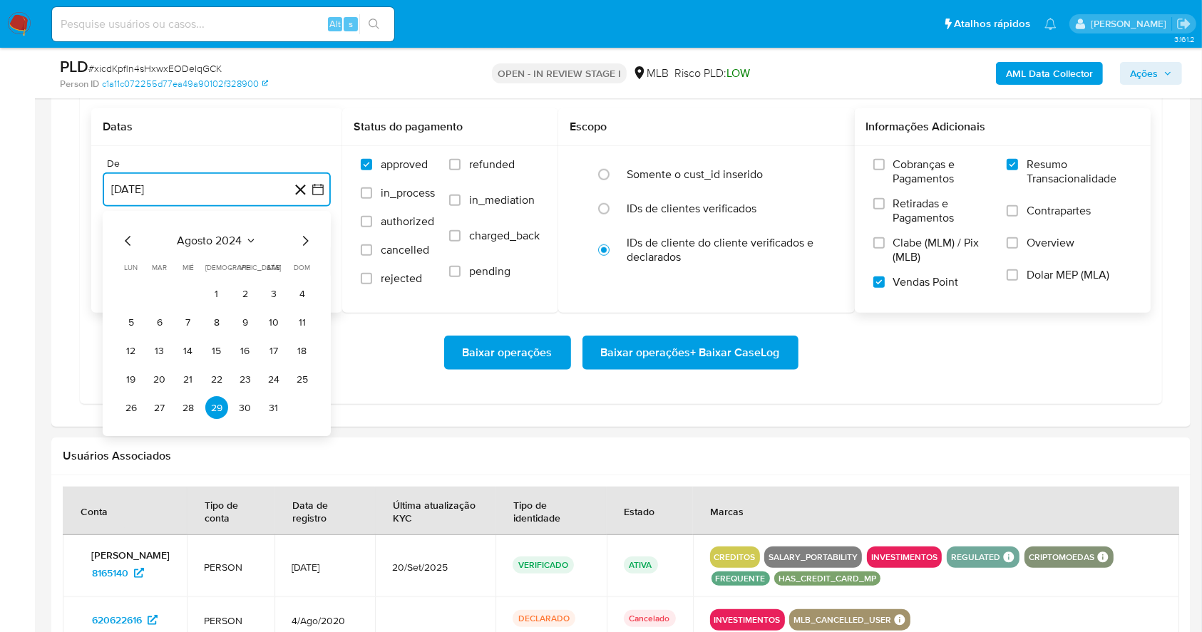
click at [312, 236] on icon "Mes siguiente" at bounding box center [305, 241] width 17 height 17
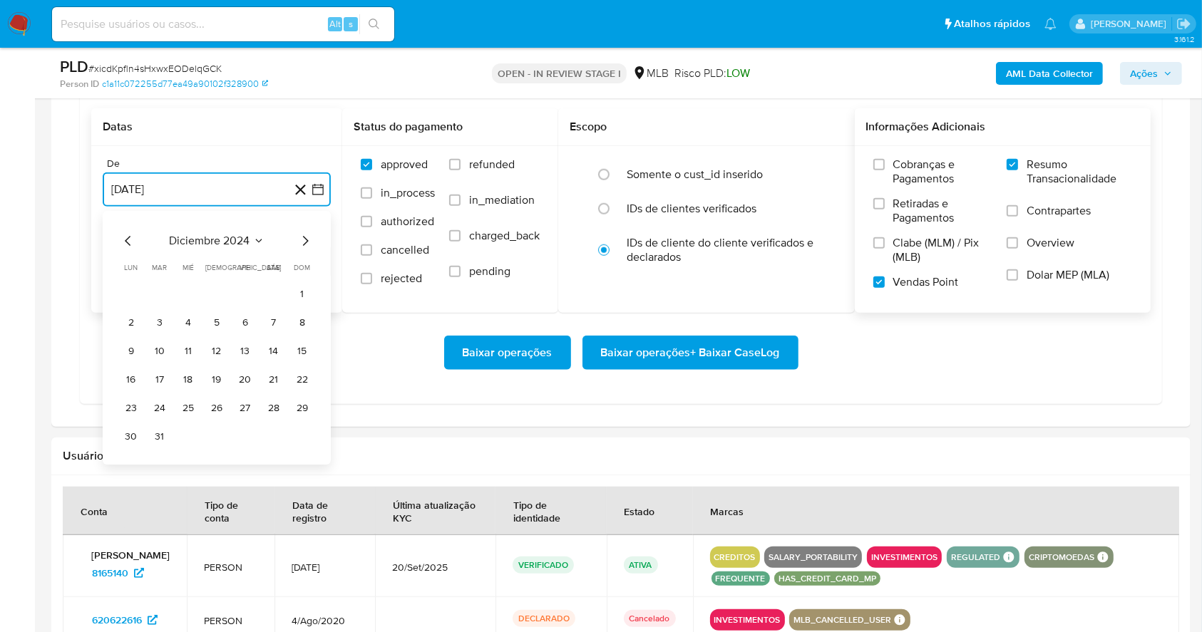
click at [312, 236] on icon "Mes siguiente" at bounding box center [305, 241] width 17 height 17
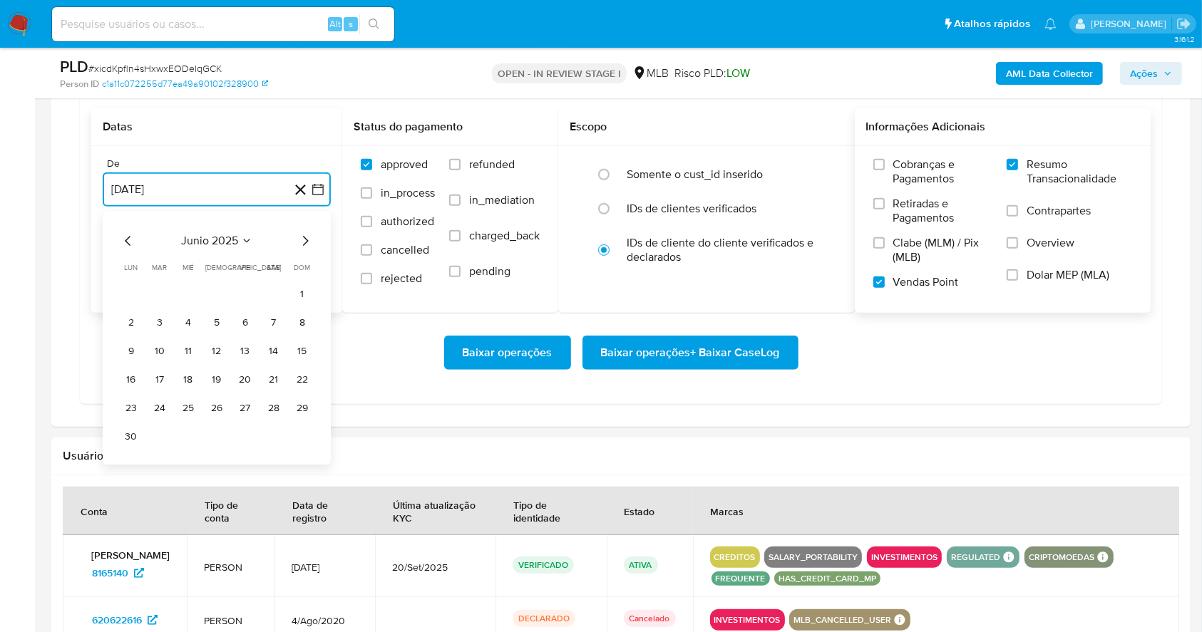
click at [312, 236] on icon "Mes siguiente" at bounding box center [305, 241] width 17 height 17
click at [253, 284] on td "1" at bounding box center [245, 294] width 23 height 23
click at [252, 287] on button "1" at bounding box center [245, 294] width 23 height 23
click at [237, 261] on button "29 de septiembre de 2025" at bounding box center [217, 262] width 228 height 34
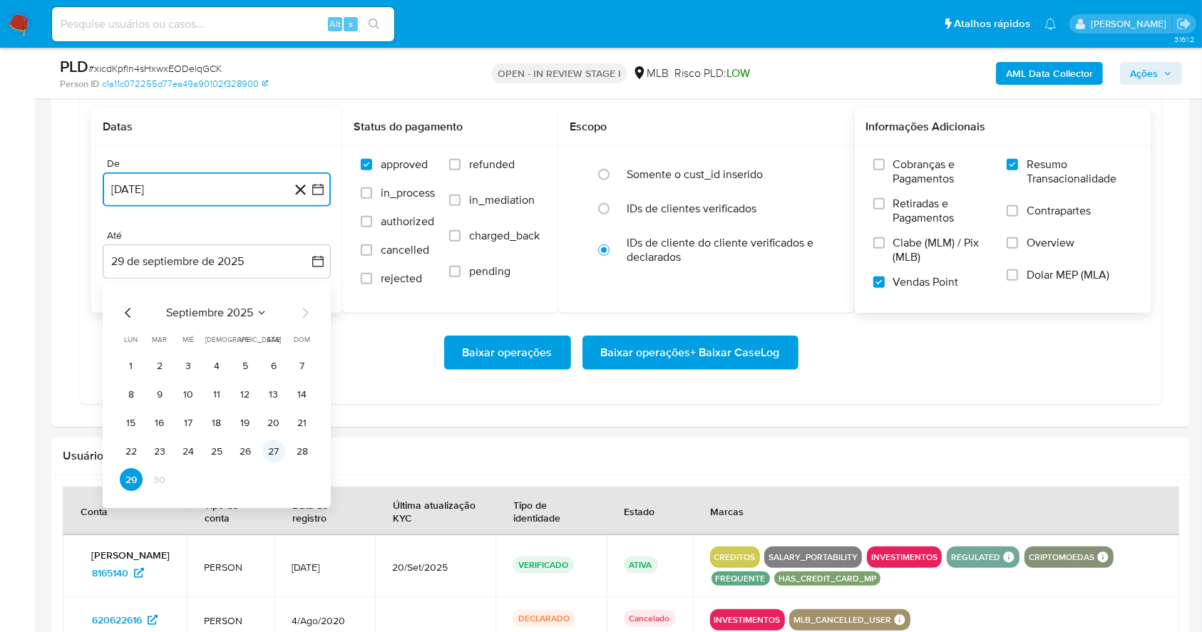
click at [274, 454] on button "27" at bounding box center [273, 452] width 23 height 23
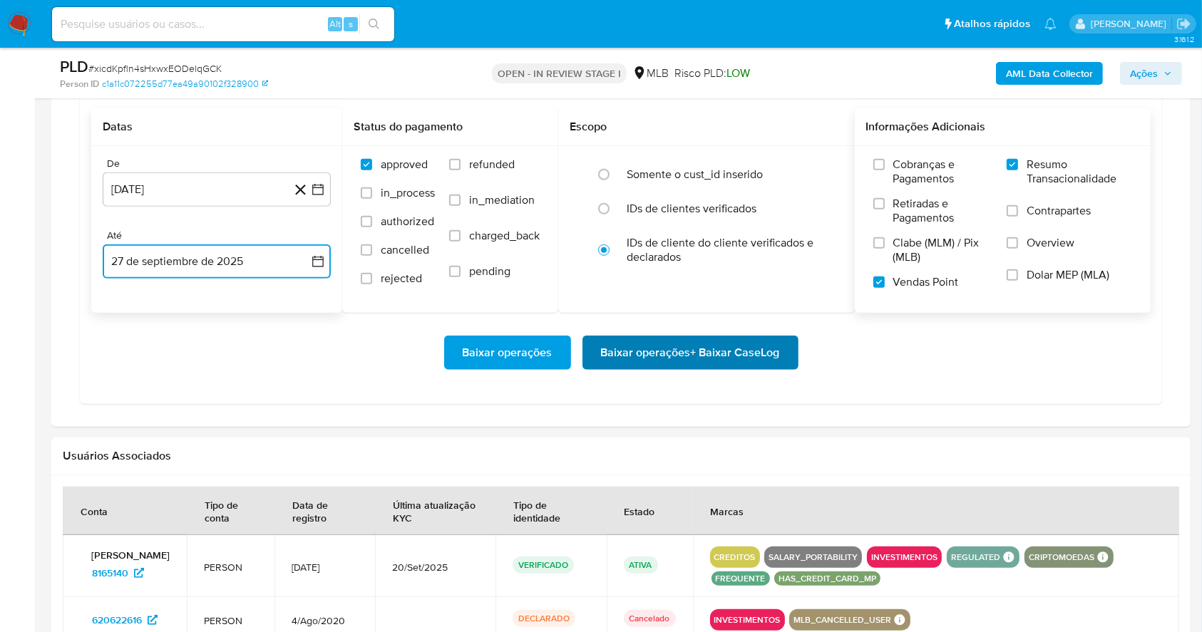
click at [641, 361] on span "Baixar operações + Baixar CaseLog" at bounding box center [690, 352] width 179 height 31
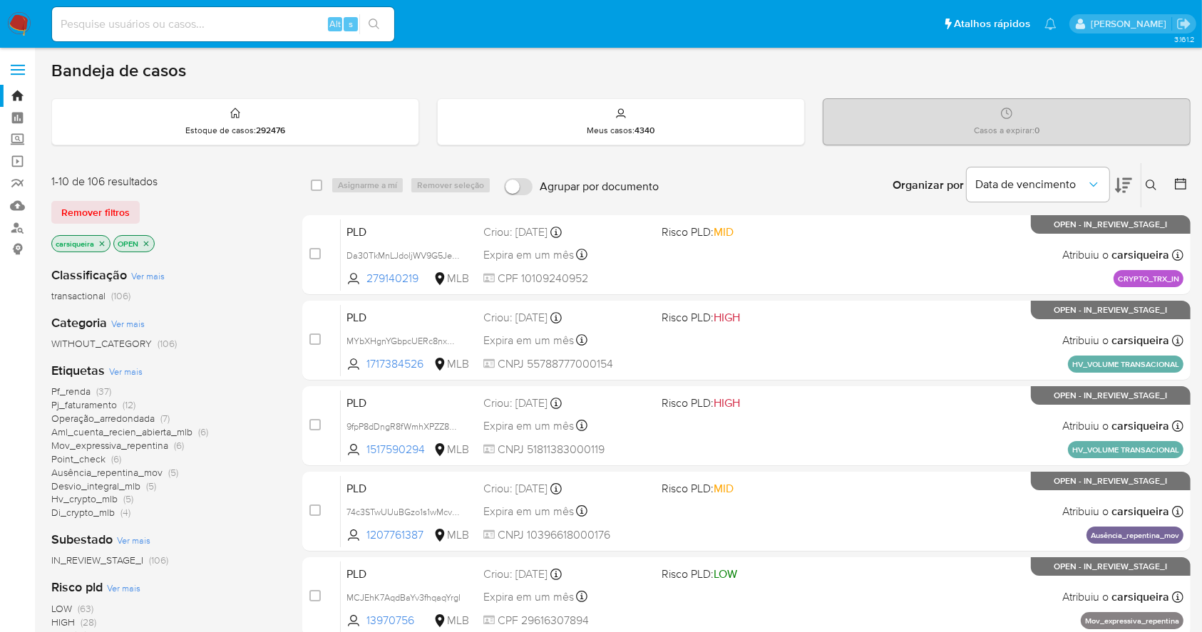
click at [242, 463] on div "Pf_renda (37) Pj_faturamento (12) Operação_arredondada (7) Aml_cuenta_recien_ab…" at bounding box center [165, 452] width 228 height 135
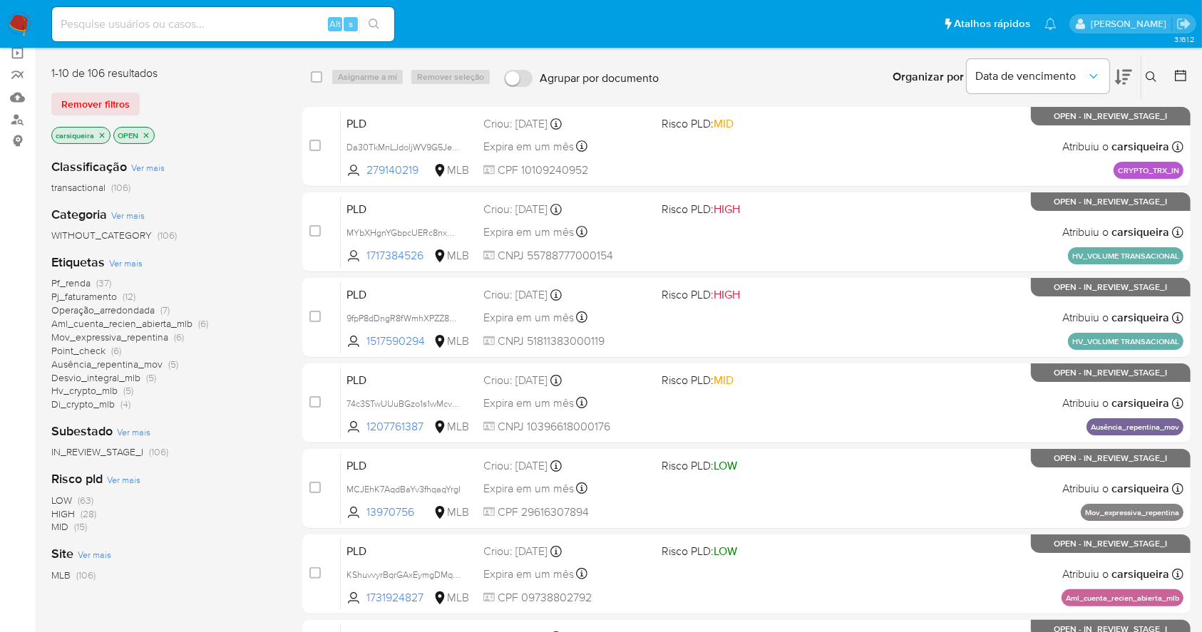
scroll to position [114, 0]
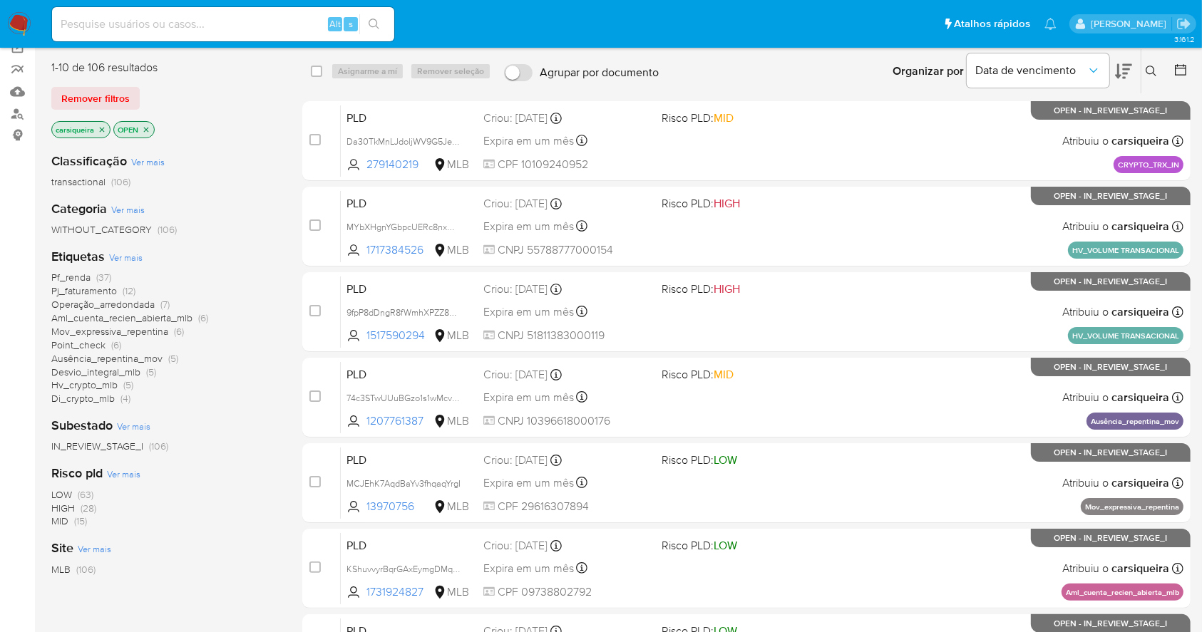
click at [115, 349] on span "(6)" at bounding box center [116, 345] width 10 height 14
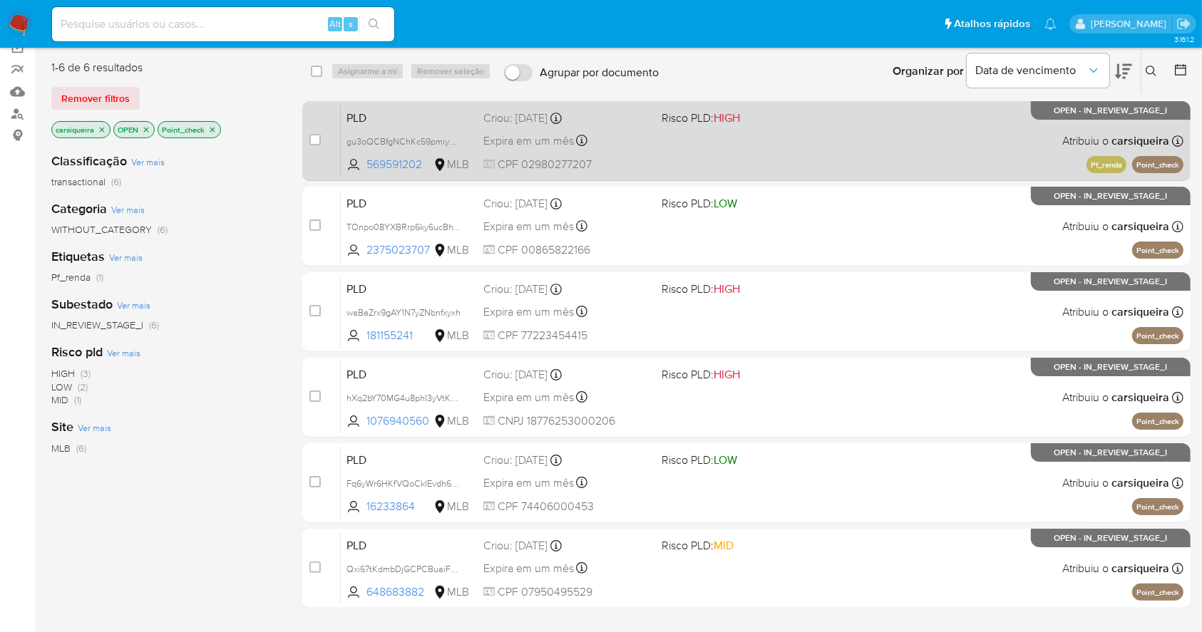
drag, startPoint x: 1215, startPoint y: 141, endPoint x: 784, endPoint y: 163, distance: 431.2
click at [784, 163] on div "PLD gu3oQCBfgNChKc59pmiyKMWa 569591202 MLB Risco PLD: HIGH Criou: 12/09/2025 Cr…" at bounding box center [762, 141] width 843 height 72
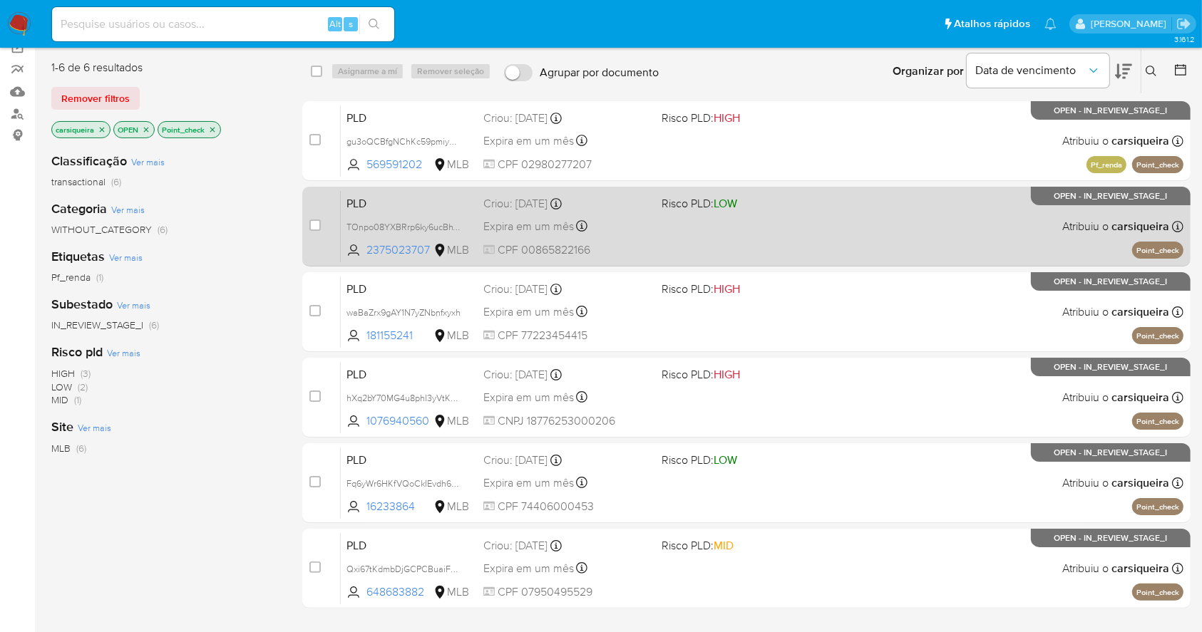
click at [744, 208] on span "Risco PLD: LOW" at bounding box center [745, 202] width 166 height 19
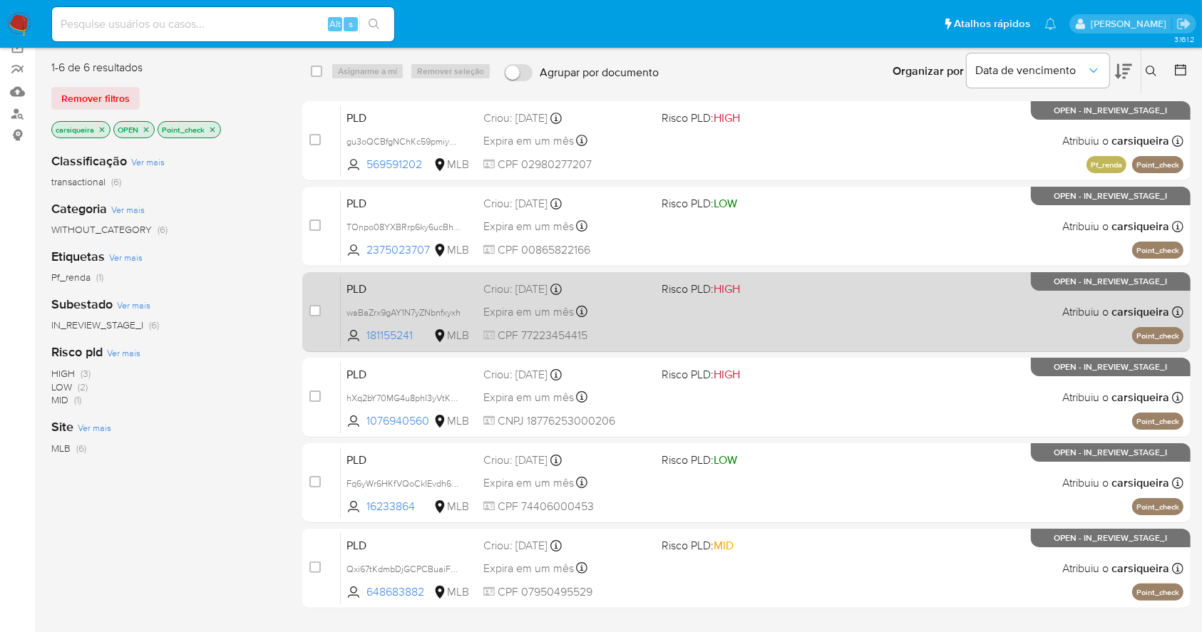
click at [727, 294] on span "HIGH" at bounding box center [727, 289] width 26 height 16
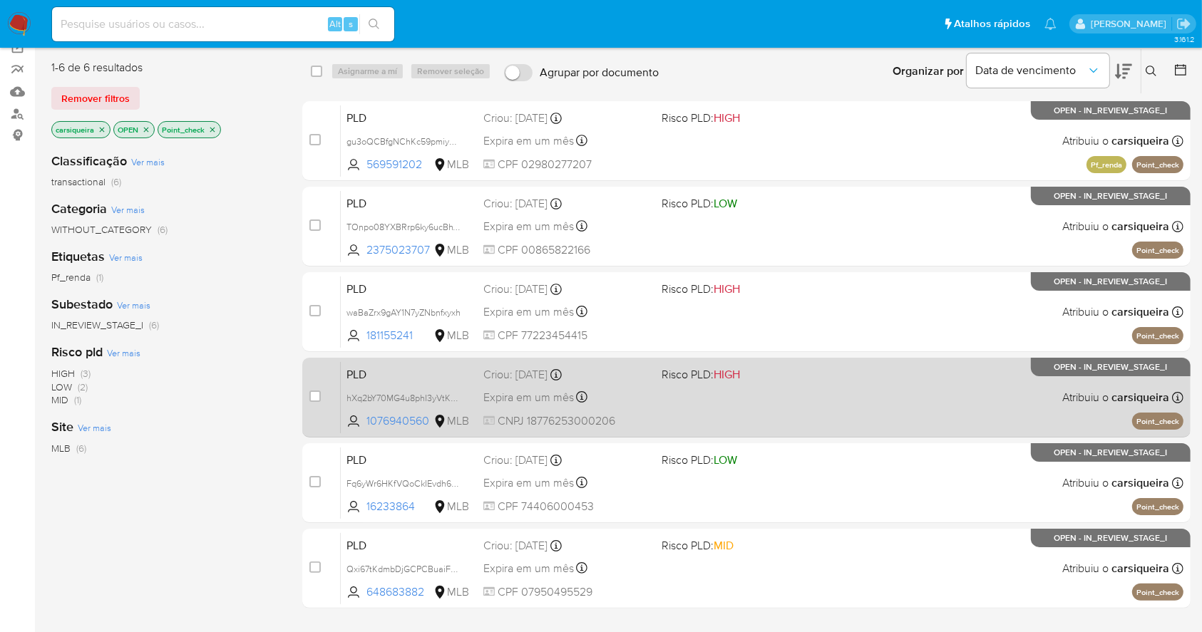
click at [813, 371] on span "Risco PLD: HIGH" at bounding box center [745, 373] width 166 height 19
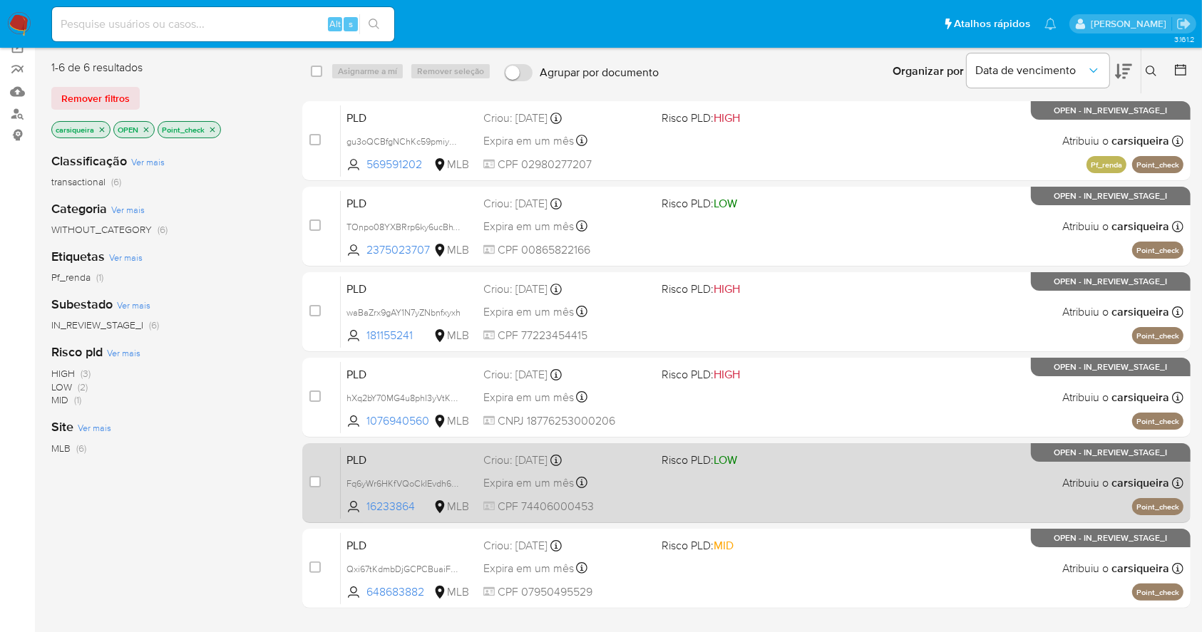
click at [873, 479] on div "PLD Fq6yWr6HKfVQoCkIEvdh6fU4 16233864 MLB Risco PLD: LOW Criou: 12/09/2025 Crio…" at bounding box center [762, 483] width 843 height 72
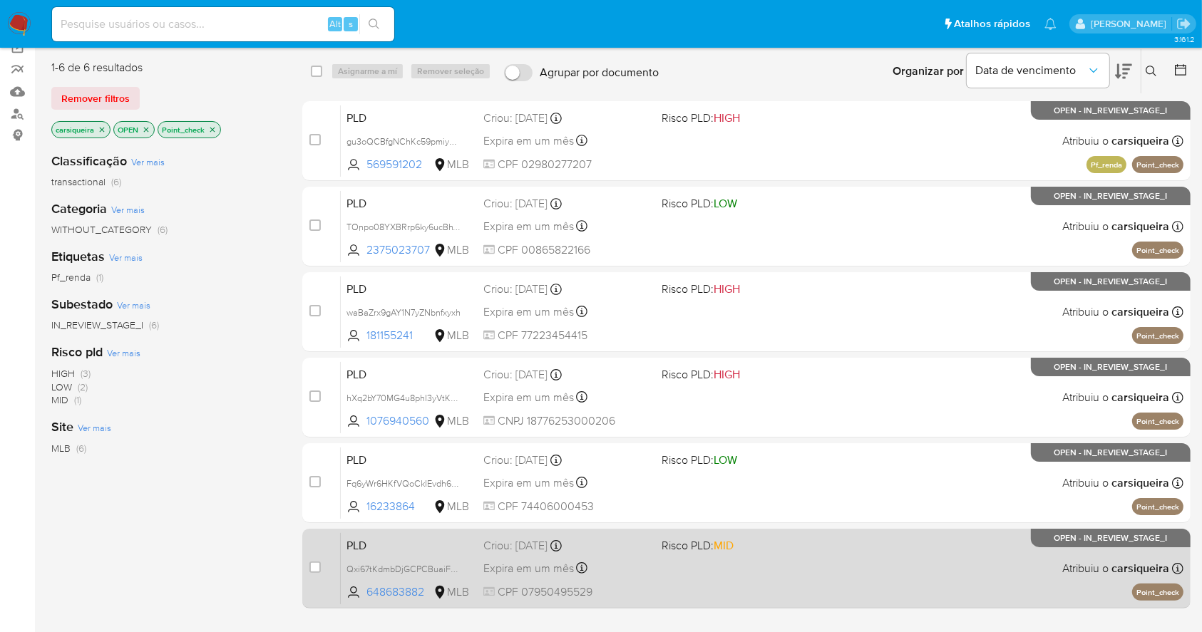
click at [820, 558] on div "PLD Qxi67tKdmbDjGCPCBuaiFW0g 648683882 MLB Risco PLD: MID Criou: 12/09/2025 Cri…" at bounding box center [762, 569] width 843 height 72
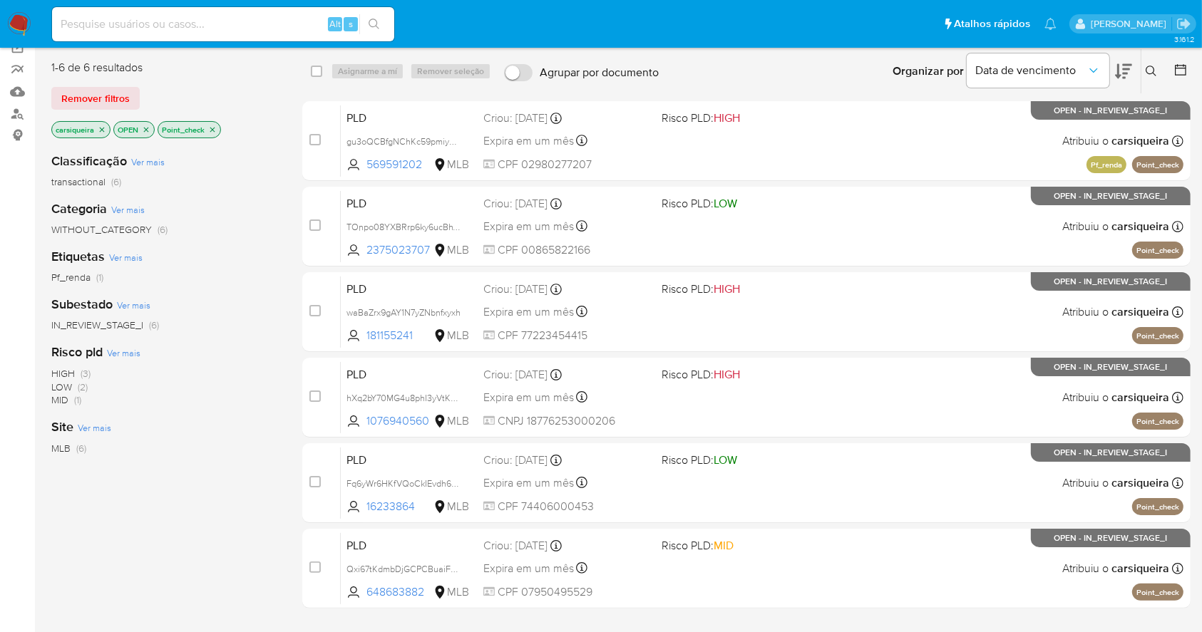
click at [18, 24] on img at bounding box center [19, 24] width 24 height 24
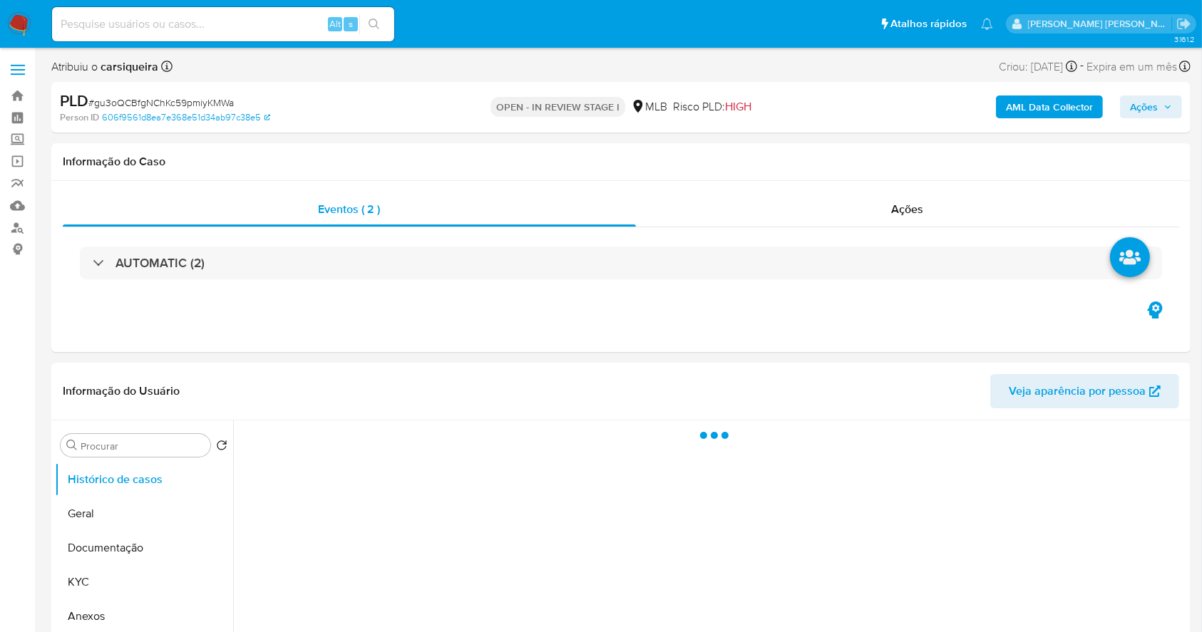
select select "10"
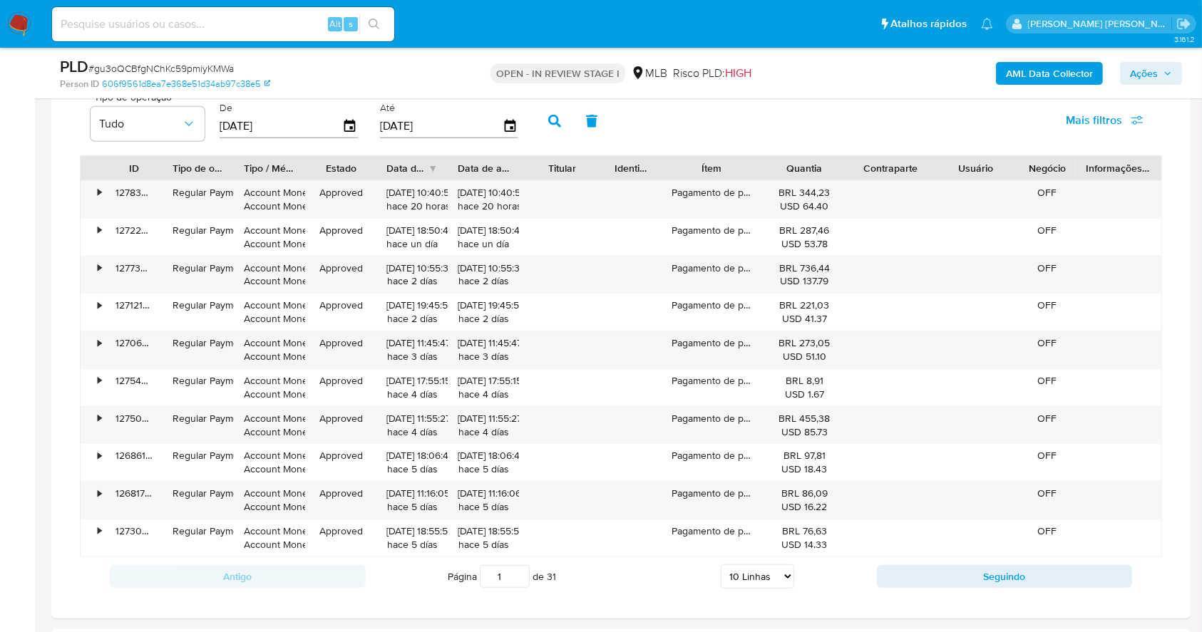
scroll to position [1173, 0]
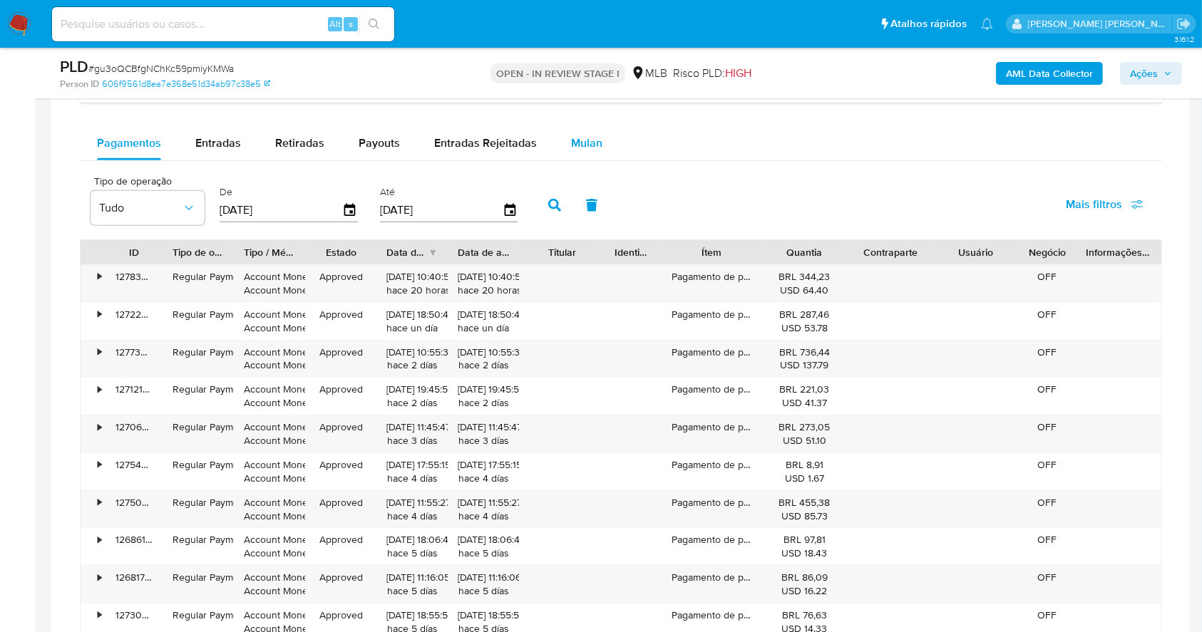
click at [590, 131] on div "Mulan" at bounding box center [586, 143] width 31 height 34
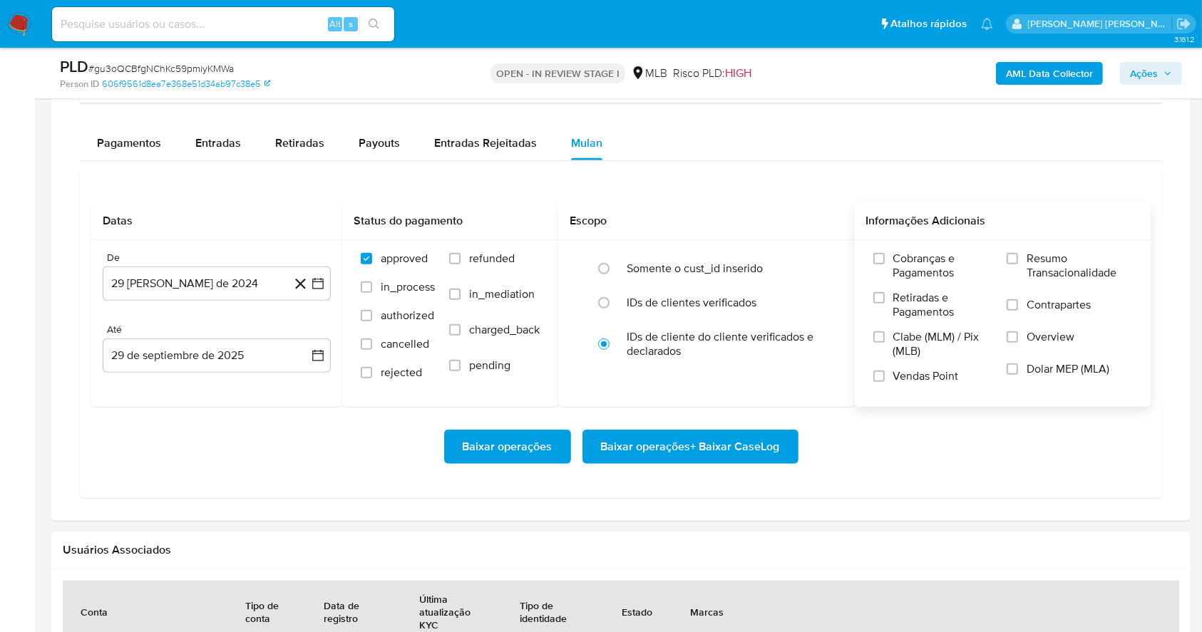
click at [1012, 263] on input "Resumo Transacionalidade" at bounding box center [1012, 258] width 11 height 11
click at [883, 382] on label "Vendas Point" at bounding box center [933, 381] width 120 height 25
click at [883, 382] on input "Vendas Point" at bounding box center [878, 376] width 11 height 11
click at [327, 279] on button "[DATE]" at bounding box center [217, 284] width 228 height 34
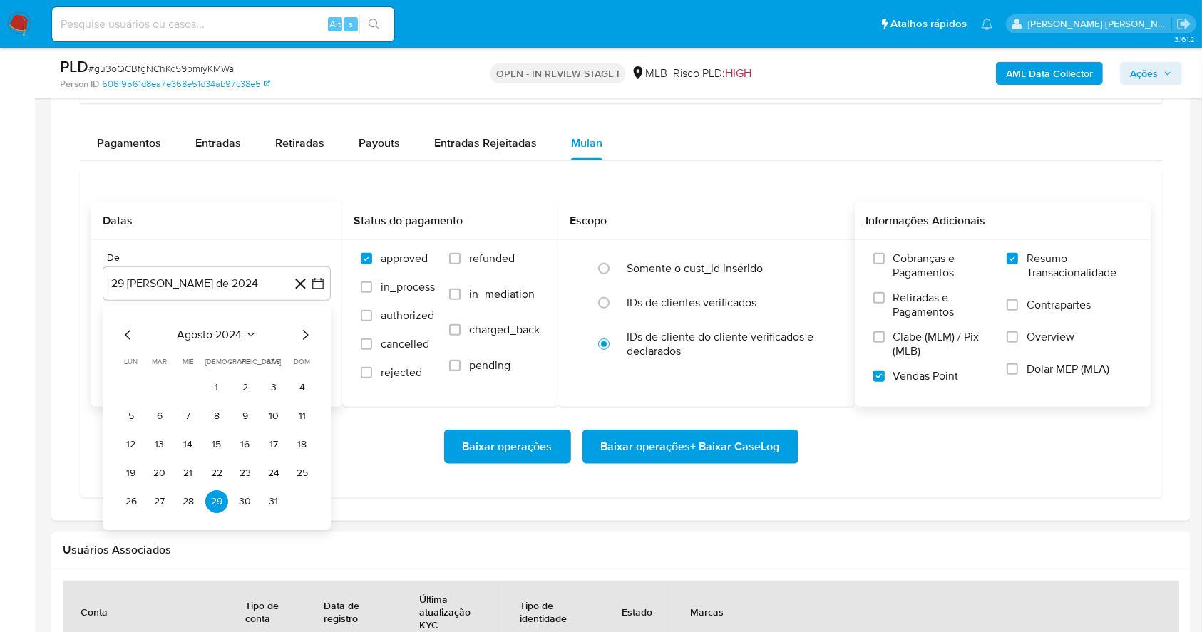
click at [300, 345] on div "agosto 2024 agosto 2024 lun lunes mar martes mié miércoles jue jueves vie viern…" at bounding box center [217, 420] width 194 height 187
drag, startPoint x: 301, startPoint y: 345, endPoint x: 304, endPoint y: 334, distance: 11.8
click at [304, 334] on div "agosto 2024 agosto 2024 lun lunes mar martes mié miércoles jue jueves vie viern…" at bounding box center [217, 420] width 194 height 187
click at [304, 334] on icon "Mes siguiente" at bounding box center [305, 335] width 17 height 17
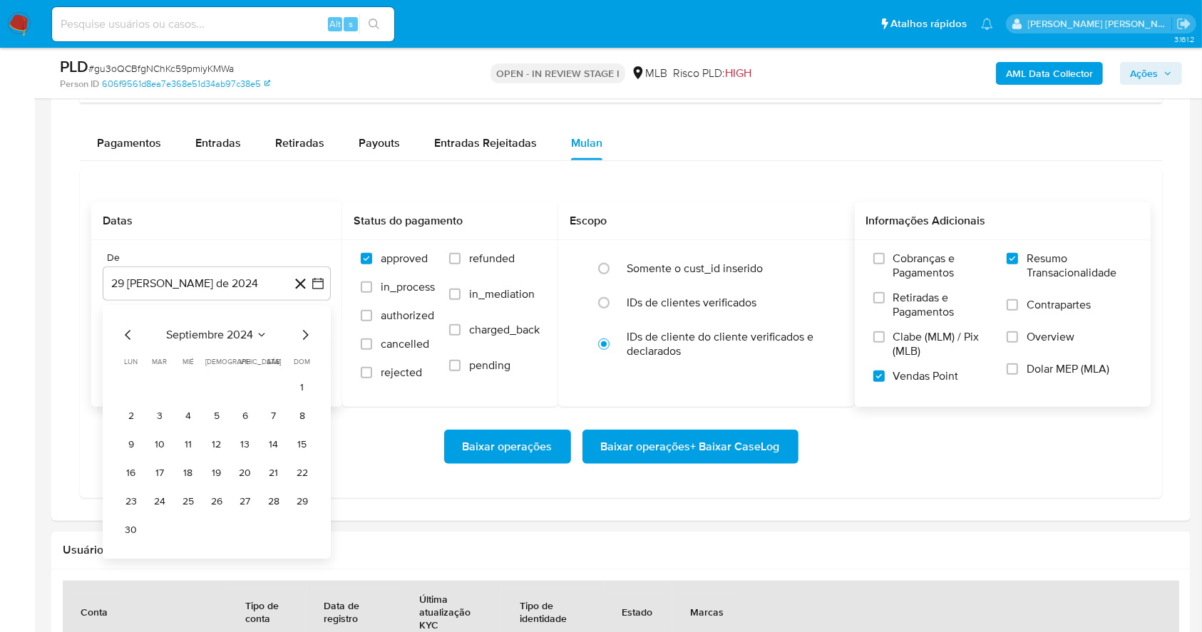
click at [304, 334] on icon "Mes siguiente" at bounding box center [305, 335] width 17 height 17
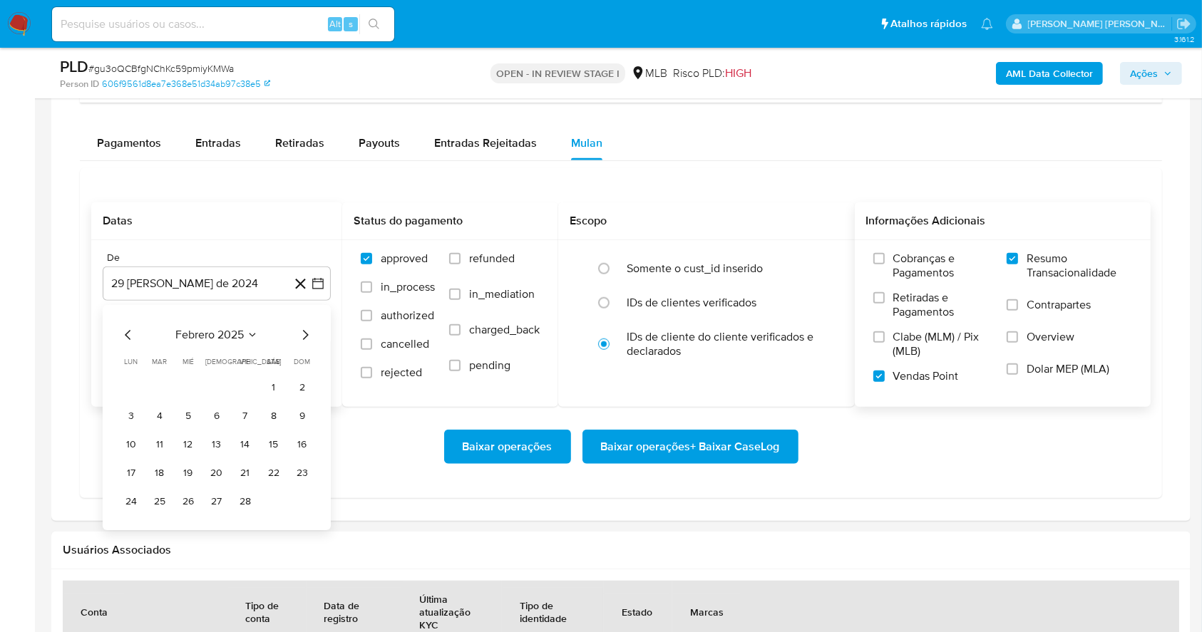
click at [304, 334] on icon "Mes siguiente" at bounding box center [305, 335] width 17 height 17
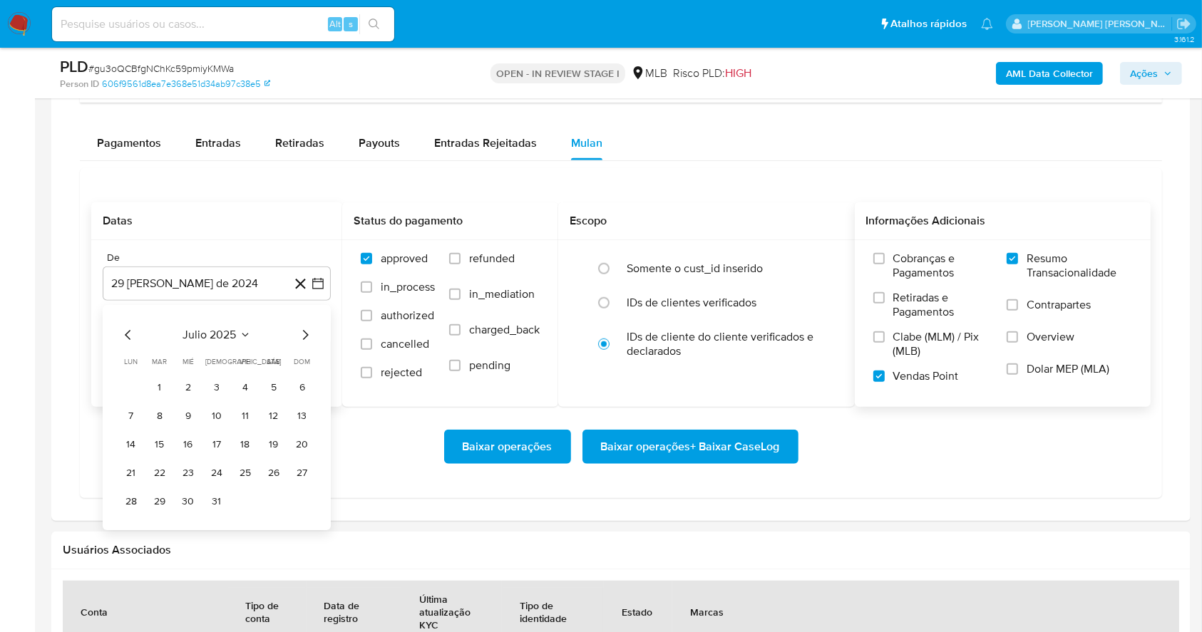
click at [304, 334] on icon "Mes siguiente" at bounding box center [305, 335] width 17 height 17
click at [247, 385] on button "1" at bounding box center [245, 387] width 23 height 23
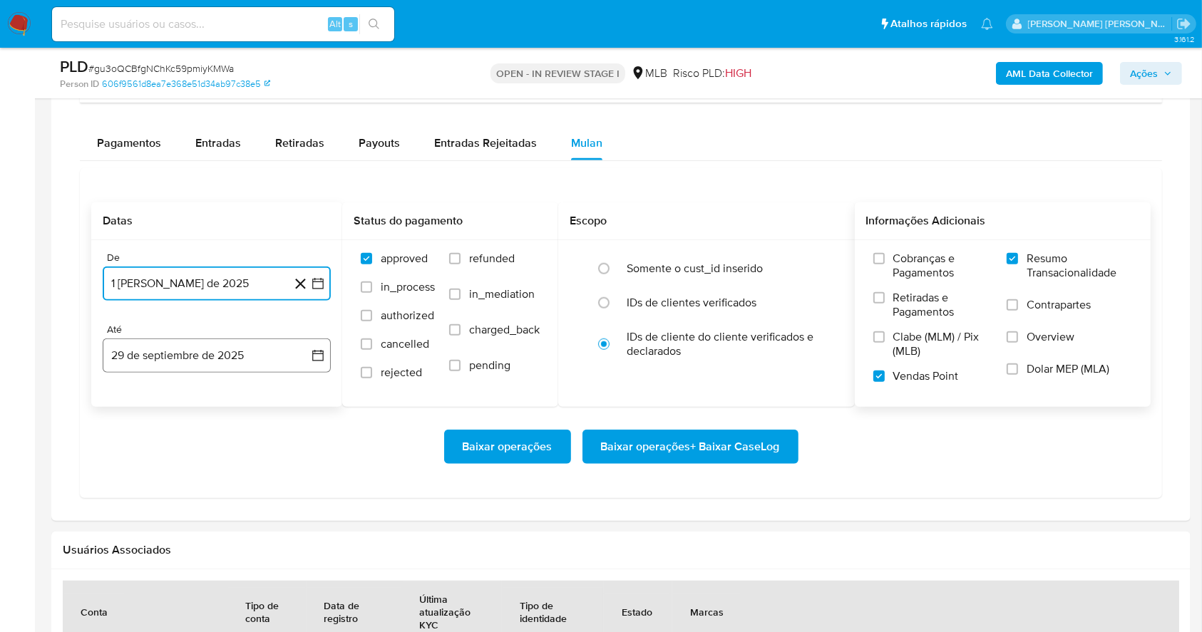
click at [237, 350] on button "29 de septiembre de 2025" at bounding box center [217, 356] width 228 height 34
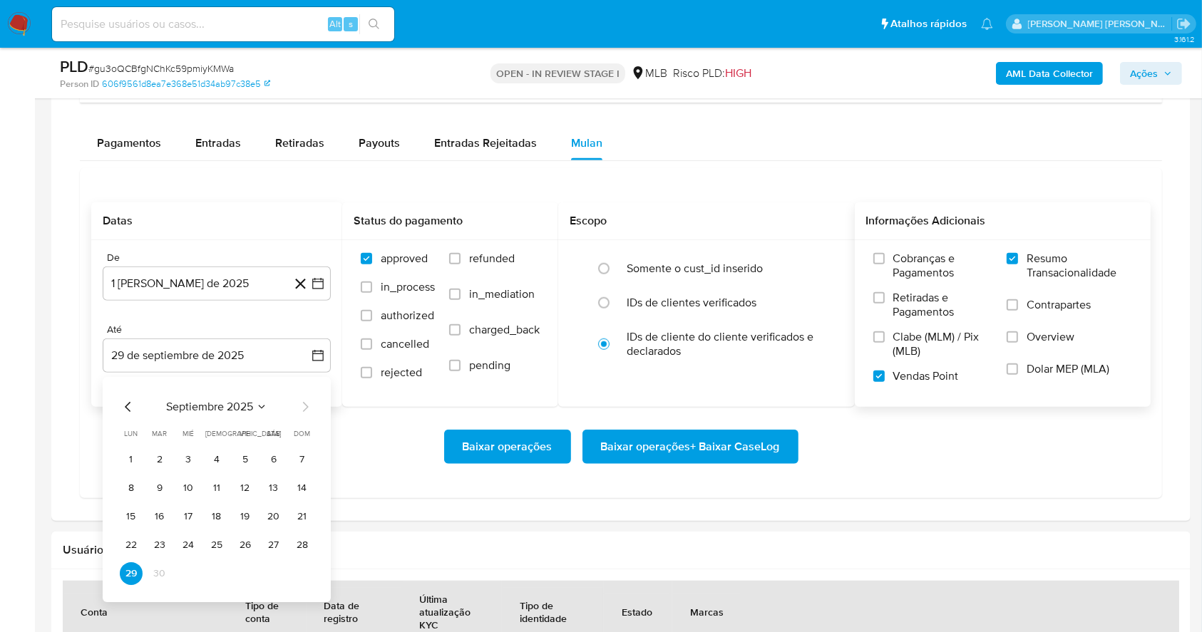
click at [262, 547] on tr "22 23 24 25 26 27 28" at bounding box center [217, 545] width 194 height 23
click at [272, 550] on button "27" at bounding box center [273, 545] width 23 height 23
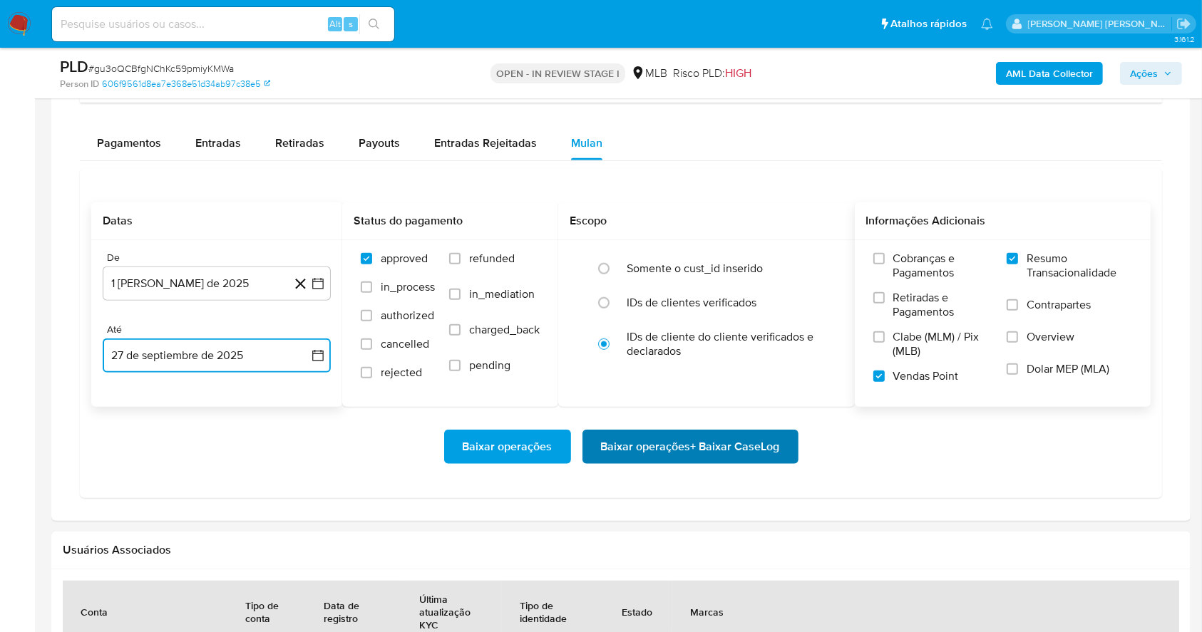
click at [650, 443] on span "Baixar operações + Baixar CaseLog" at bounding box center [690, 446] width 179 height 31
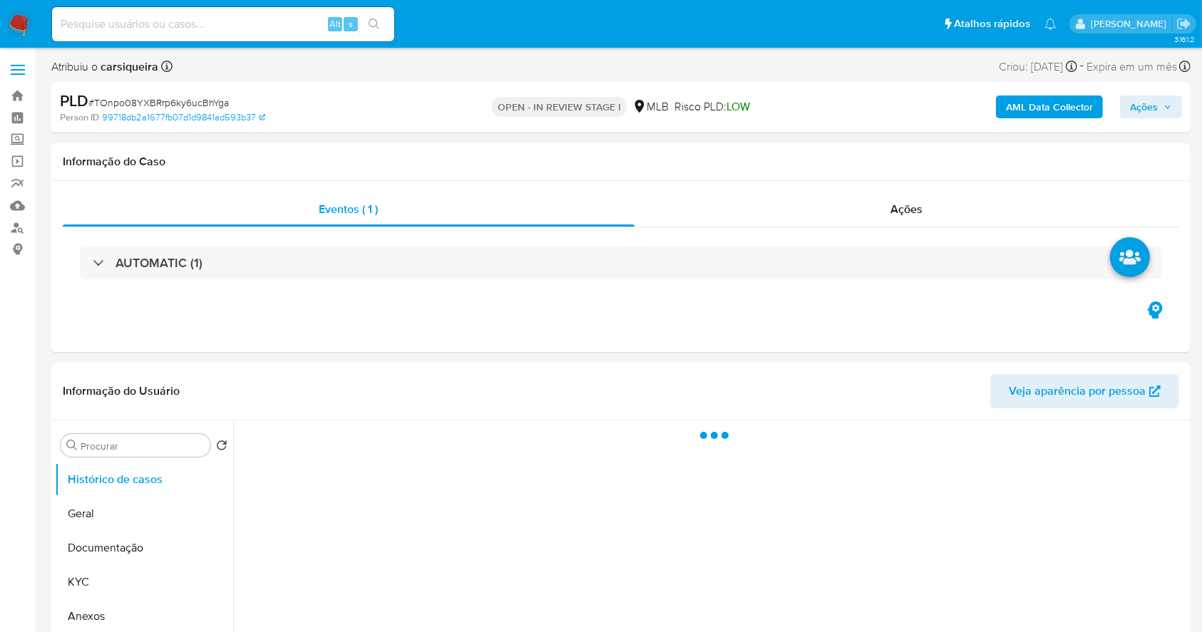
select select "10"
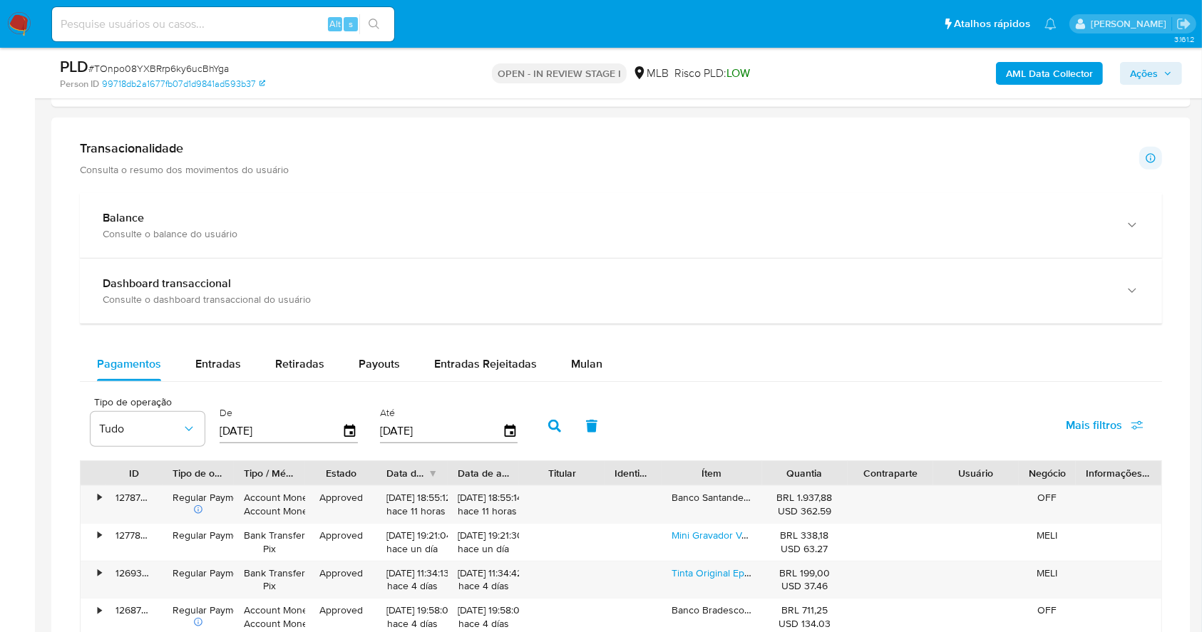
scroll to position [954, 0]
click at [595, 361] on span "Mulan" at bounding box center [586, 362] width 31 height 16
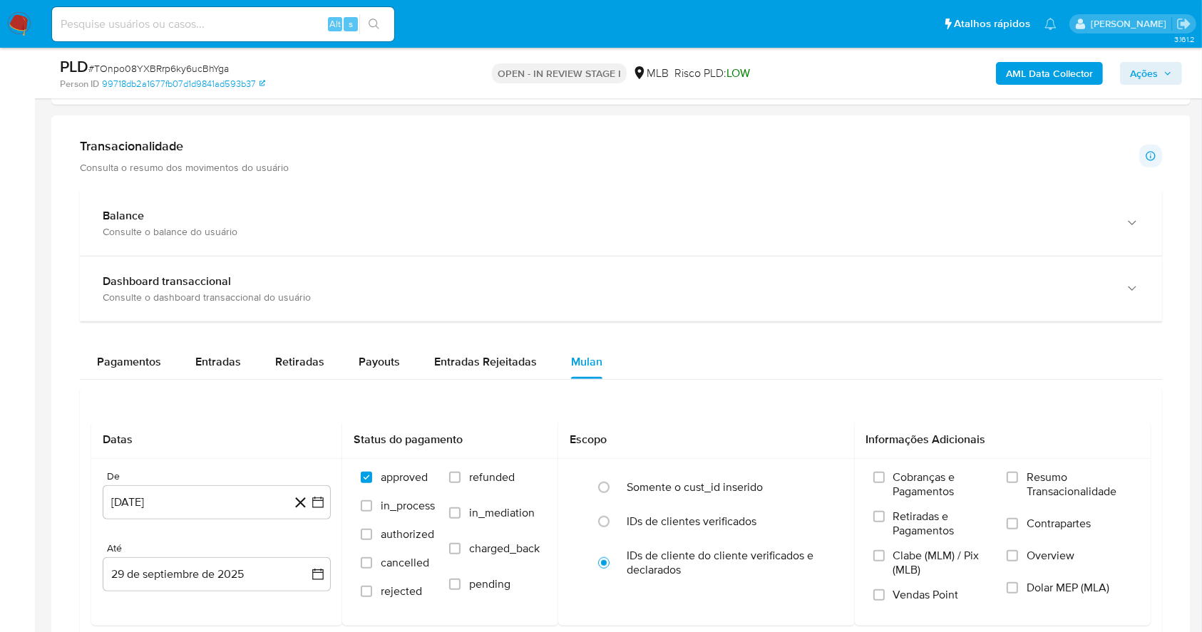
click at [707, 342] on div "Balance Consulte o balance do usuário Dashboard transaccional Consulte o dashbo…" at bounding box center [621, 454] width 1082 height 526
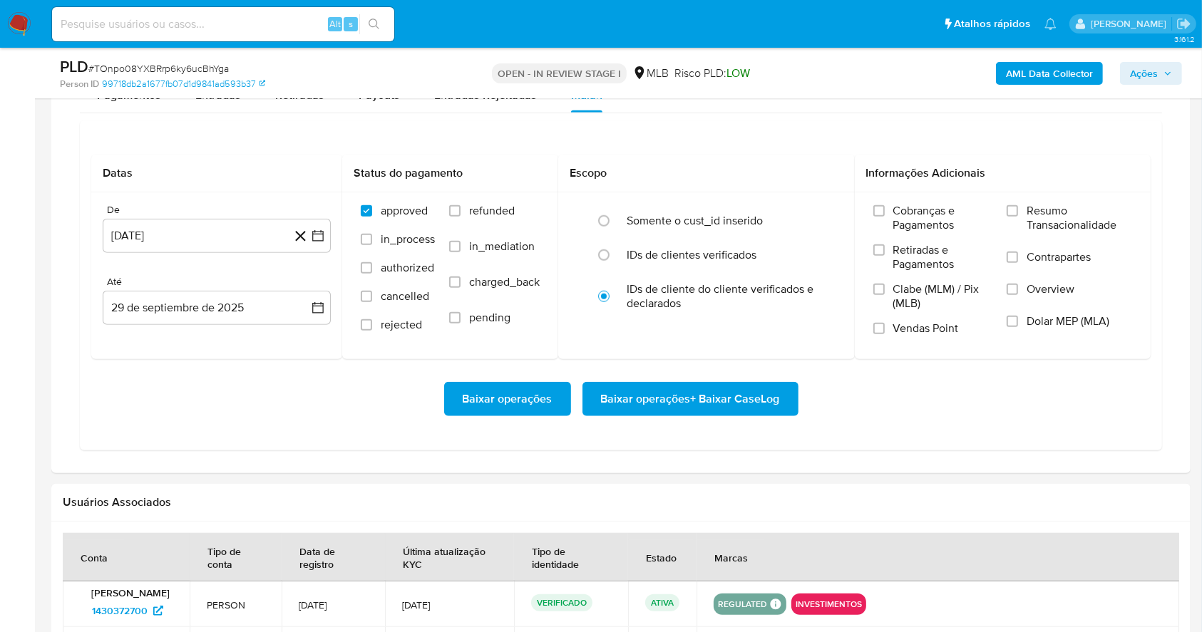
scroll to position [1258, 0]
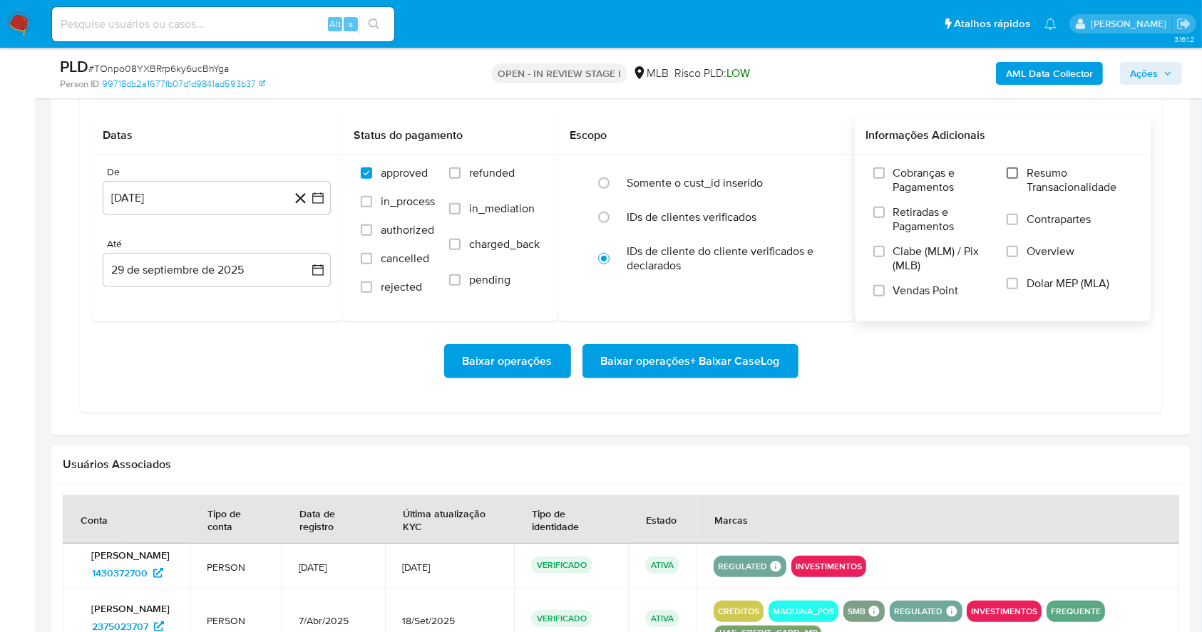
click at [1014, 169] on input "Resumo Transacionalidade" at bounding box center [1012, 173] width 11 height 11
click at [877, 288] on input "Vendas Point" at bounding box center [878, 290] width 11 height 11
click at [317, 208] on button "[DATE]" at bounding box center [217, 198] width 228 height 34
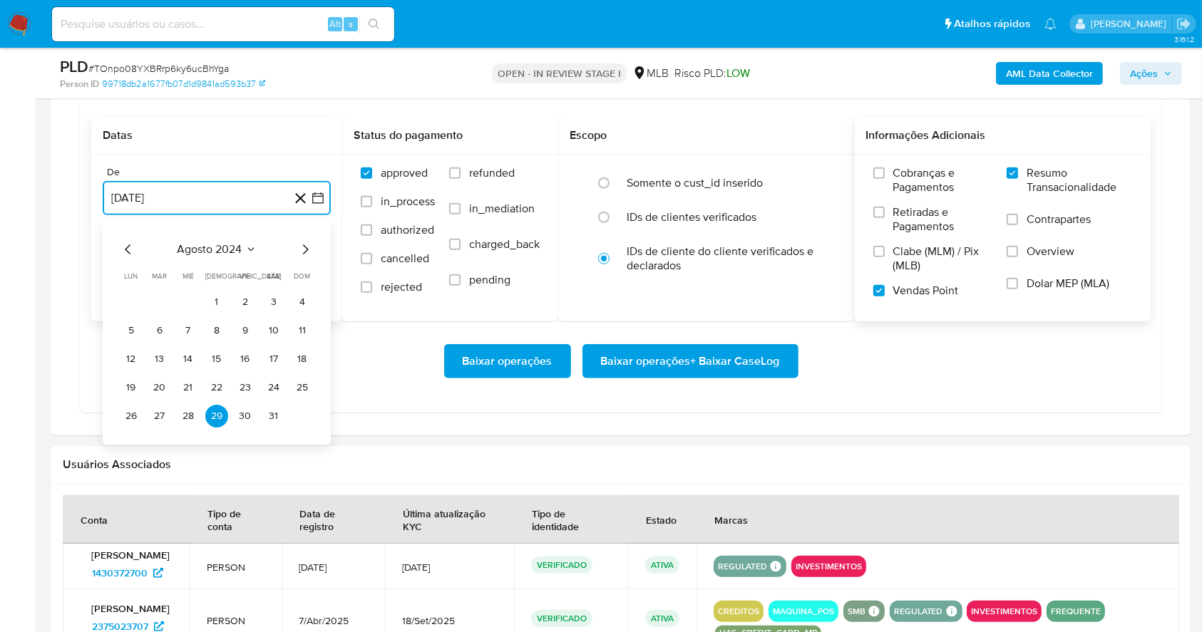
click at [310, 257] on icon "Mes siguiente" at bounding box center [305, 249] width 17 height 17
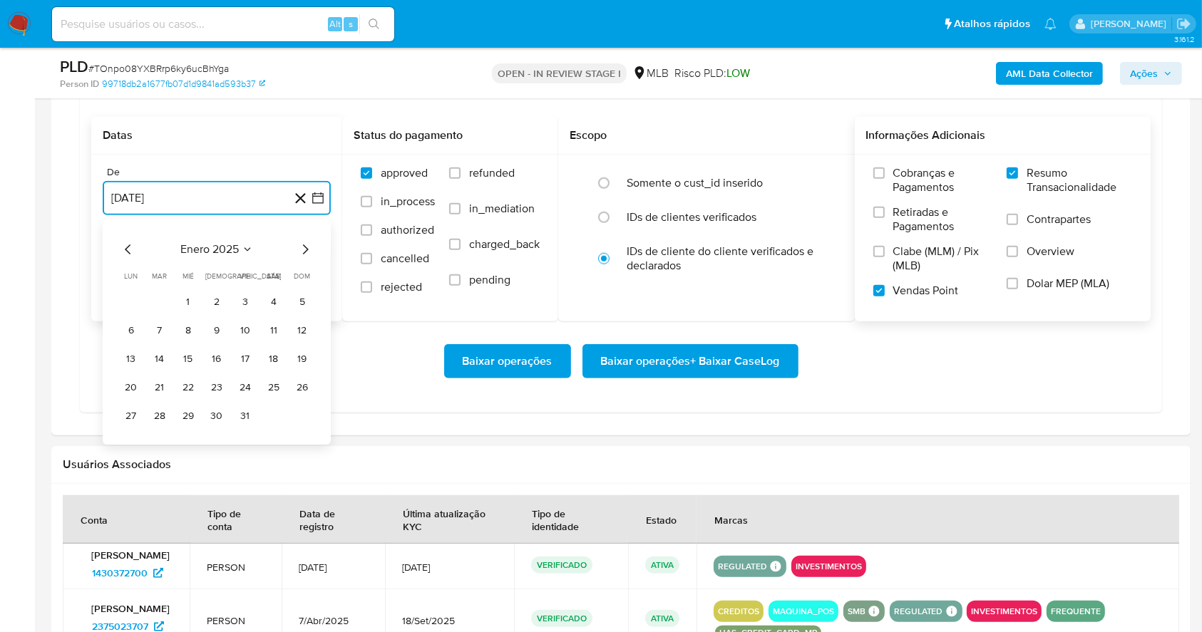
click at [310, 257] on icon "Mes siguiente" at bounding box center [305, 249] width 17 height 17
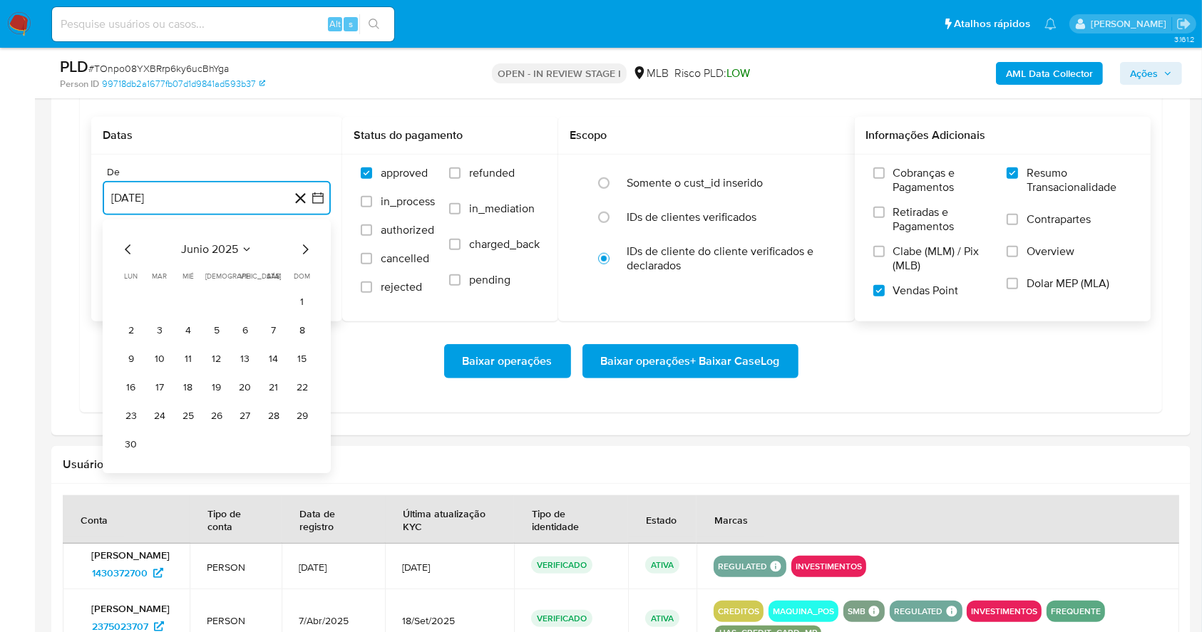
click at [310, 257] on icon "Mes siguiente" at bounding box center [305, 249] width 17 height 17
click at [243, 306] on button "1" at bounding box center [245, 302] width 23 height 23
click at [227, 282] on button "29 de septiembre de 2025" at bounding box center [217, 270] width 228 height 34
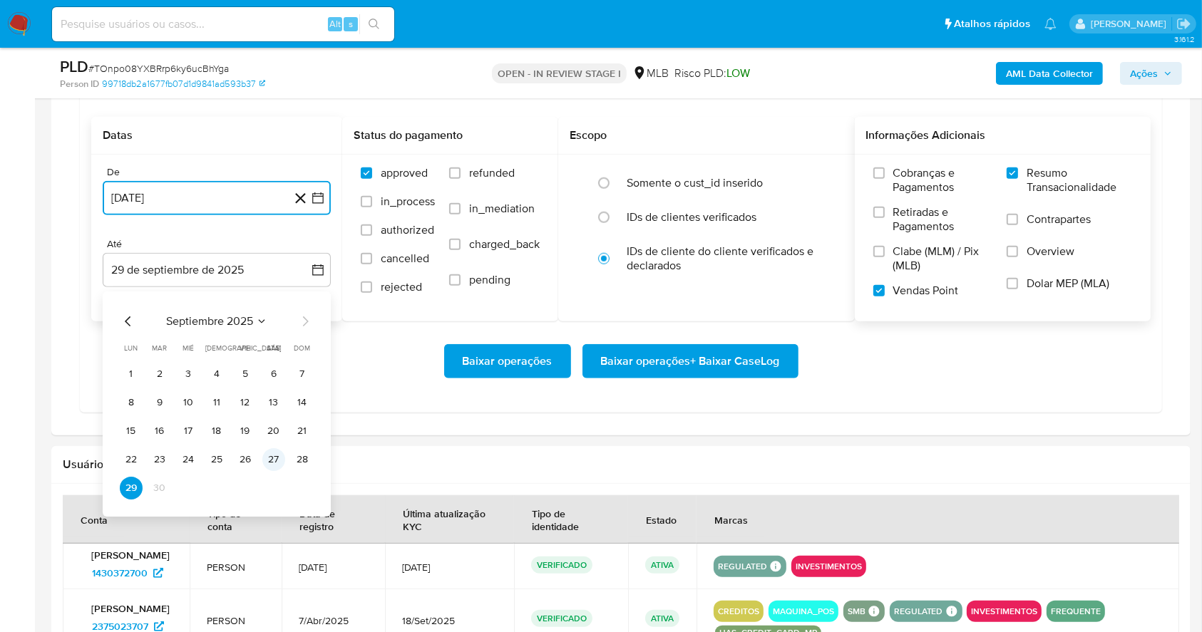
click at [282, 457] on button "27" at bounding box center [273, 459] width 23 height 23
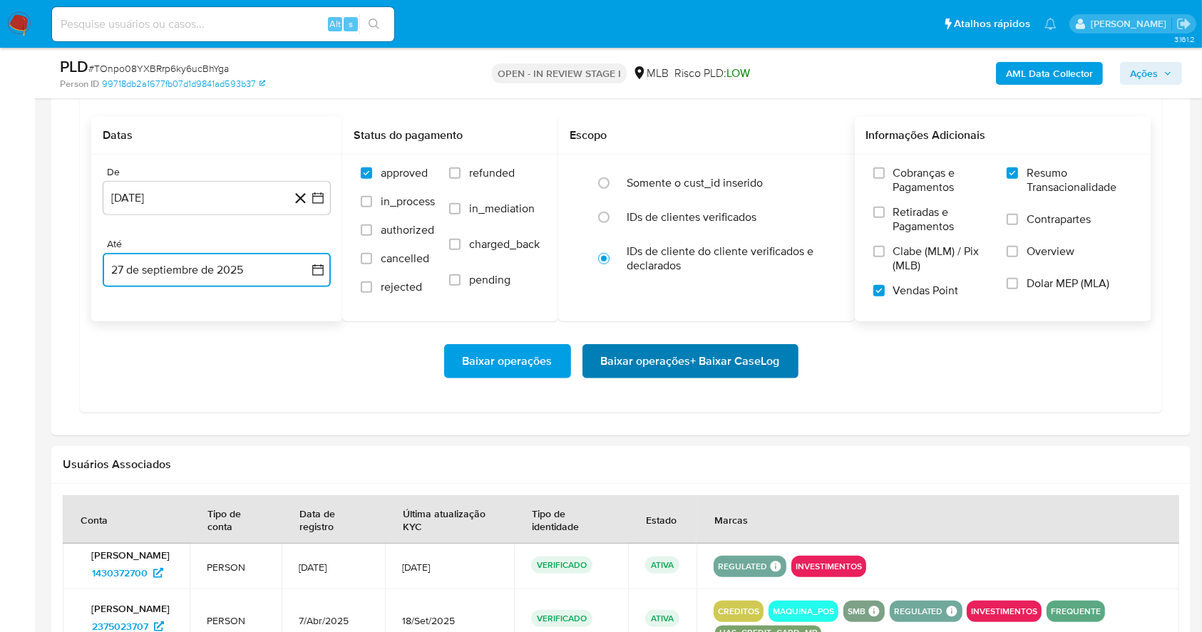
click at [711, 354] on span "Baixar operações + Baixar CaseLog" at bounding box center [690, 361] width 179 height 31
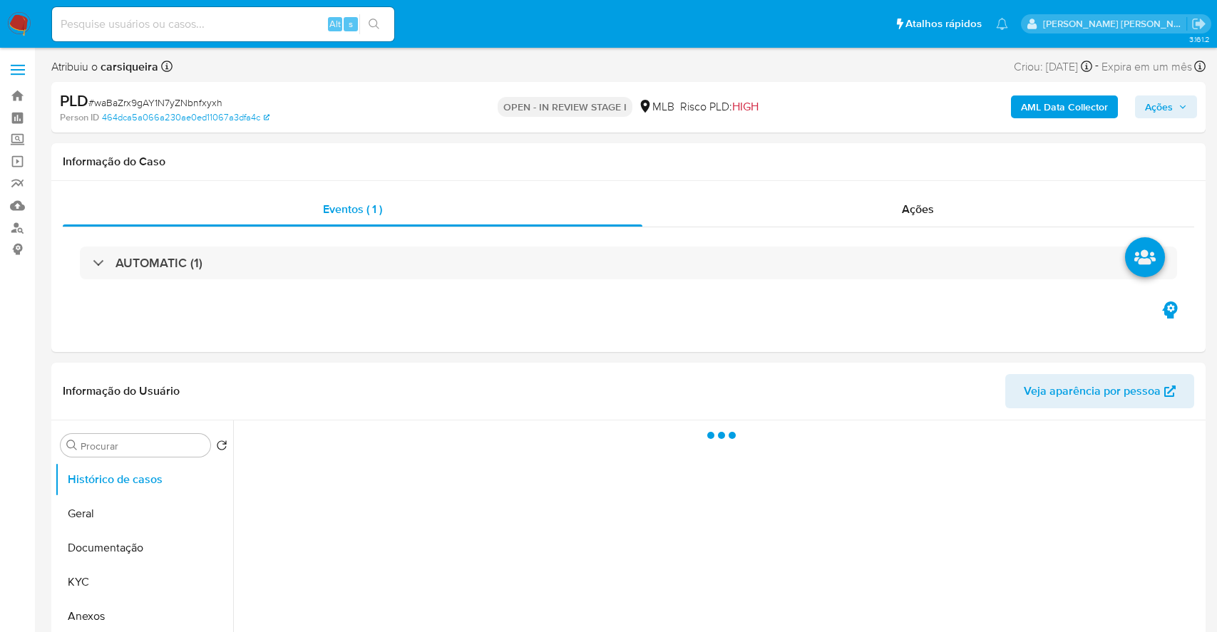
select select "10"
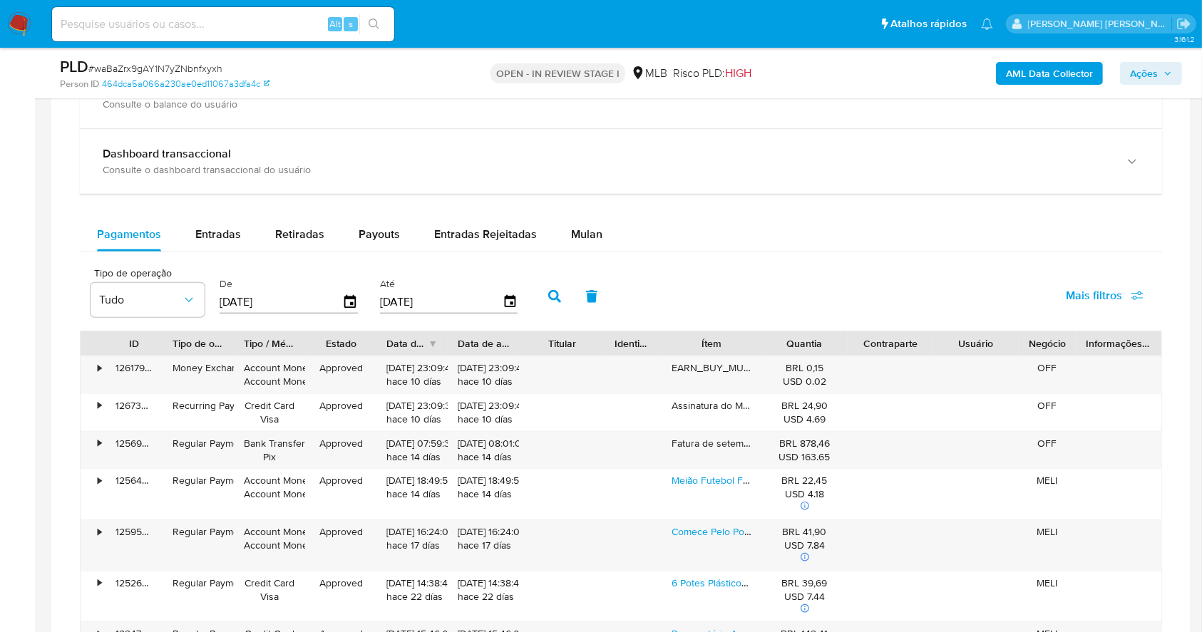
scroll to position [1089, 0]
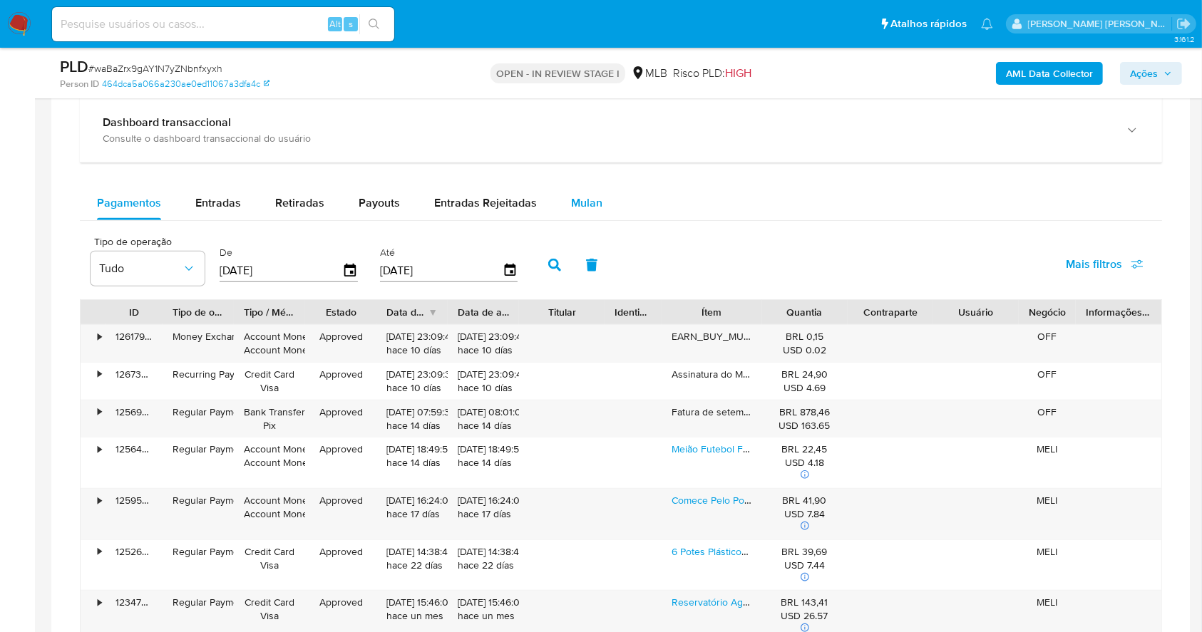
click at [606, 193] on button "Mulan" at bounding box center [587, 203] width 66 height 34
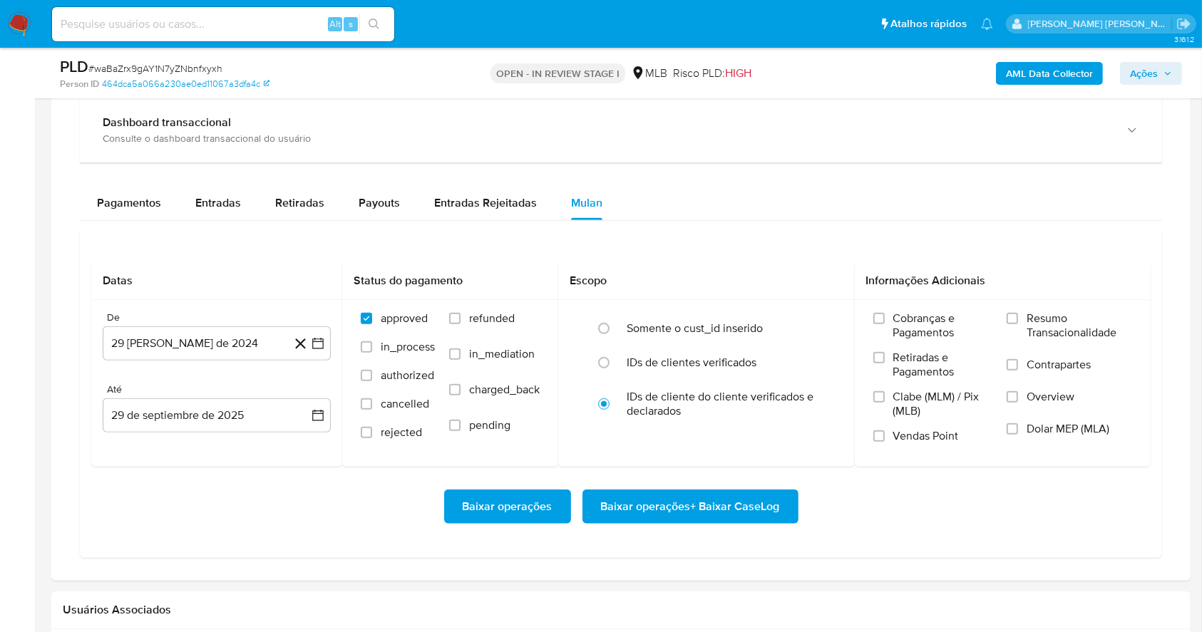
click at [755, 207] on div "Pagamentos Entradas Retiradas Payouts Entradas Rejeitadas Mulan" at bounding box center [621, 203] width 1082 height 34
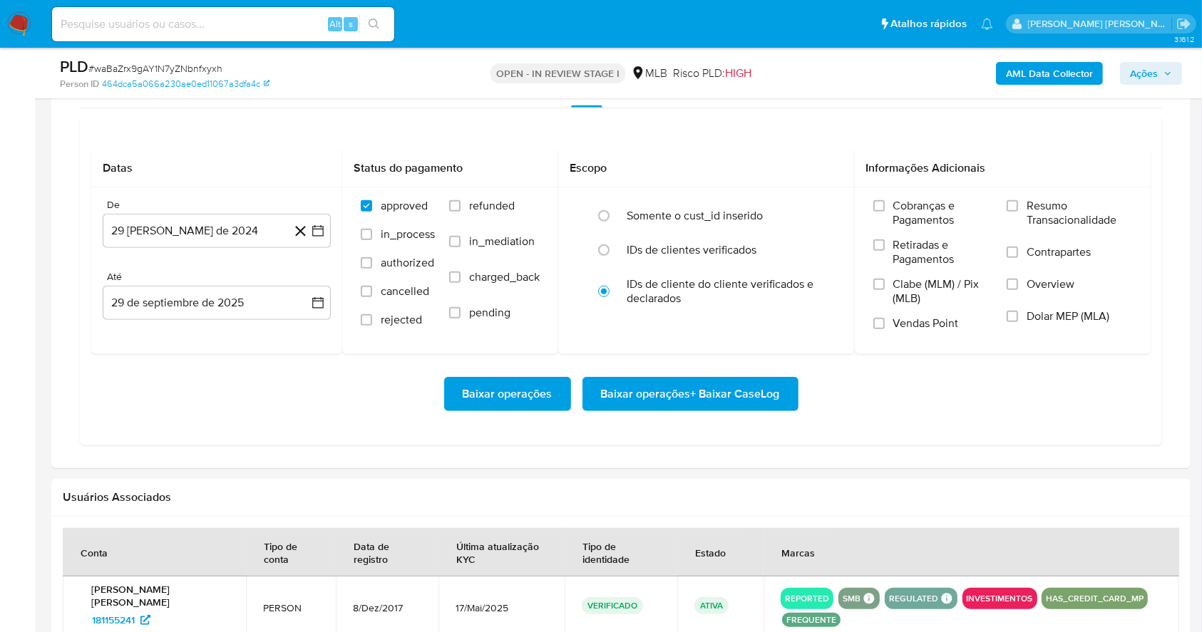
scroll to position [1203, 0]
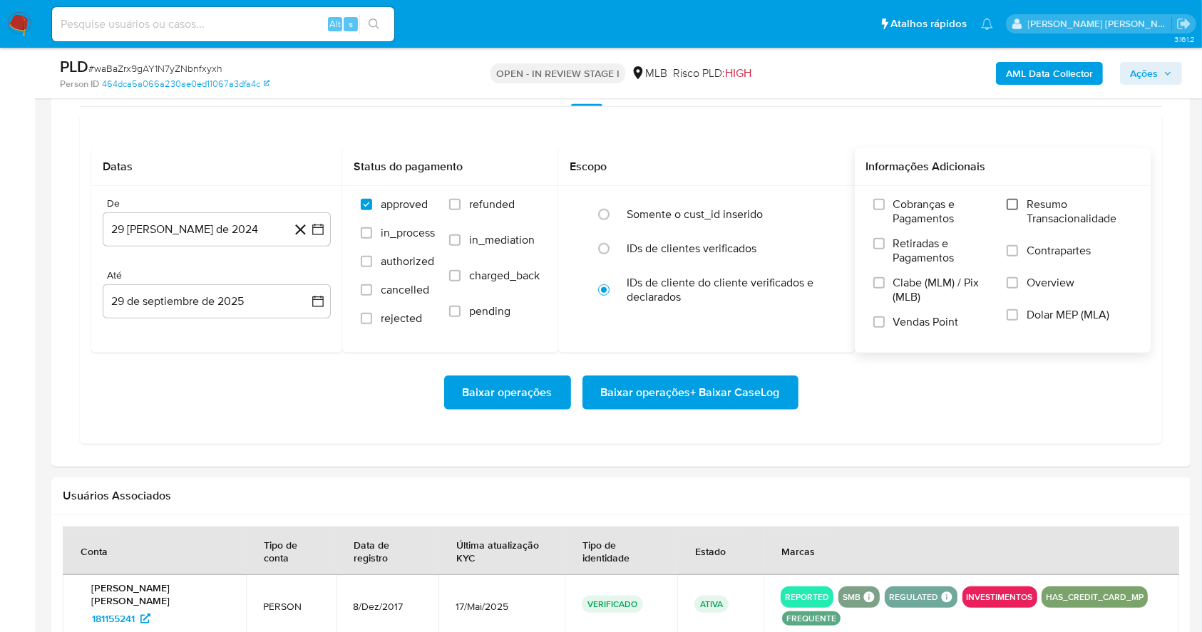
click at [1012, 204] on input "Resumo Transacionalidade" at bounding box center [1012, 204] width 11 height 11
click at [887, 322] on label "Vendas Point" at bounding box center [933, 327] width 120 height 25
click at [885, 322] on input "Vendas Point" at bounding box center [878, 322] width 11 height 11
click at [324, 223] on icon "button" at bounding box center [318, 229] width 14 height 14
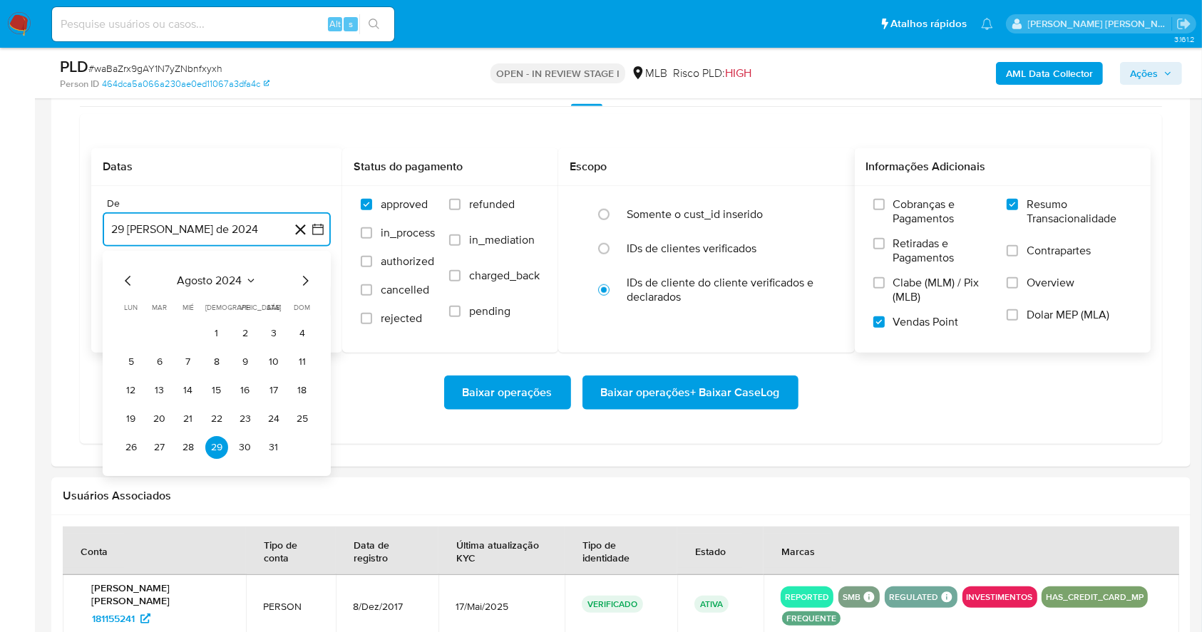
click at [298, 282] on icon "Mes siguiente" at bounding box center [305, 280] width 17 height 17
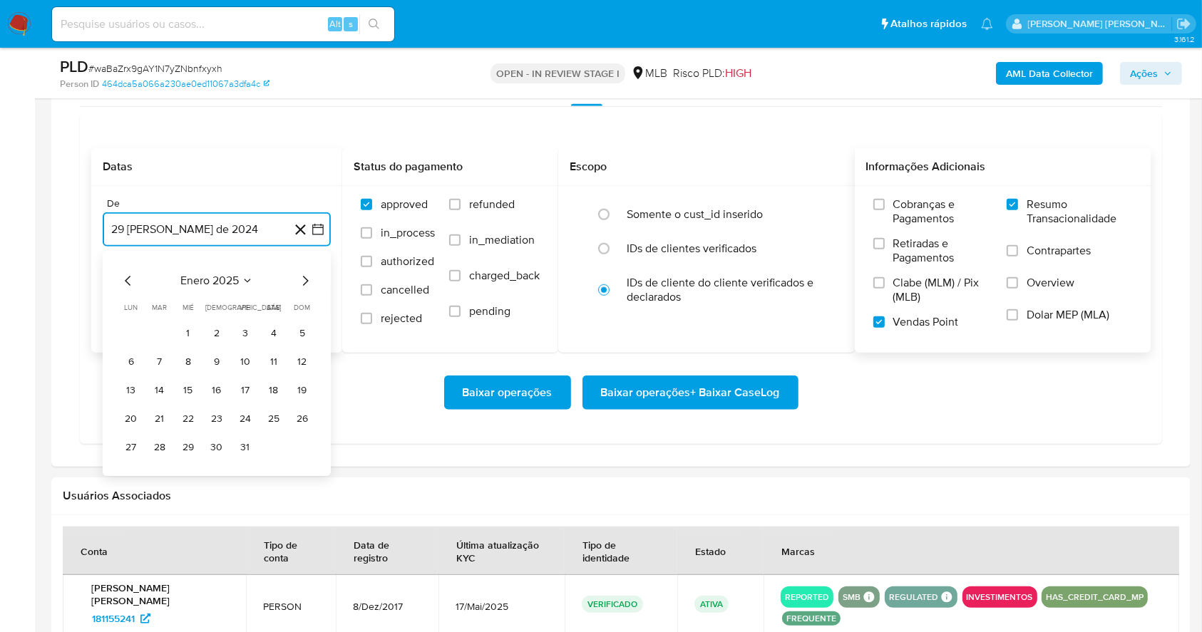
click at [298, 282] on icon "Mes siguiente" at bounding box center [305, 280] width 17 height 17
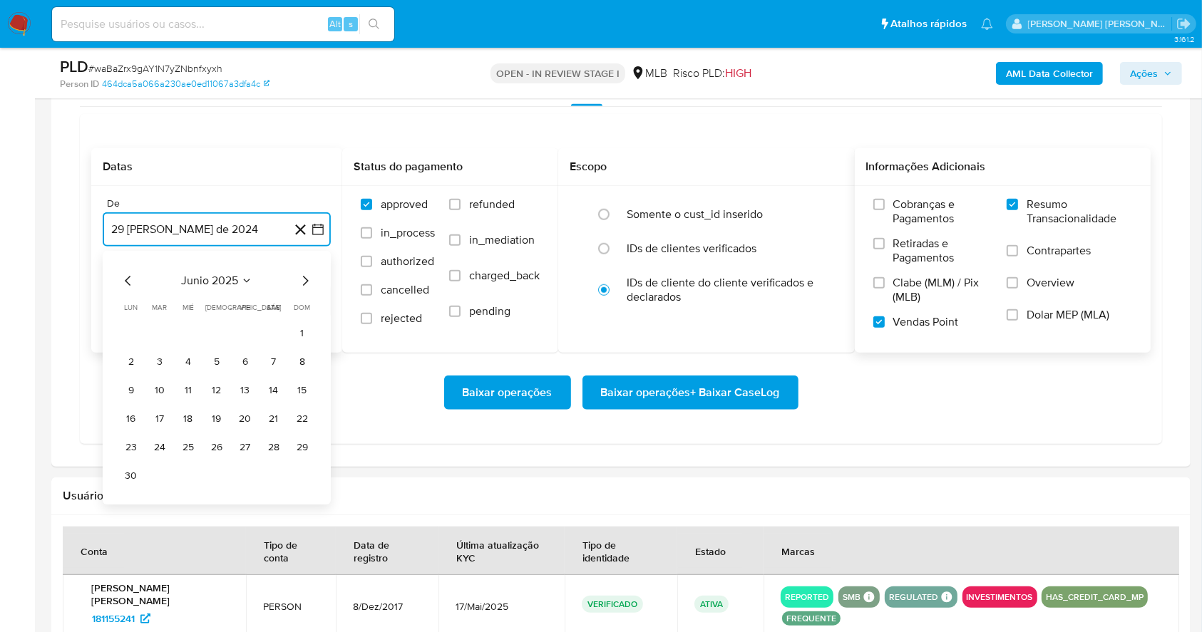
click at [298, 282] on icon "Mes siguiente" at bounding box center [305, 280] width 17 height 17
click at [245, 331] on button "1" at bounding box center [245, 333] width 23 height 23
click at [273, 289] on button "29 de septiembre de 2025" at bounding box center [217, 301] width 228 height 34
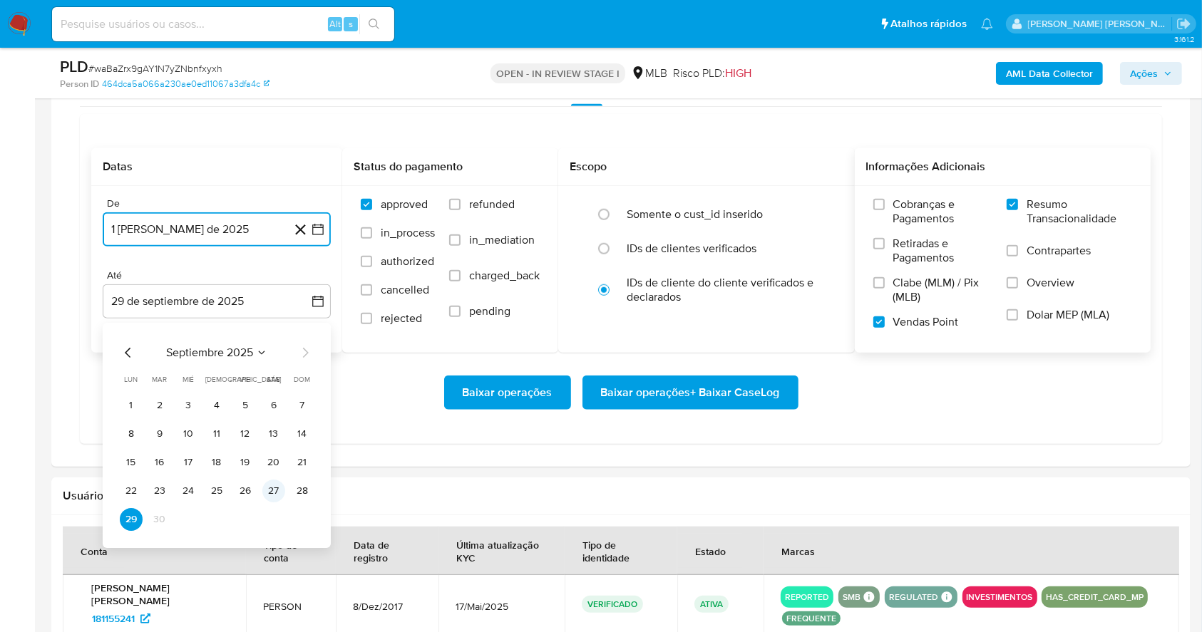
click at [277, 489] on button "27" at bounding box center [273, 491] width 23 height 23
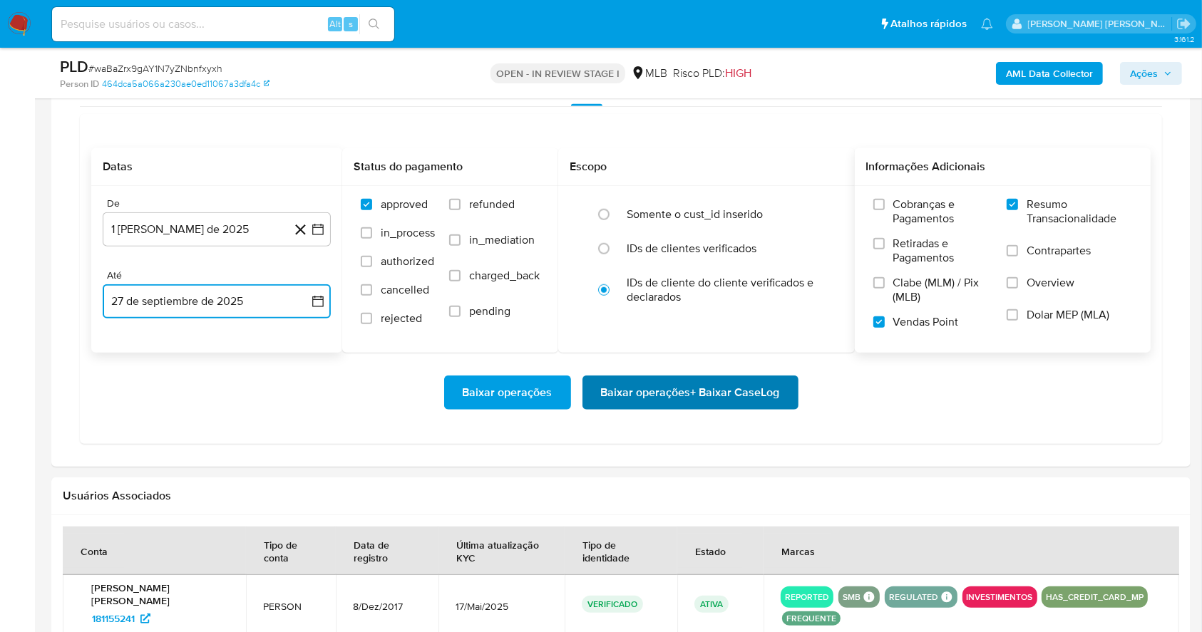
click at [661, 379] on span "Baixar operações + Baixar CaseLog" at bounding box center [690, 392] width 179 height 31
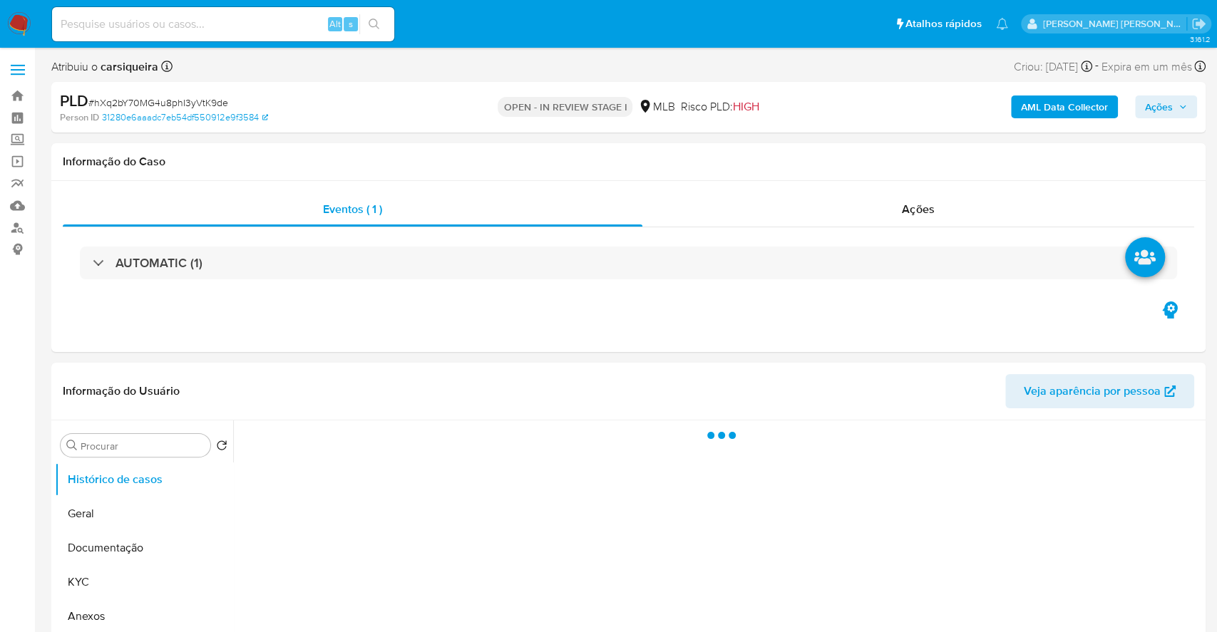
select select "10"
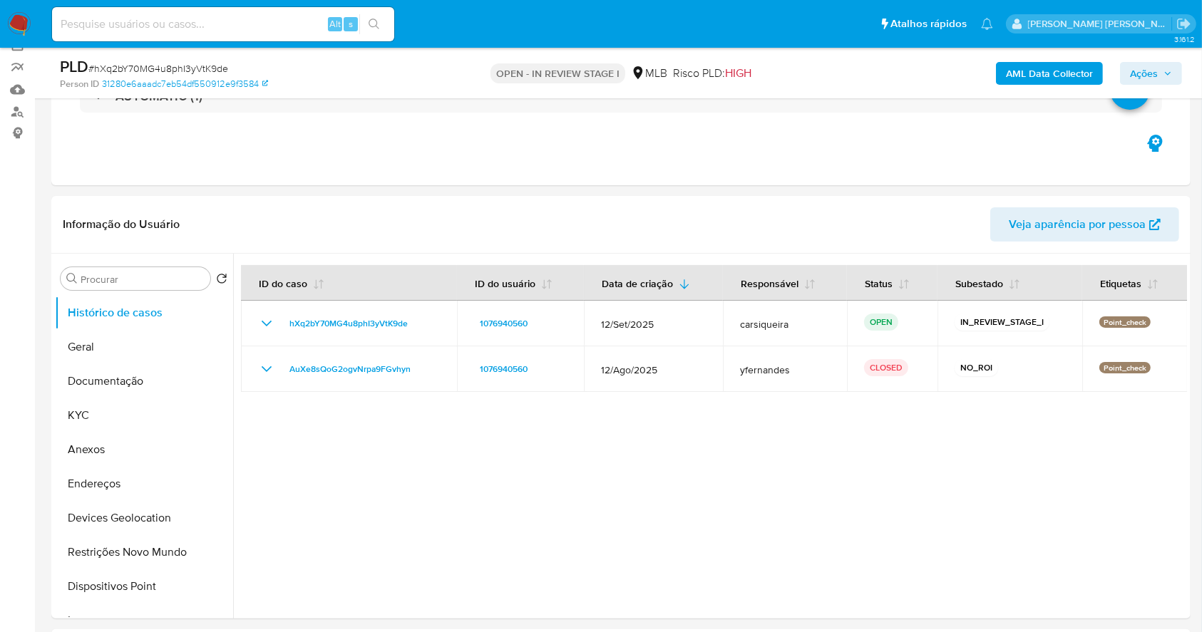
scroll to position [119, 0]
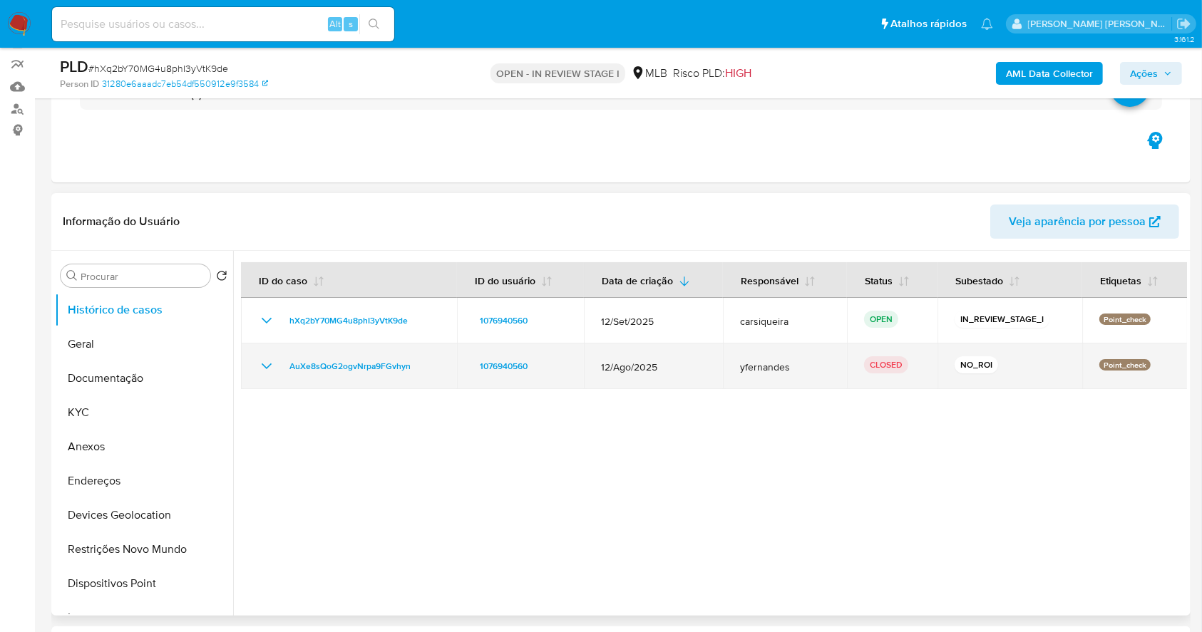
click at [275, 366] on div "AuXe8sQoG2ogvNrpa9FGvhyn" at bounding box center [349, 366] width 182 height 17
click at [257, 370] on td "AuXe8sQoG2ogvNrpa9FGvhyn" at bounding box center [349, 367] width 216 height 46
click at [265, 365] on icon "Mostrar/Ocultar" at bounding box center [266, 366] width 17 height 17
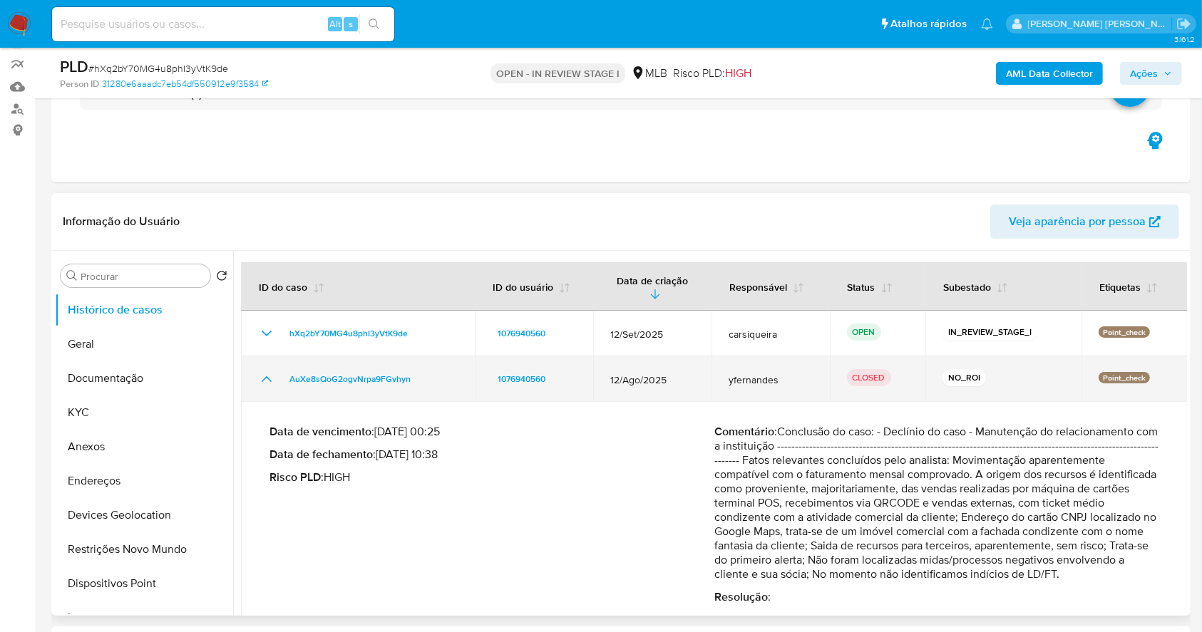
click at [265, 365] on td "AuXe8sQoG2ogvNrpa9FGvhyn" at bounding box center [358, 379] width 234 height 46
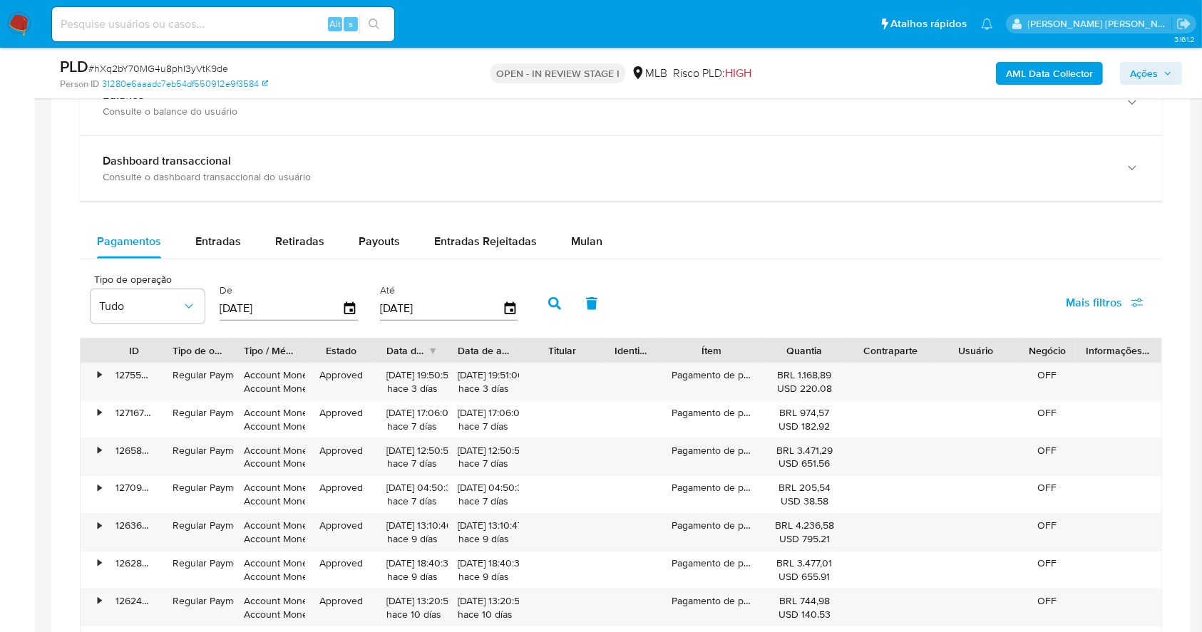
scroll to position [1112, 0]
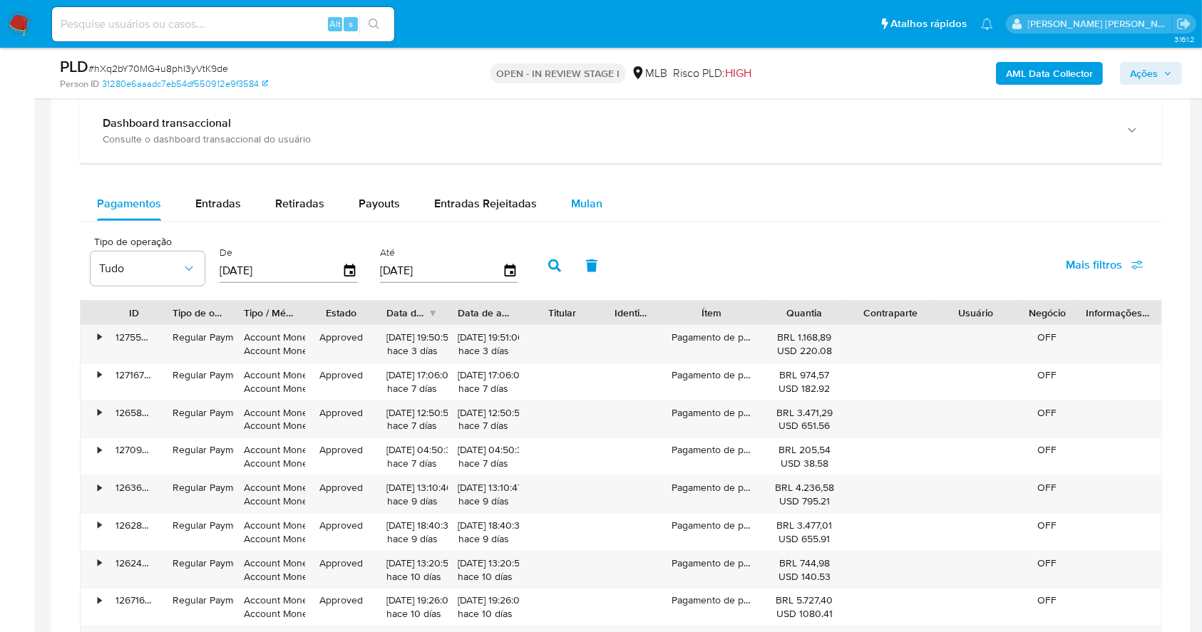
click at [580, 203] on span "Mulan" at bounding box center [586, 203] width 31 height 16
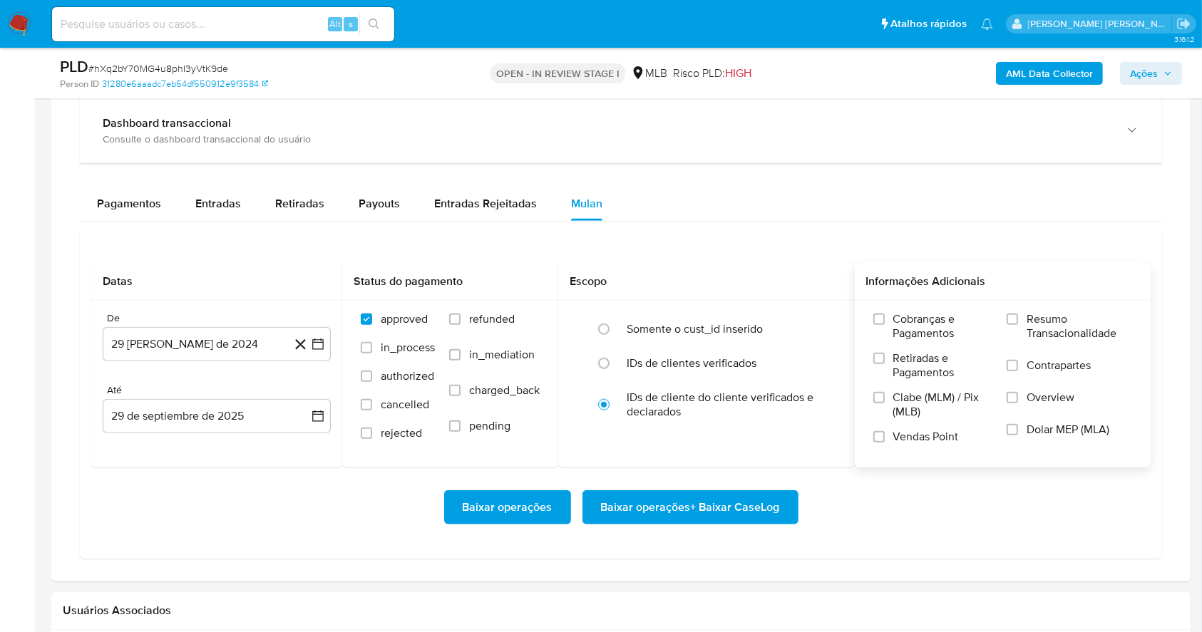
click at [1010, 309] on div "Cobranças e Pagamentos Retiradas e Pagamentos Clabe (MLM) / Pix (MLB) Vendas Po…" at bounding box center [1003, 383] width 297 height 165
click at [1012, 309] on div "Cobranças e Pagamentos Retiradas e Pagamentos Clabe (MLM) / Pix (MLB) Vendas Po…" at bounding box center [1003, 383] width 297 height 165
click at [1015, 317] on input "Resumo Transacionalidade" at bounding box center [1012, 319] width 11 height 11
click at [880, 438] on input "Vendas Point" at bounding box center [878, 436] width 11 height 11
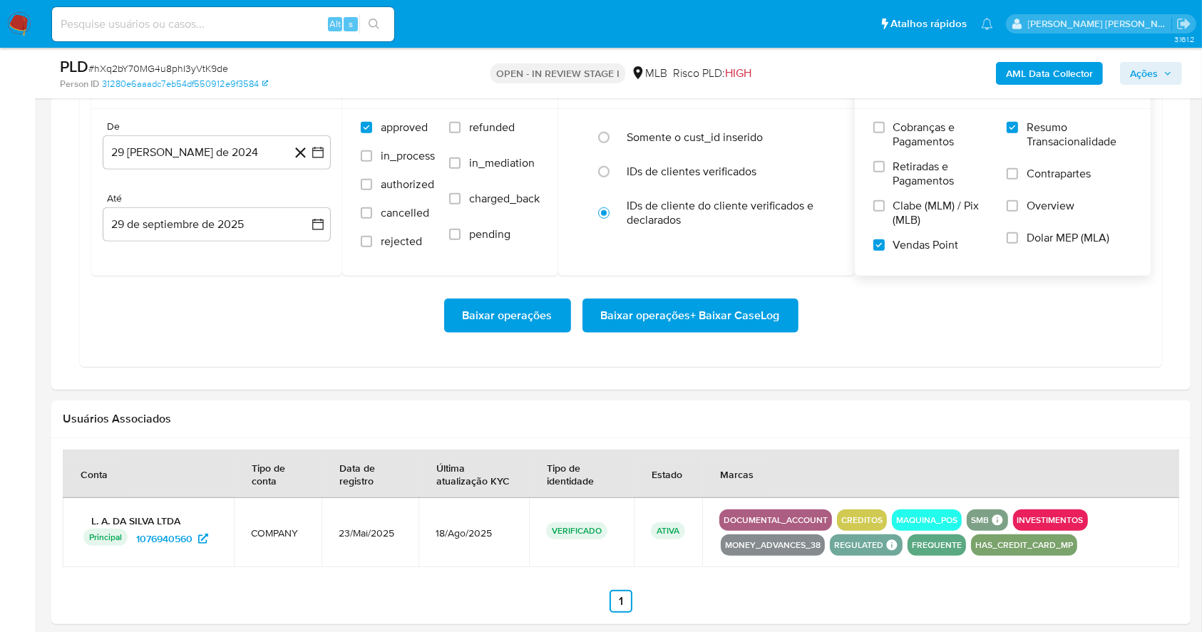
scroll to position [1299, 0]
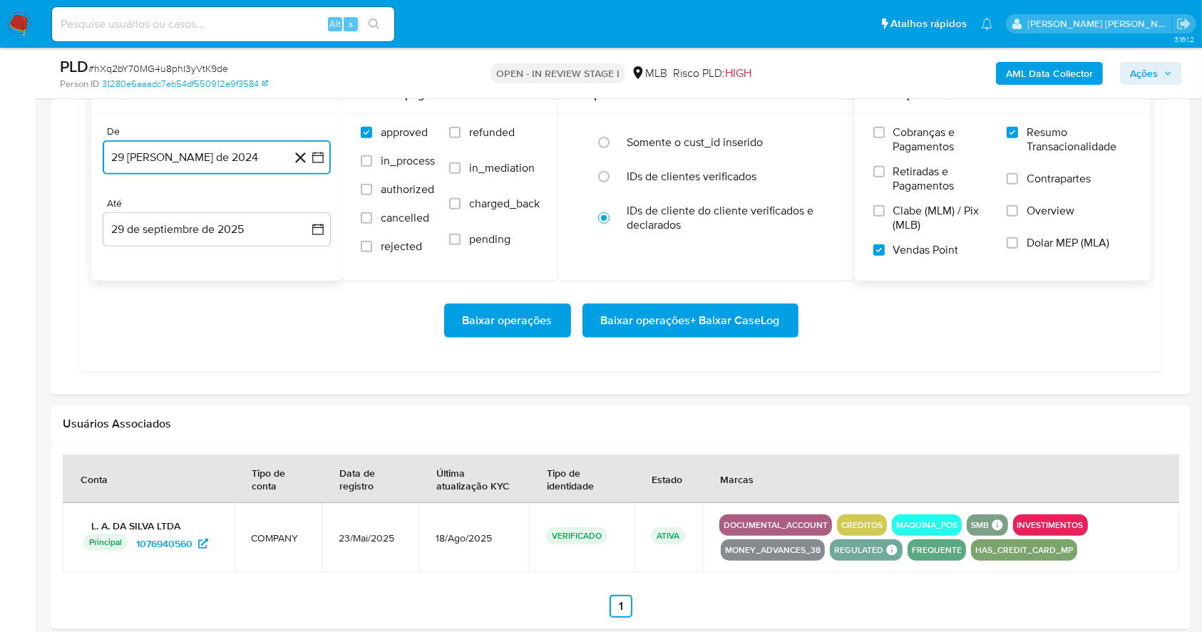
click at [315, 166] on button "[DATE]" at bounding box center [217, 157] width 228 height 34
click at [308, 202] on icon "Mes siguiente" at bounding box center [305, 208] width 17 height 17
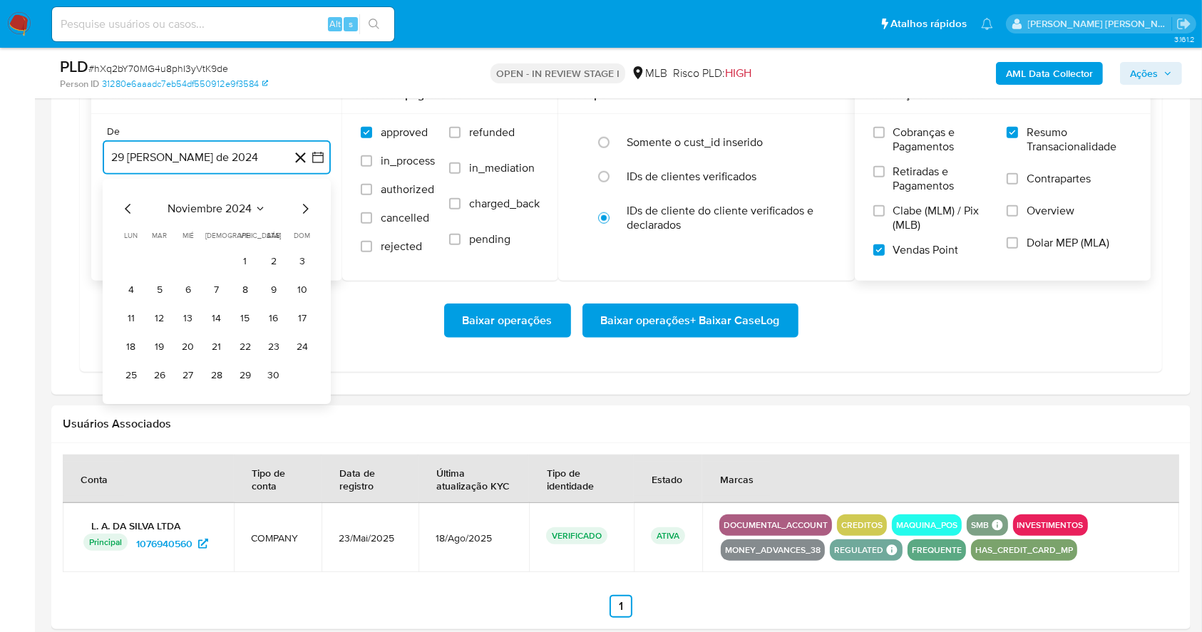
click at [308, 202] on icon "Mes siguiente" at bounding box center [305, 208] width 17 height 17
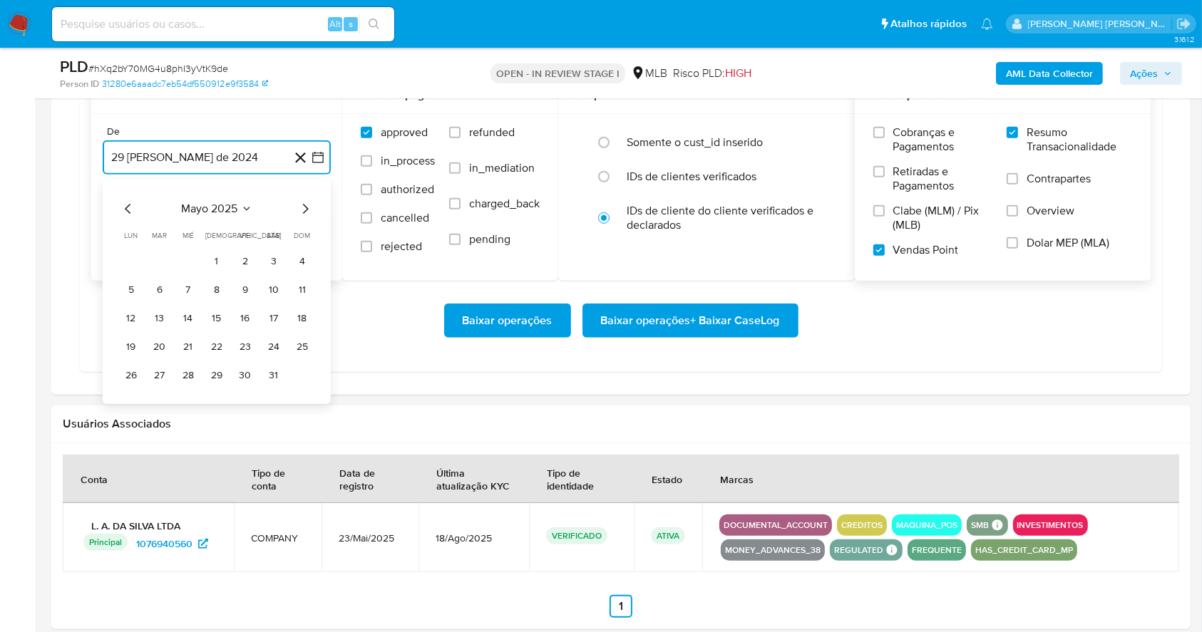
click at [308, 202] on icon "Mes siguiente" at bounding box center [305, 208] width 17 height 17
click at [247, 265] on button "1" at bounding box center [245, 261] width 23 height 23
click at [224, 237] on button "29 de septiembre de 2025" at bounding box center [217, 229] width 228 height 34
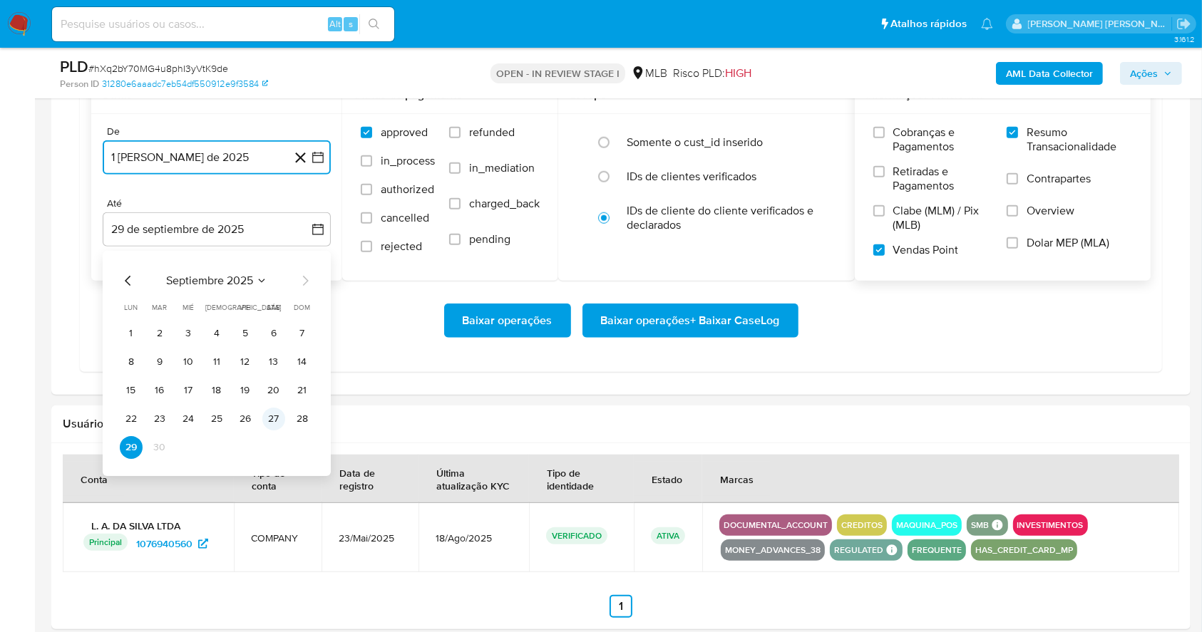
click at [276, 408] on button "27" at bounding box center [273, 419] width 23 height 23
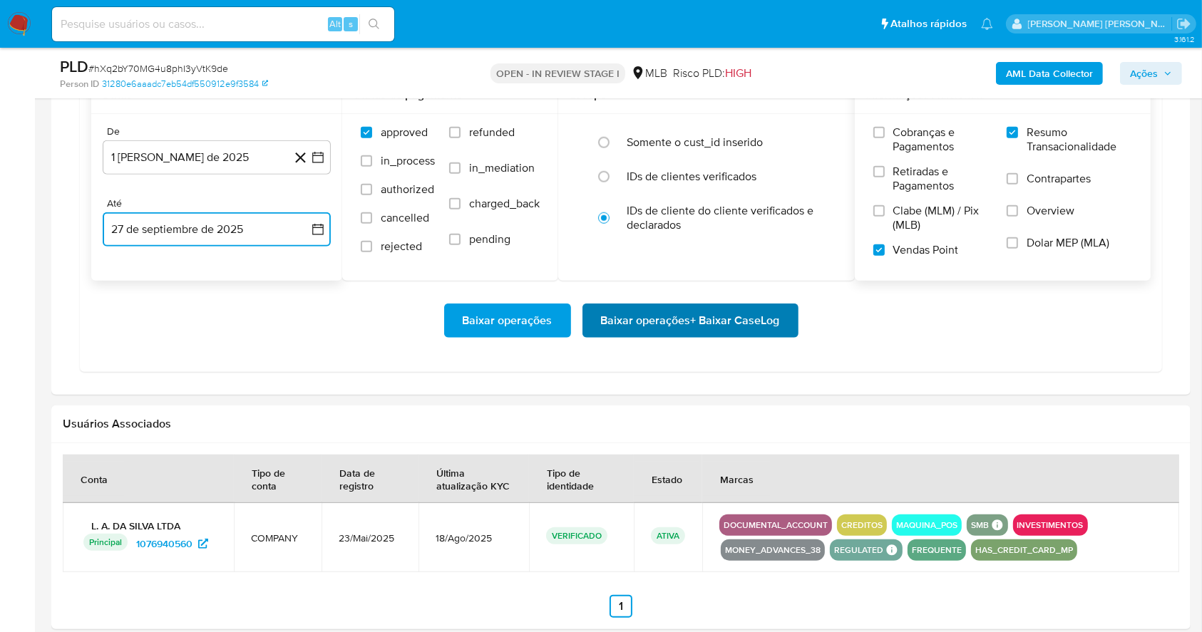
click at [628, 317] on span "Baixar operações + Baixar CaseLog" at bounding box center [690, 320] width 179 height 31
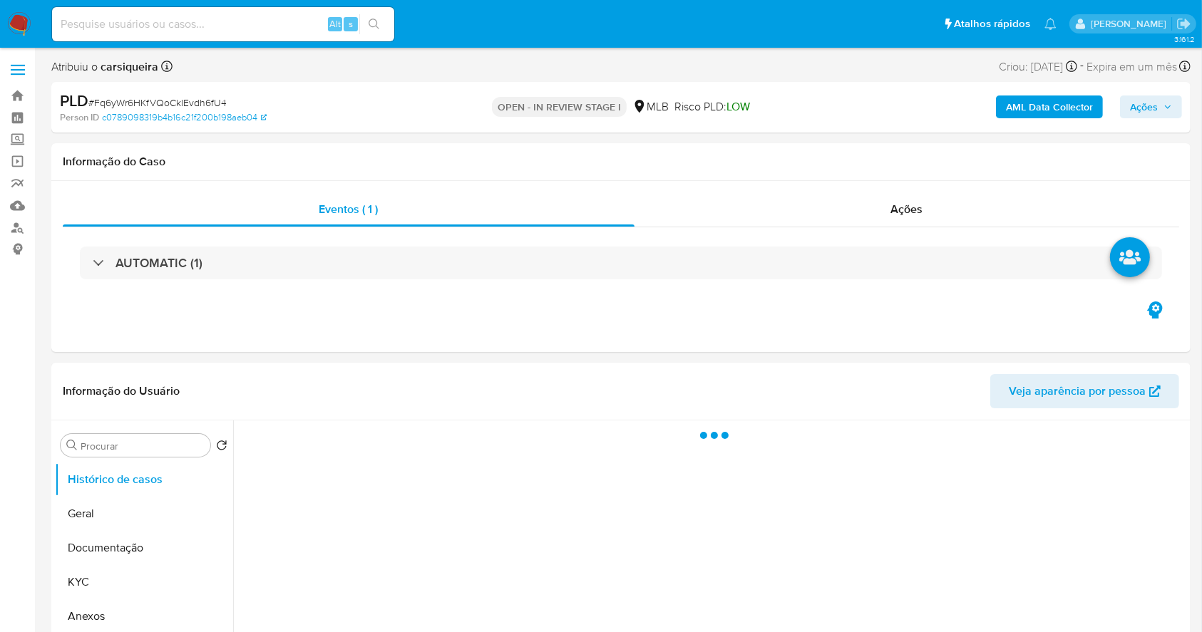
select select "10"
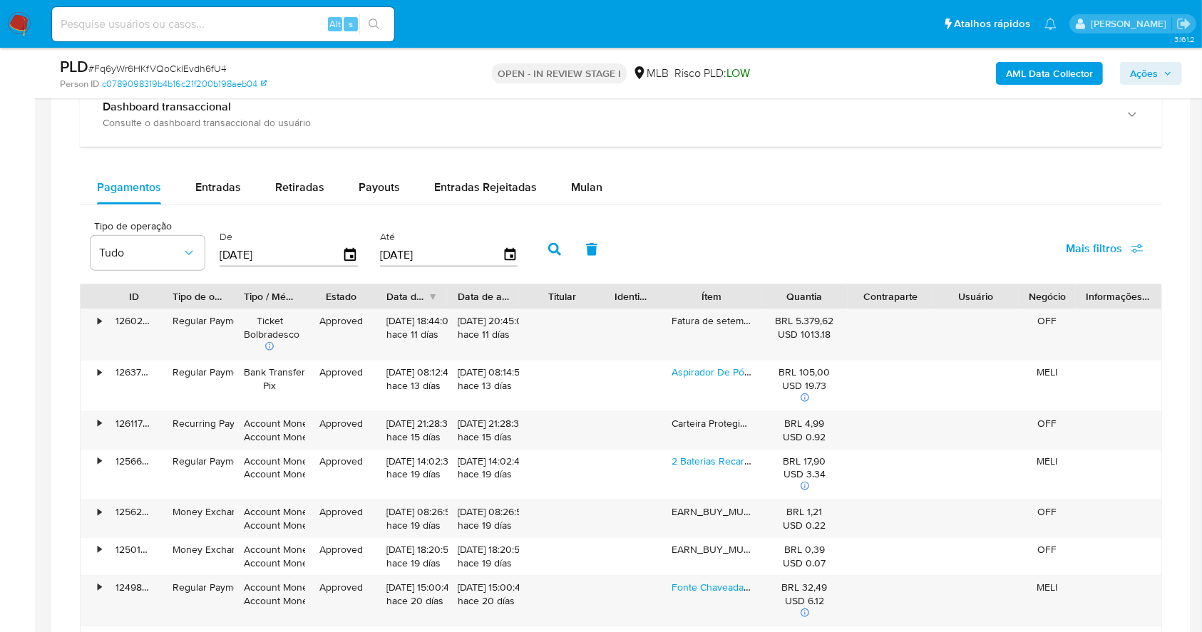
scroll to position [1085, 0]
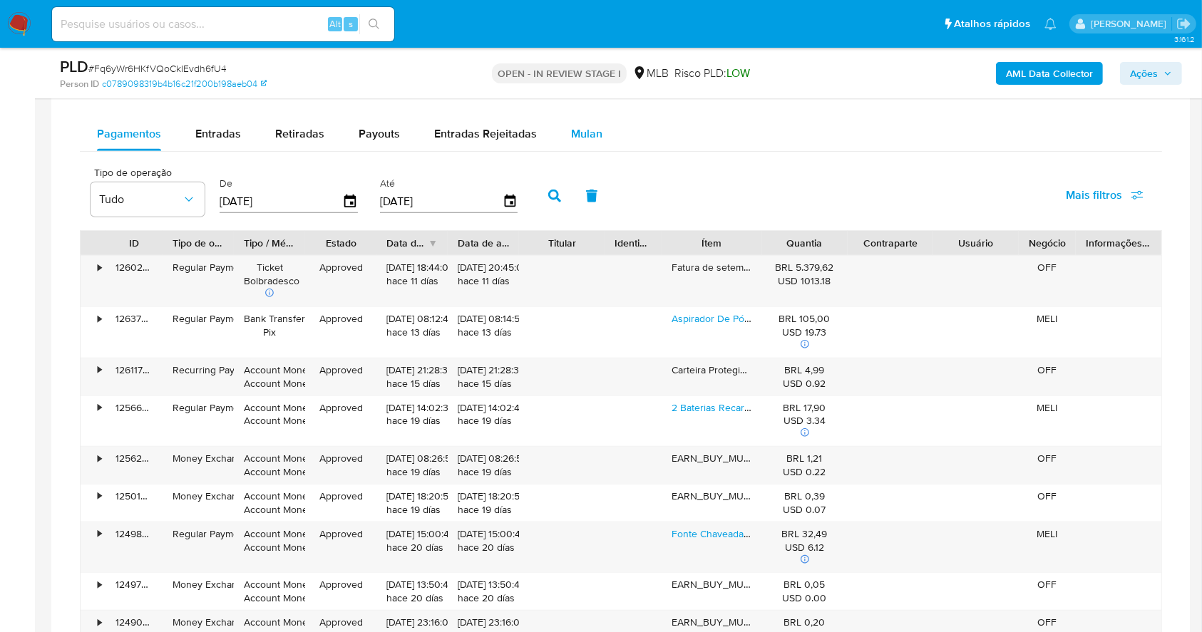
click at [577, 134] on span "Mulan" at bounding box center [586, 133] width 31 height 16
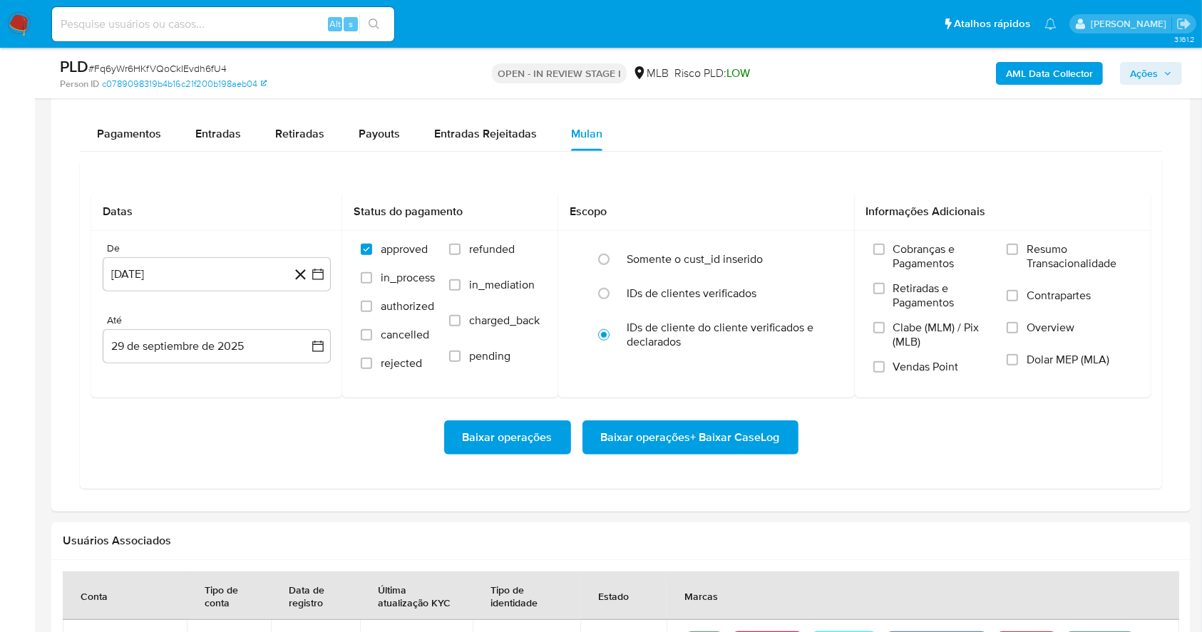
click at [730, 152] on div "Pagamentos Entradas Retiradas Payouts Entradas Rejeitadas Mulan Tipo de operaçã…" at bounding box center [621, 303] width 1082 height 372
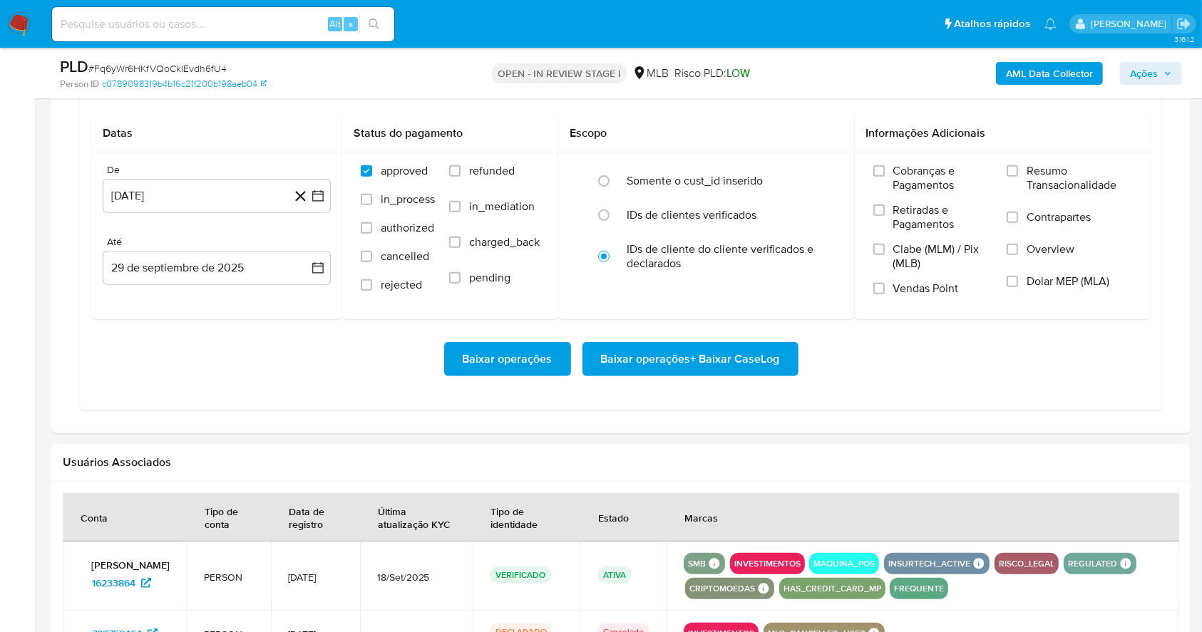
scroll to position [1199, 0]
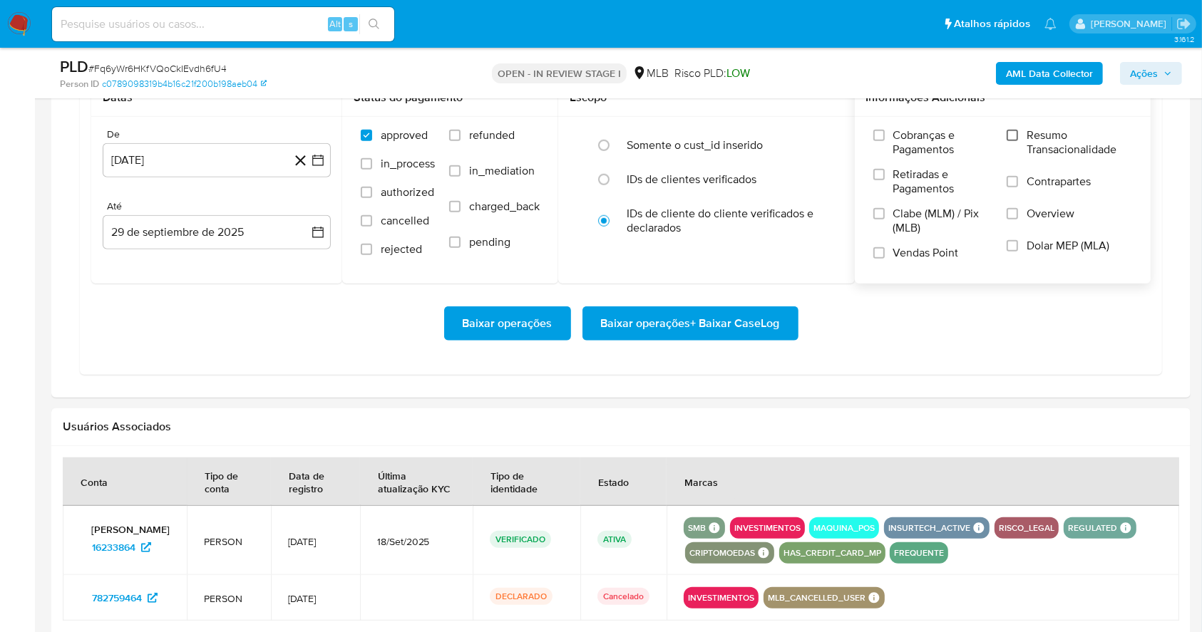
click at [1011, 139] on input "Resumo Transacionalidade" at bounding box center [1012, 135] width 11 height 11
click at [883, 248] on input "Vendas Point" at bounding box center [878, 252] width 11 height 11
click at [322, 160] on icon "button" at bounding box center [318, 160] width 14 height 14
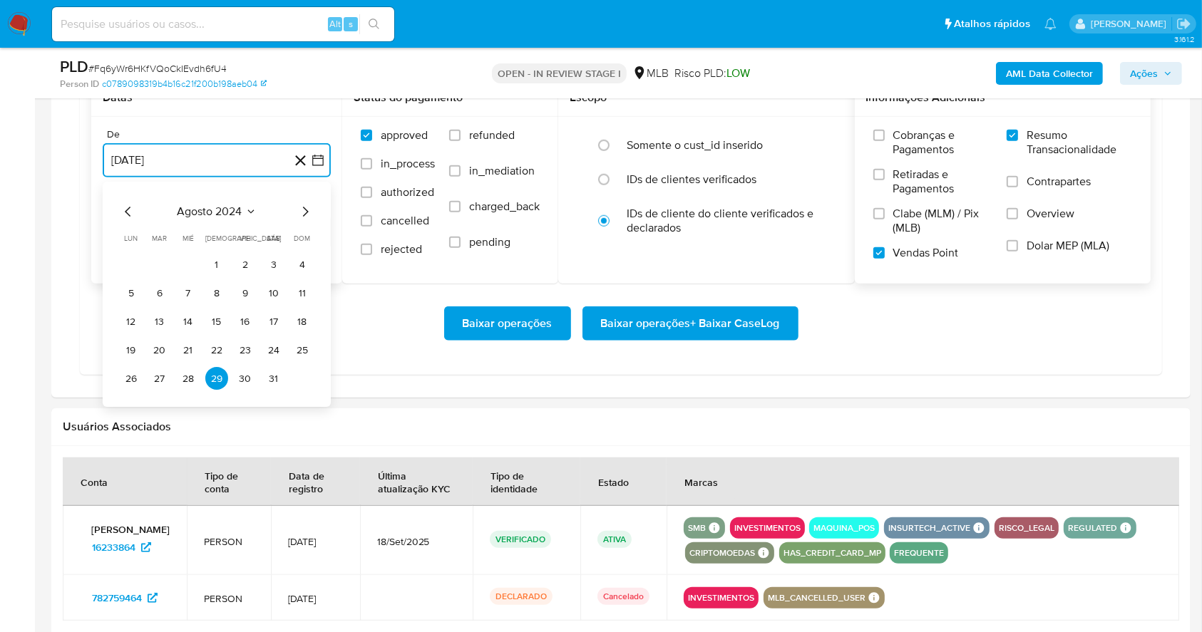
click at [302, 211] on icon "Mes siguiente" at bounding box center [305, 212] width 17 height 17
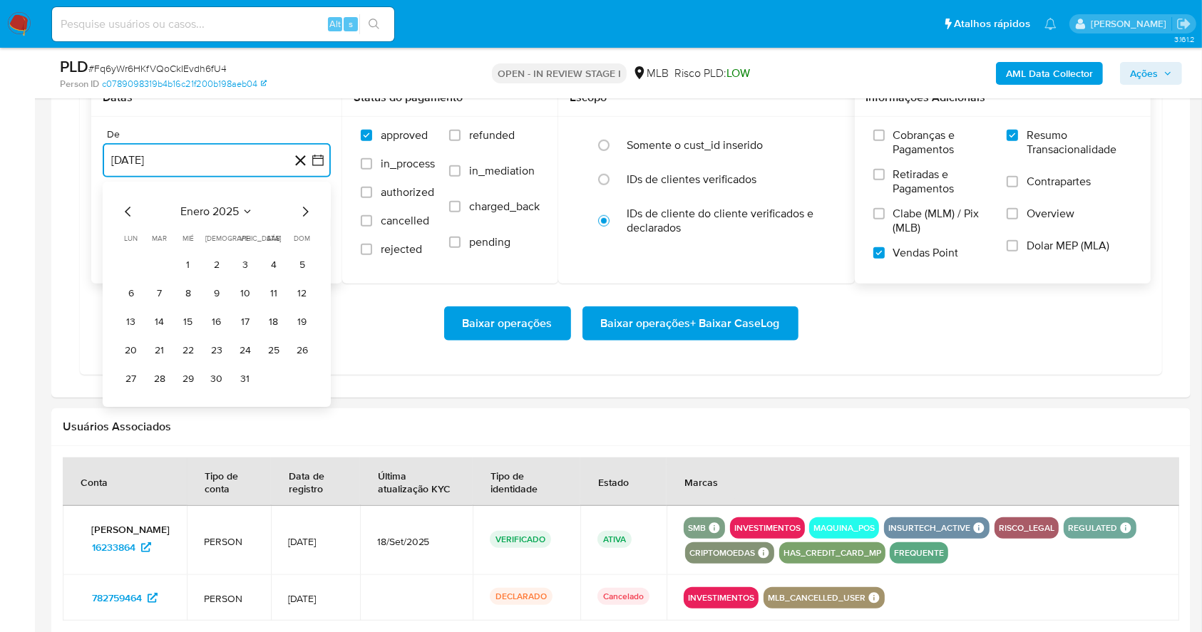
click at [302, 211] on icon "Mes siguiente" at bounding box center [305, 212] width 17 height 17
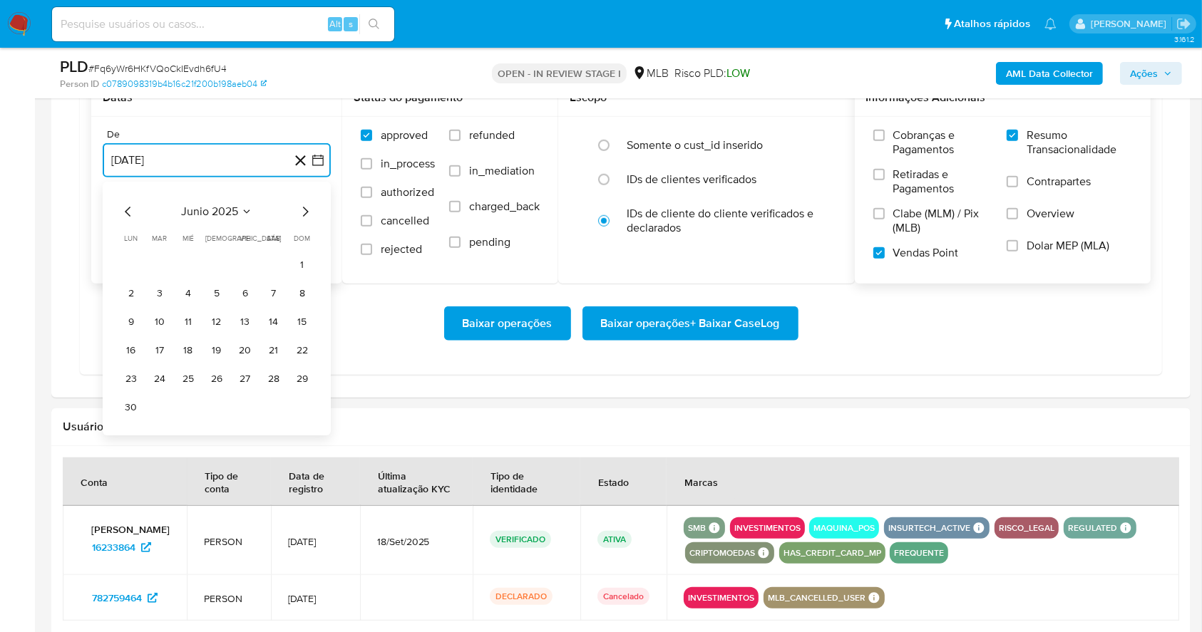
click at [302, 211] on icon "Mes siguiente" at bounding box center [305, 212] width 17 height 17
click at [245, 267] on button "1" at bounding box center [245, 265] width 23 height 23
click at [240, 239] on button "29 de septiembre de 2025" at bounding box center [217, 232] width 228 height 34
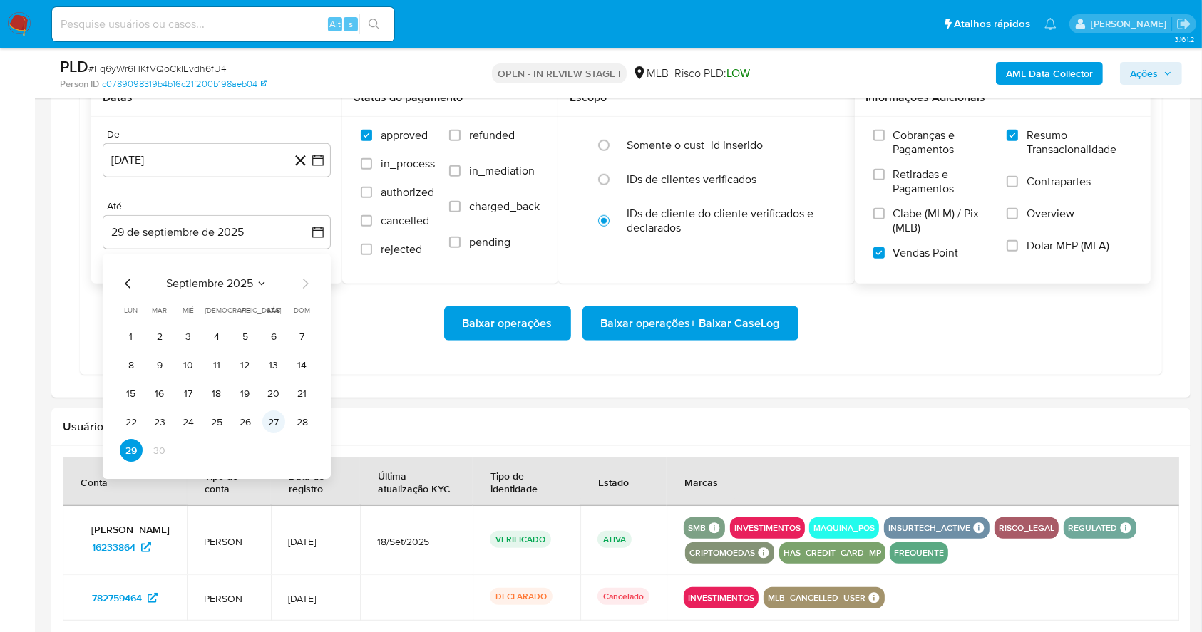
drag, startPoint x: 276, startPoint y: 445, endPoint x: 269, endPoint y: 431, distance: 15.6
click at [269, 431] on tbody "1 2 3 4 5 6 7 8 9 10 11 12 13 14 15 16 17 18 19 20 21 22 23 24 25 26 27 28 29 30" at bounding box center [217, 394] width 194 height 137
click at [269, 431] on button "27" at bounding box center [273, 422] width 23 height 23
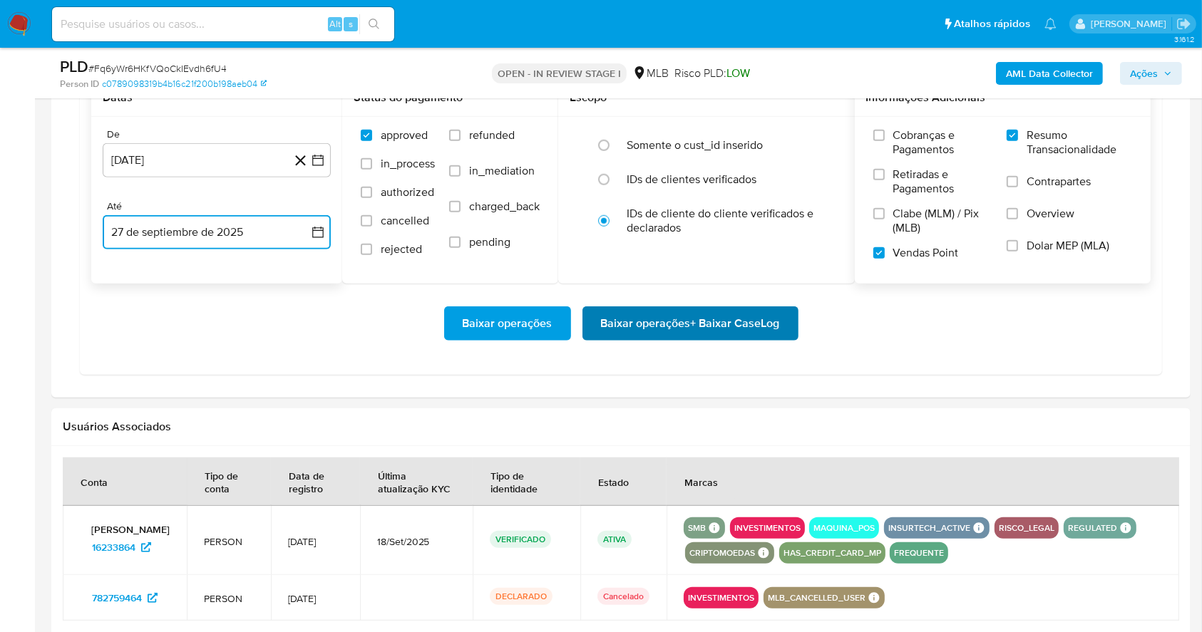
click at [699, 330] on span "Baixar operações + Baixar CaseLog" at bounding box center [690, 323] width 179 height 31
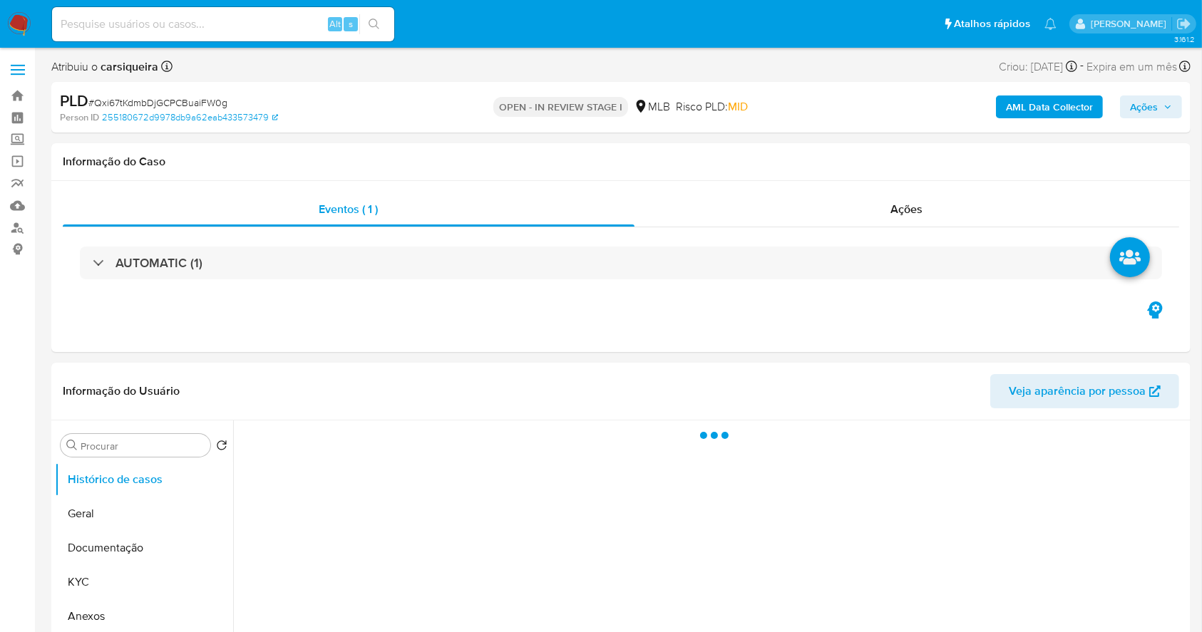
select select "10"
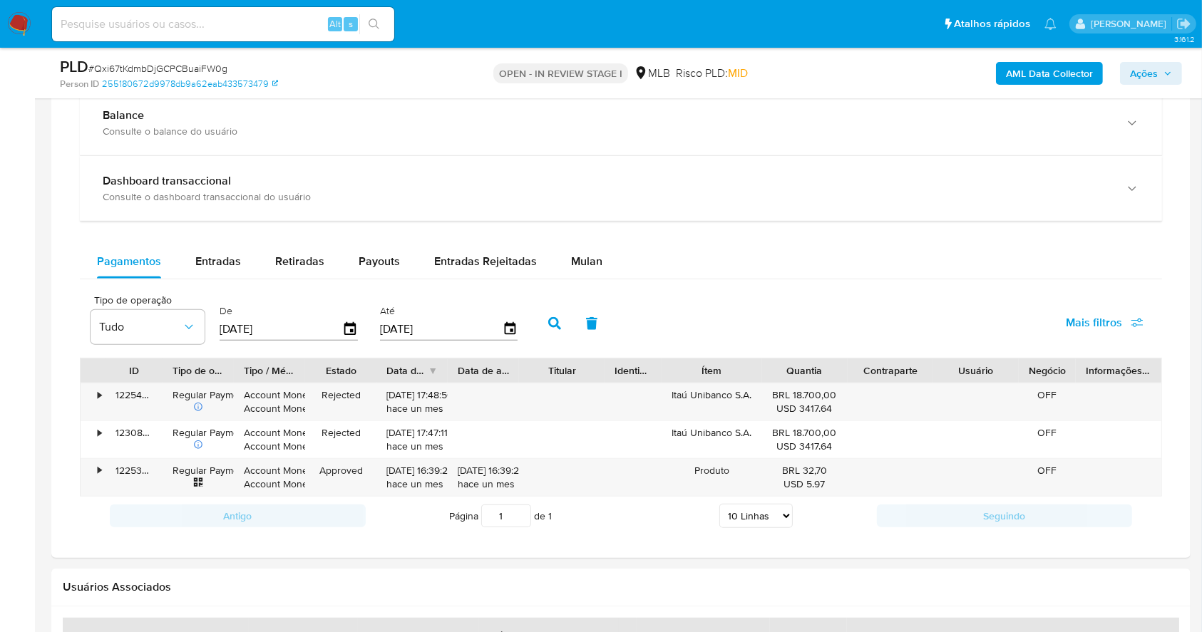
scroll to position [960, 0]
click at [590, 254] on span "Mulan" at bounding box center [586, 259] width 31 height 16
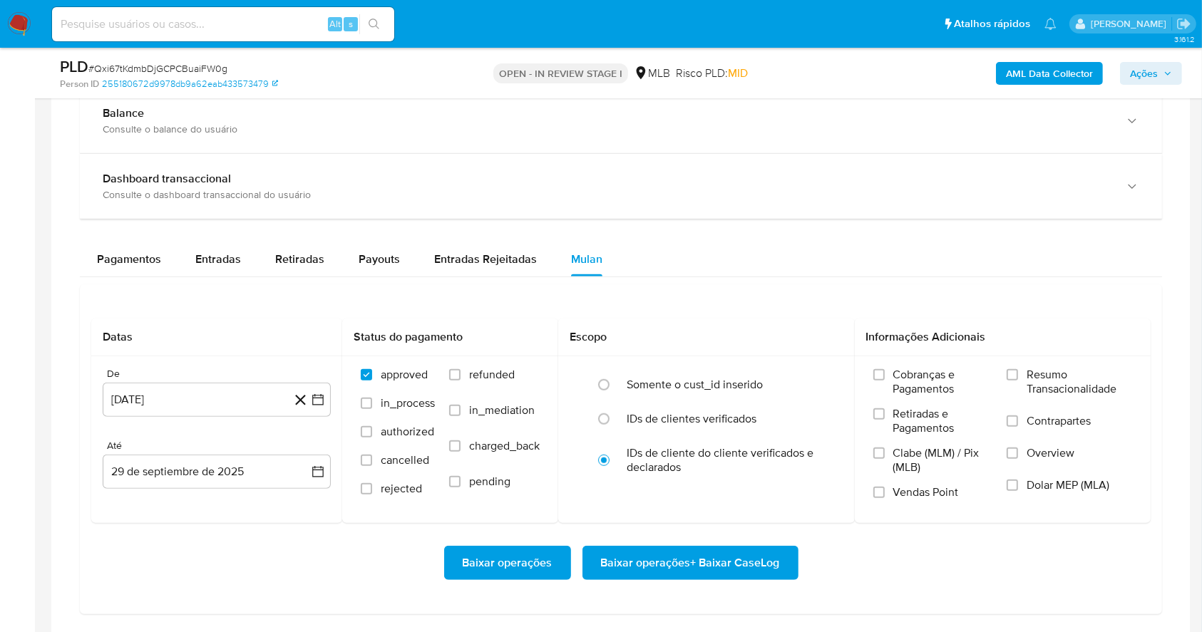
click at [743, 231] on div "Balance Consulte o balance do usuário Dashboard transaccional Consulte o dashbo…" at bounding box center [621, 351] width 1082 height 526
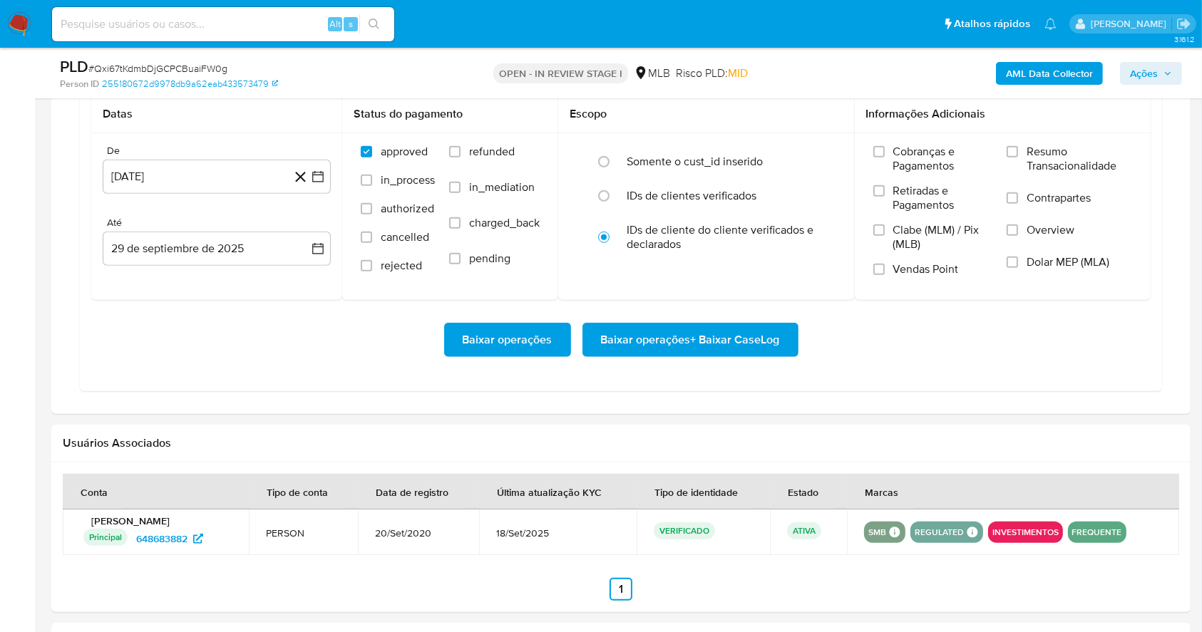
scroll to position [1188, 0]
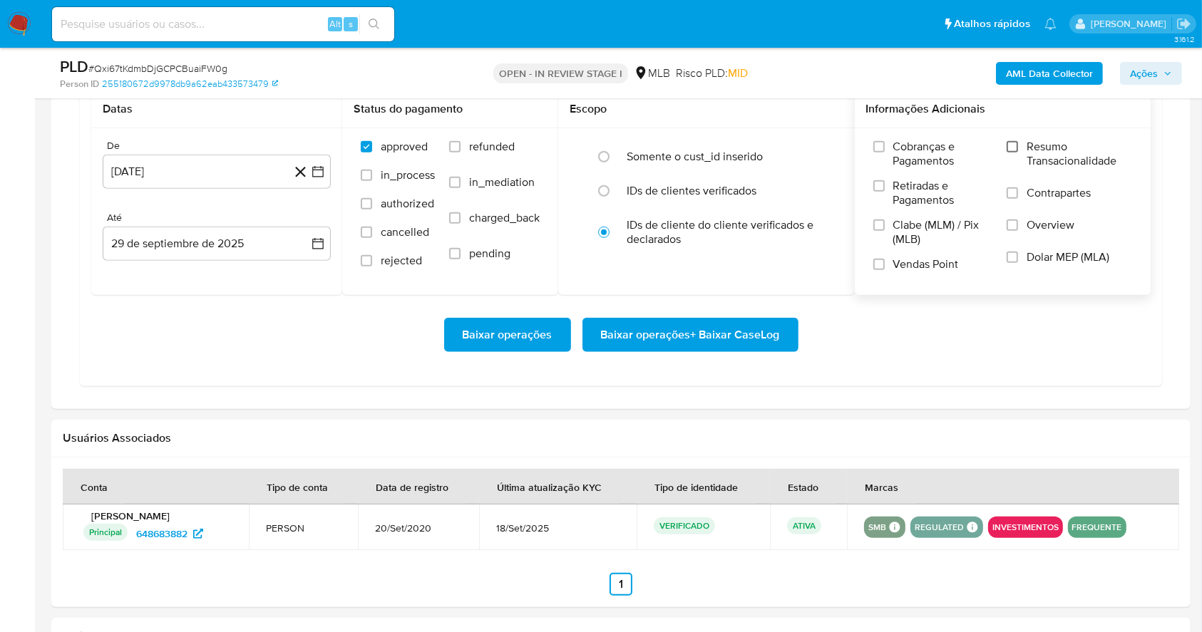
click at [1015, 148] on input "Resumo Transacionalidade" at bounding box center [1012, 146] width 11 height 11
click at [879, 273] on label "Vendas Point" at bounding box center [933, 269] width 120 height 25
click at [879, 270] on input "Vendas Point" at bounding box center [878, 264] width 11 height 11
click at [316, 170] on icon "button" at bounding box center [318, 172] width 14 height 14
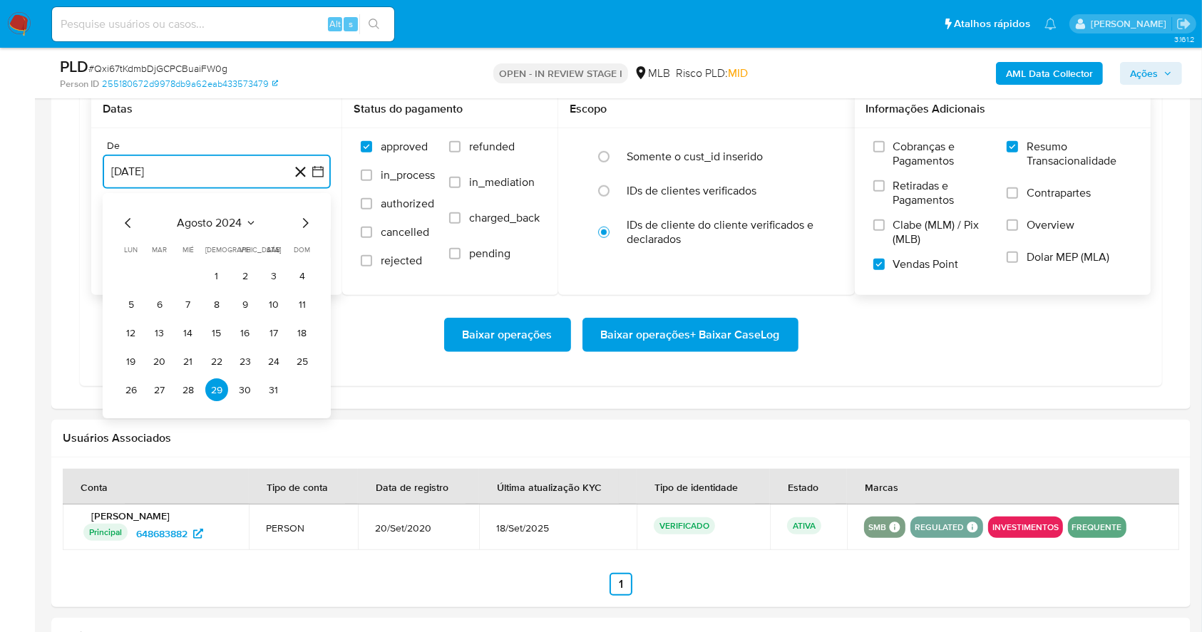
click at [309, 229] on icon "Mes siguiente" at bounding box center [305, 223] width 17 height 17
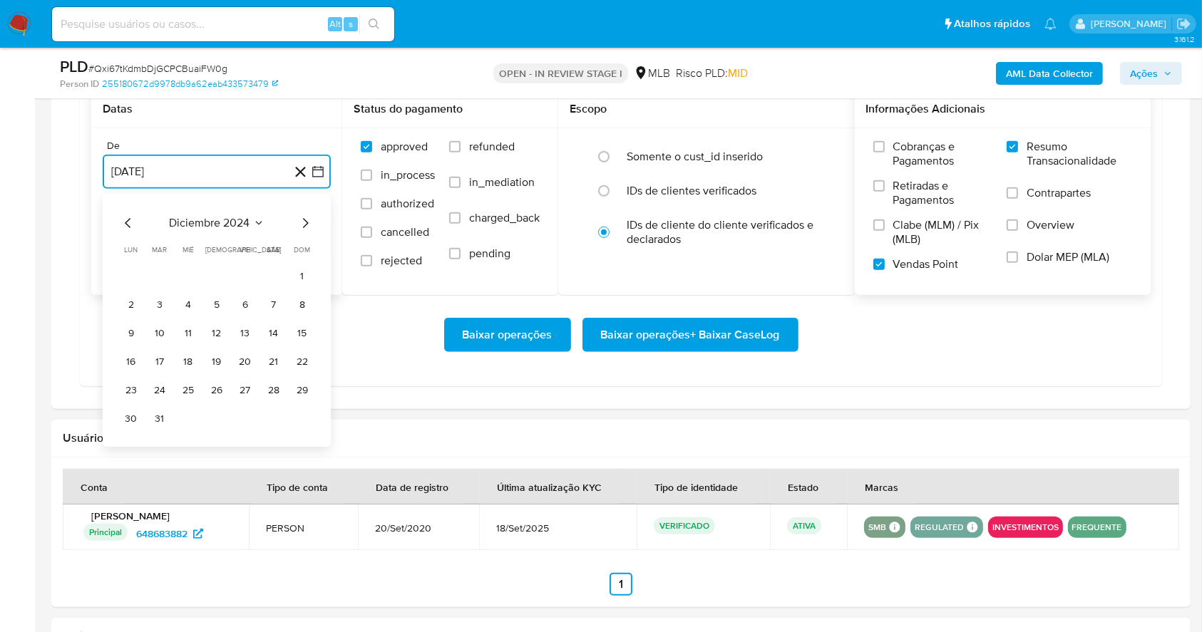
click at [309, 229] on icon "Mes siguiente" at bounding box center [305, 223] width 17 height 17
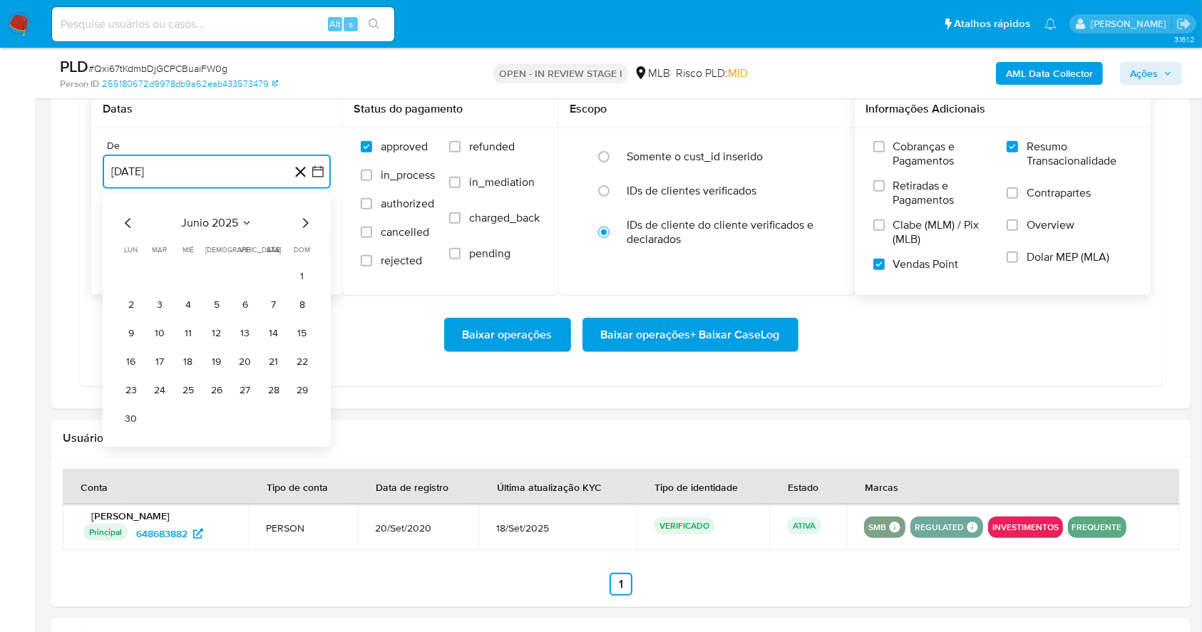
click at [309, 229] on icon "Mes siguiente" at bounding box center [305, 223] width 17 height 17
click at [252, 271] on button "1" at bounding box center [245, 276] width 23 height 23
click at [271, 242] on button "29 de septiembre de 2025" at bounding box center [217, 244] width 228 height 34
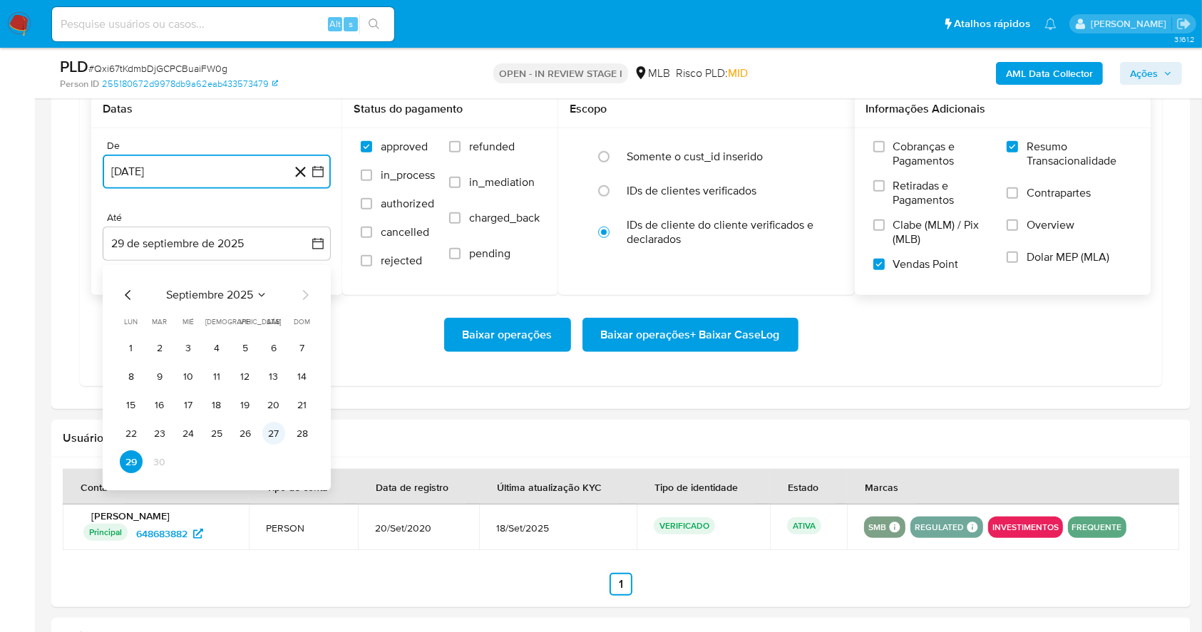
click at [280, 435] on button "27" at bounding box center [273, 434] width 23 height 23
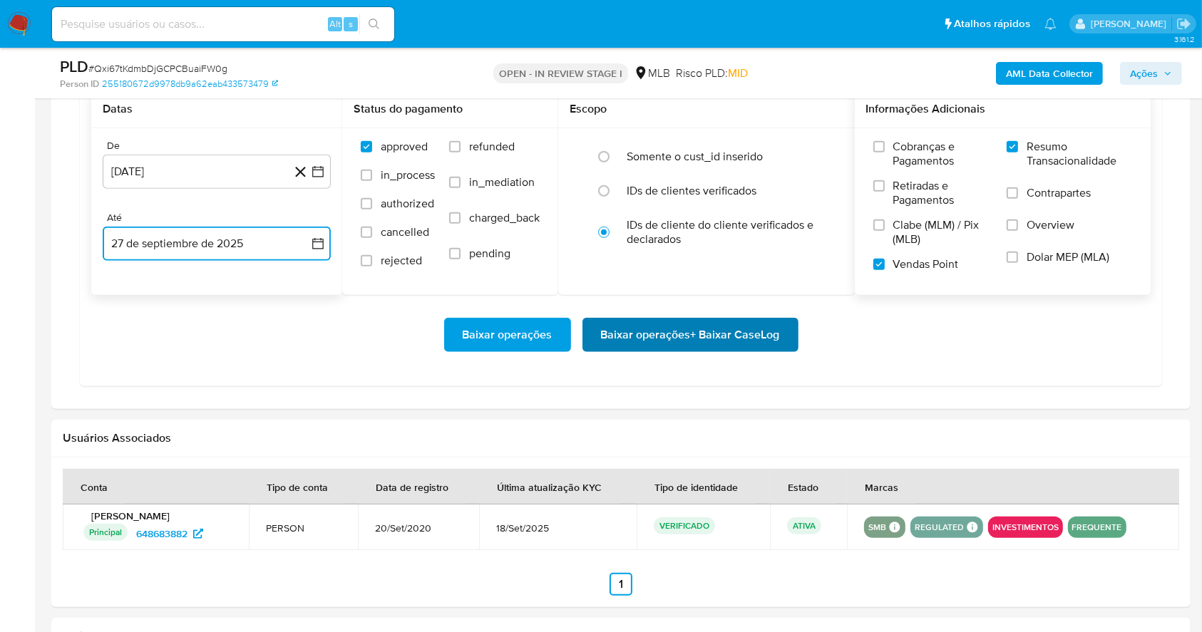
click at [649, 321] on span "Baixar operações + Baixar CaseLog" at bounding box center [690, 334] width 179 height 31
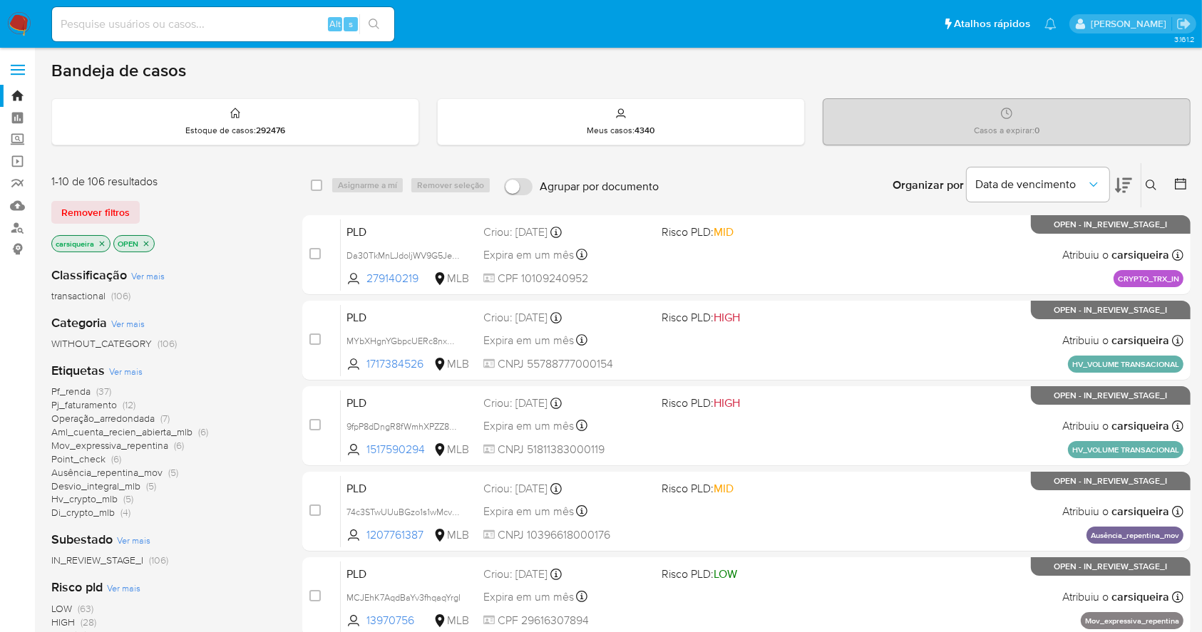
click at [101, 240] on icon "close-filter" at bounding box center [102, 244] width 9 height 9
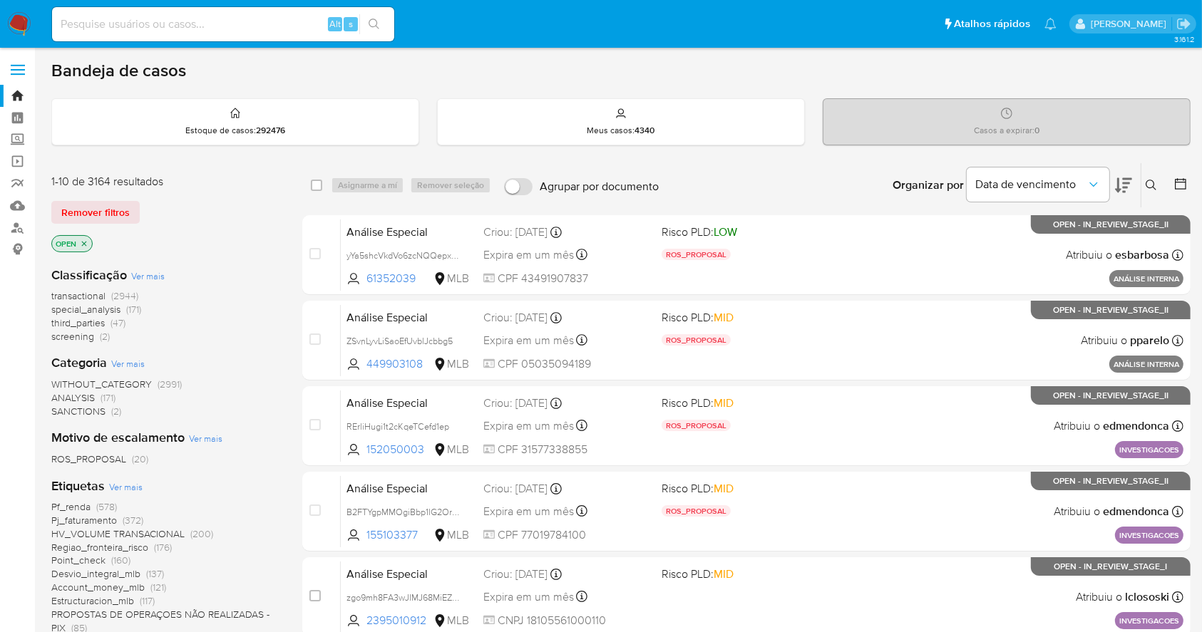
click at [4, 510] on aside "Bandeja Painel Screening Pesquisa em Listas Watchlist Ferramentas Operações em …" at bounding box center [17, 592] width 35 height 1185
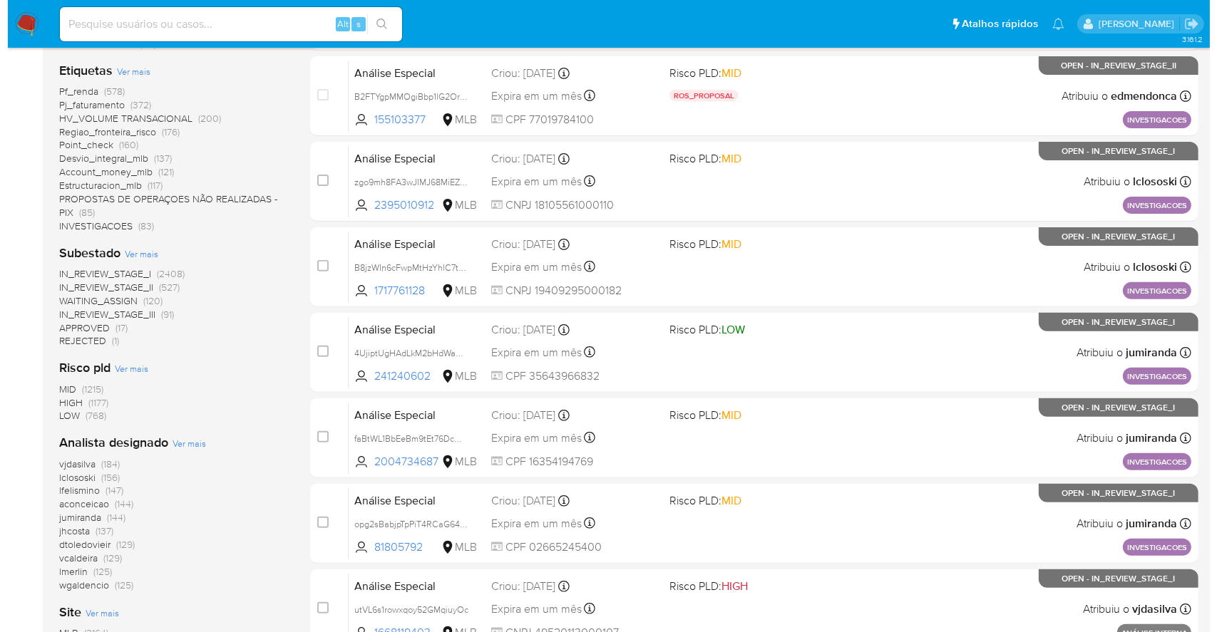
scroll to position [418, 0]
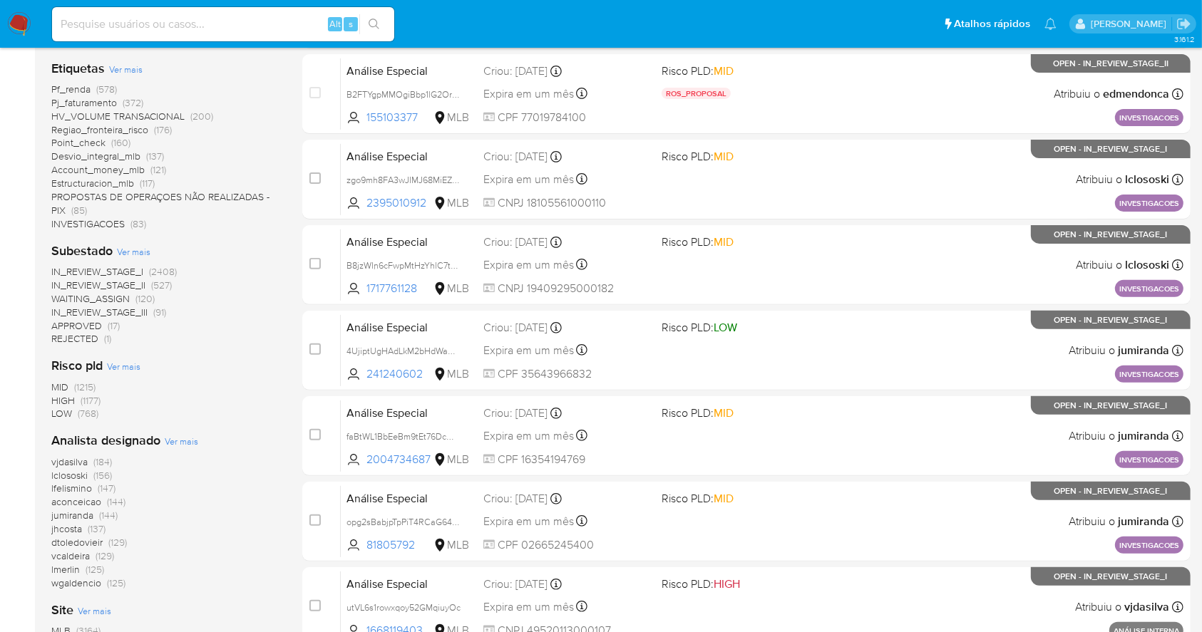
click at [188, 437] on span "Ver mais" at bounding box center [182, 441] width 34 height 13
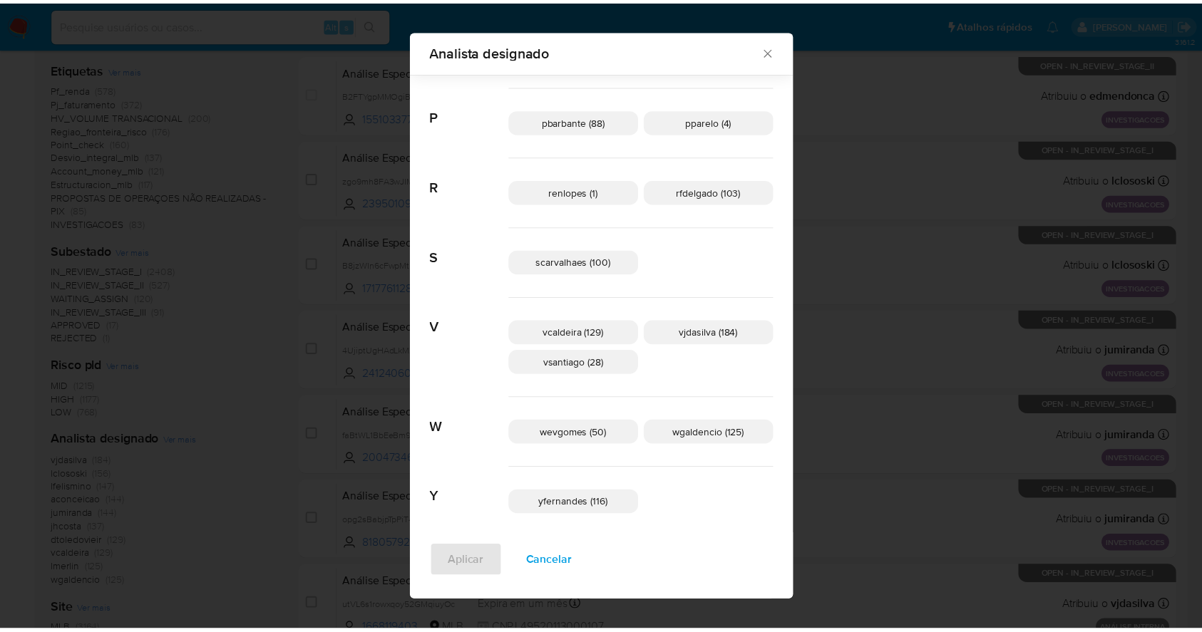
scroll to position [796, 0]
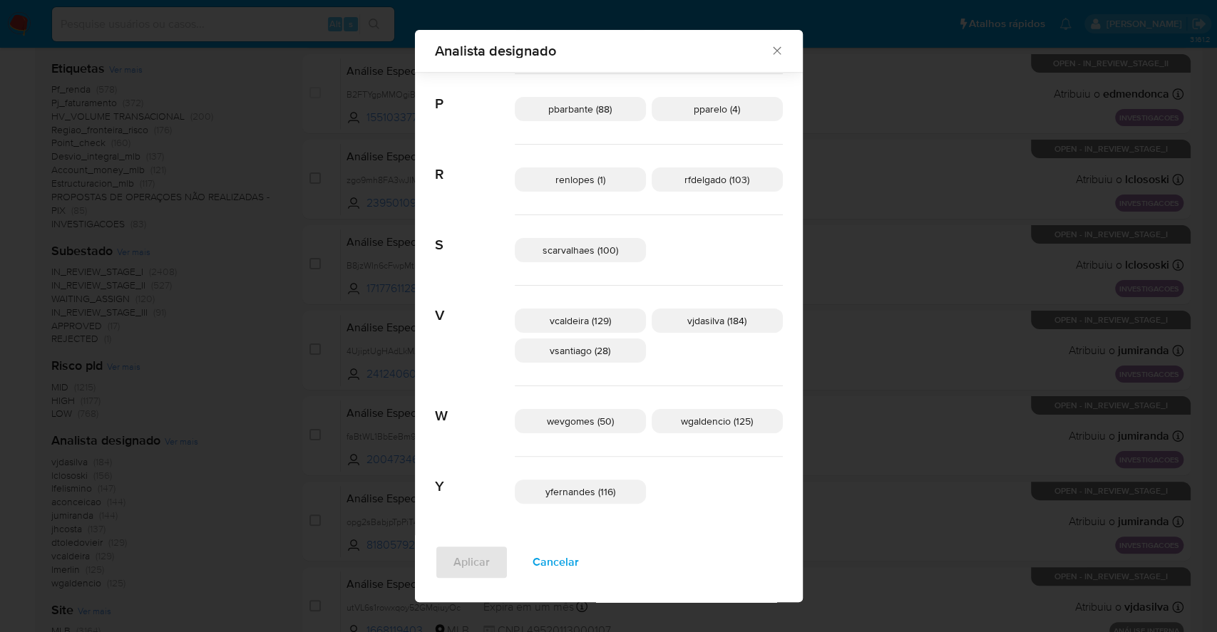
click at [773, 48] on icon "Fechar" at bounding box center [777, 51] width 8 height 8
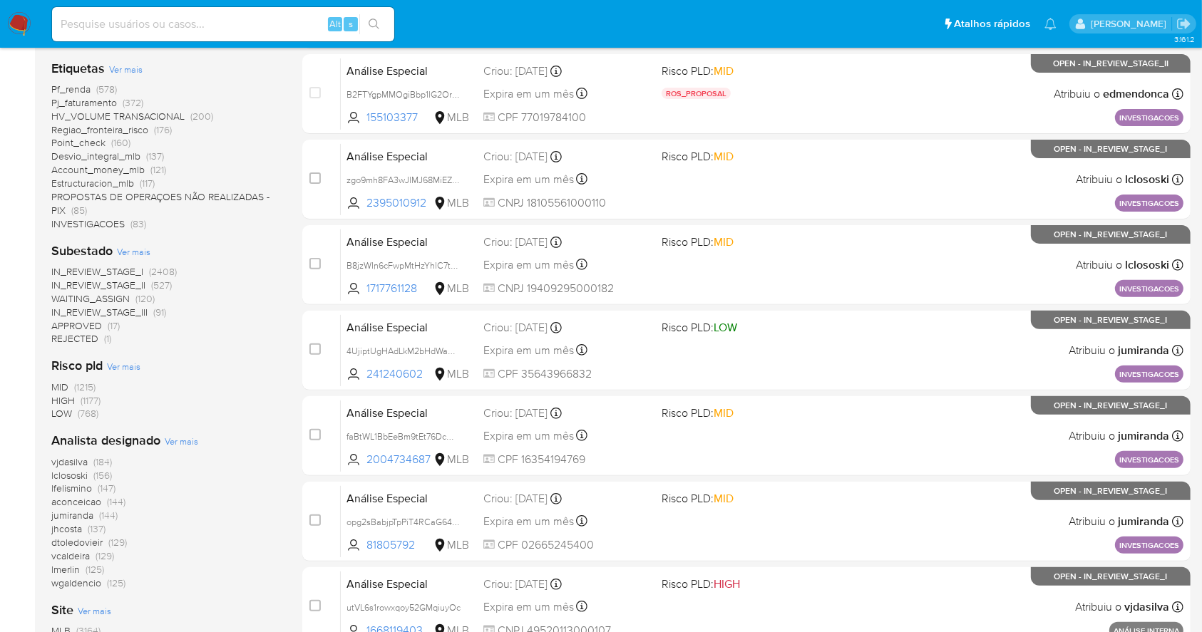
click at [23, 12] on img at bounding box center [19, 24] width 24 height 24
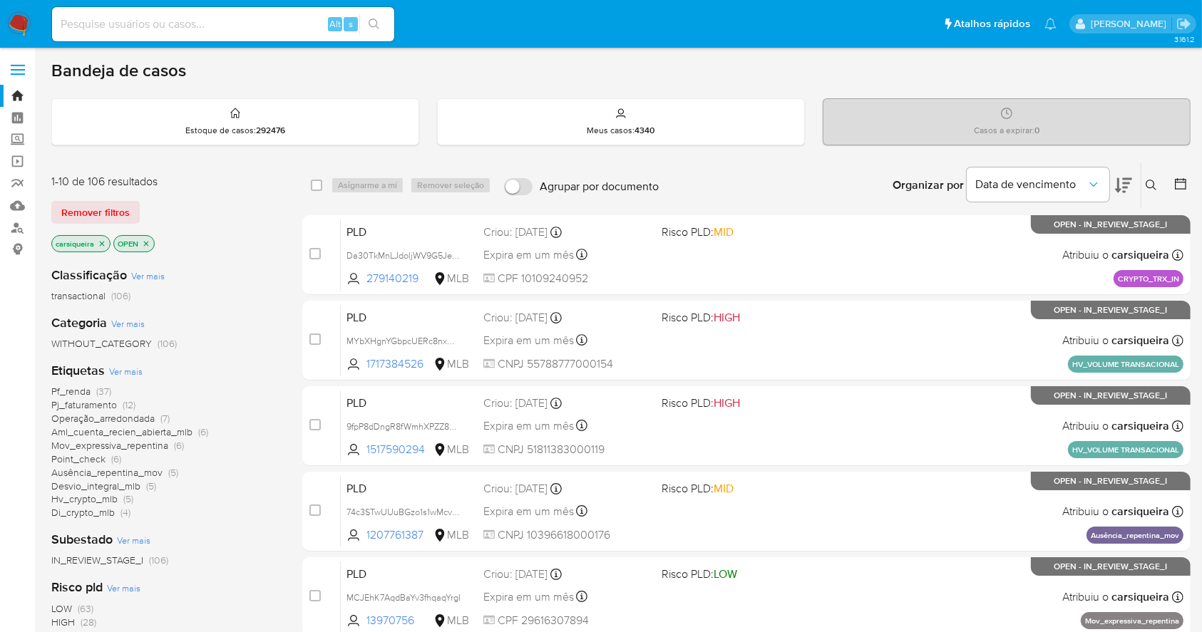
click at [31, 25] on img at bounding box center [19, 24] width 24 height 24
